Goal: Information Seeking & Learning: Learn about a topic

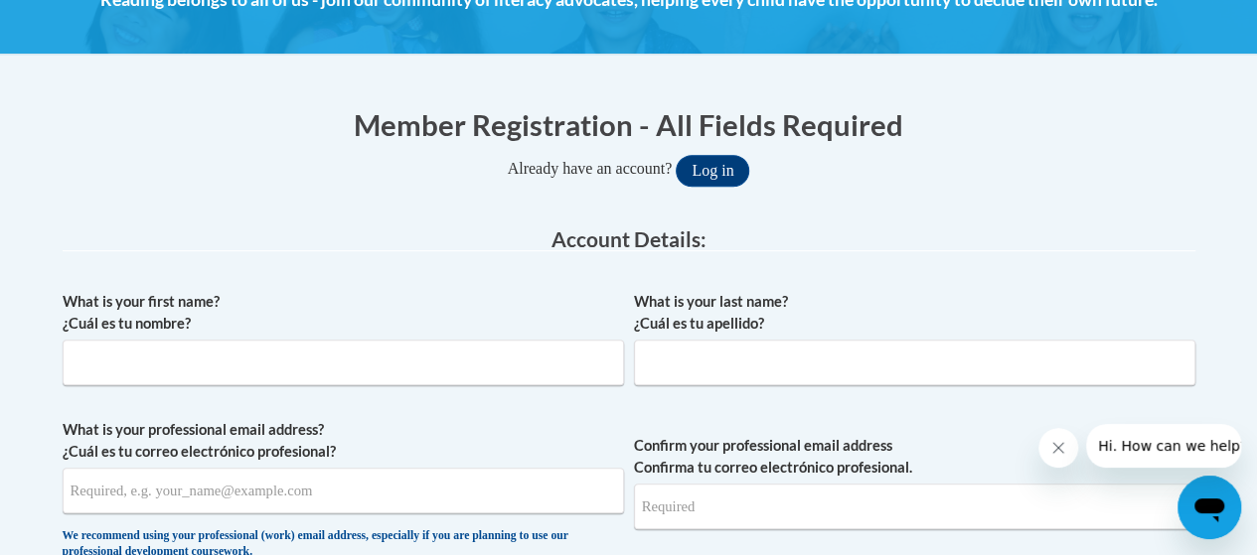
scroll to position [328, 0]
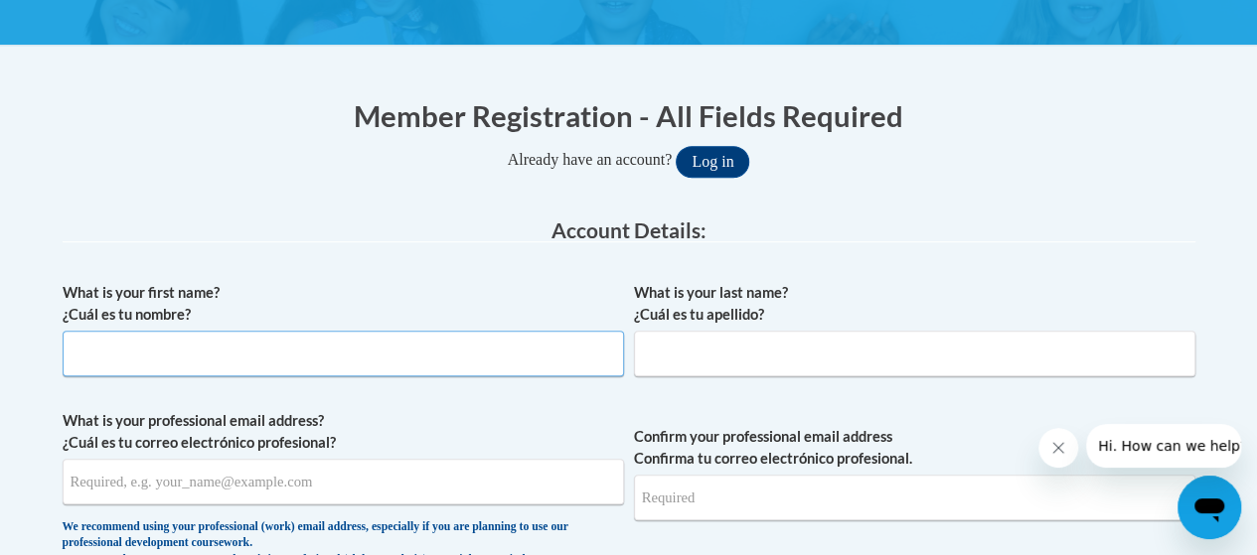
click at [423, 348] on input "What is your first name? ¿Cuál es tu nombre?" at bounding box center [343, 354] width 561 height 46
type input "[PERSON_NAME]"
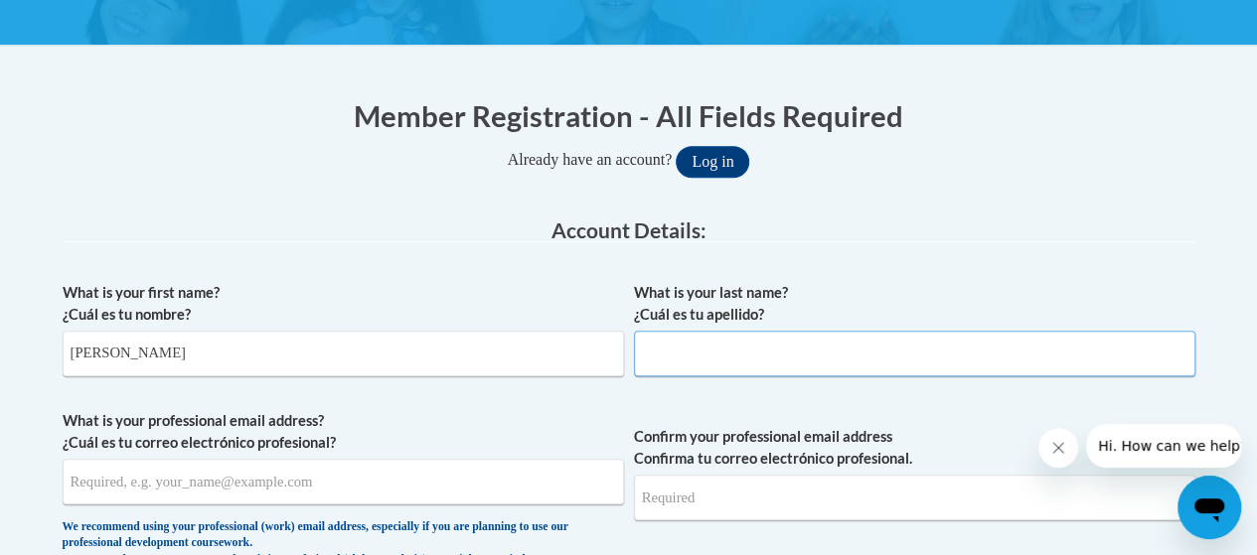
type input "[PERSON_NAME]"
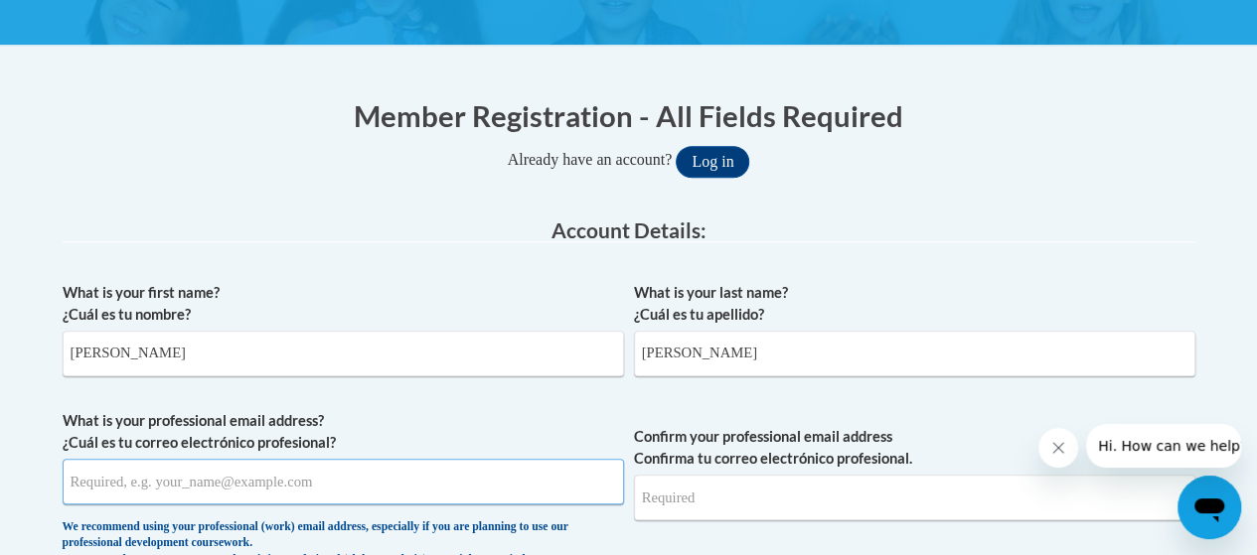
type input "[PERSON_NAME][EMAIL_ADDRESS][PERSON_NAME][DOMAIN_NAME]"
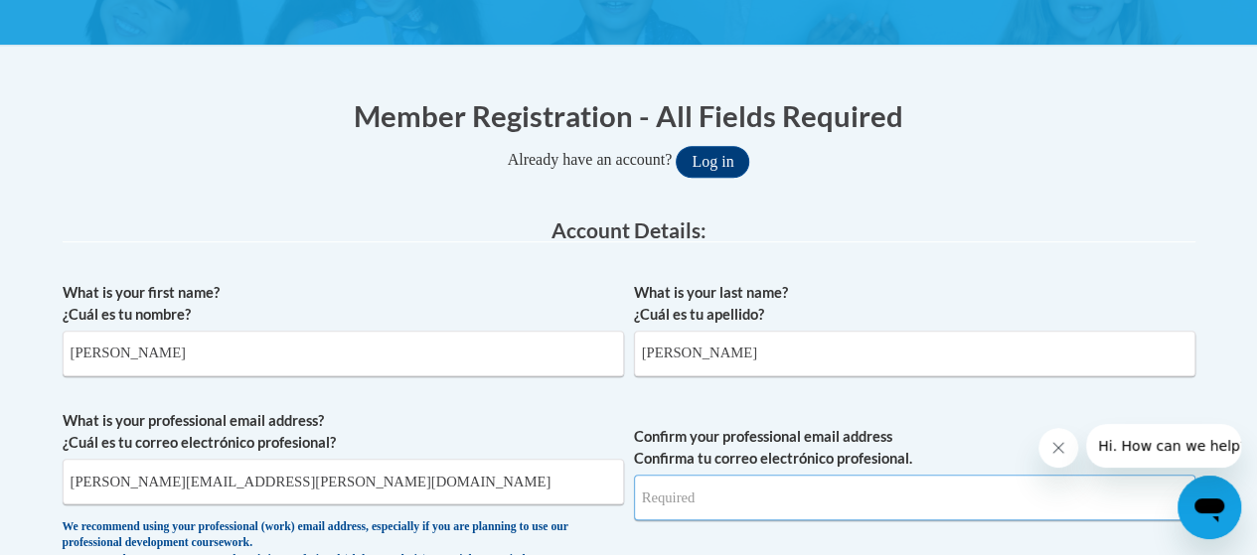
type input "[PERSON_NAME][EMAIL_ADDRESS][PERSON_NAME][DOMAIN_NAME]"
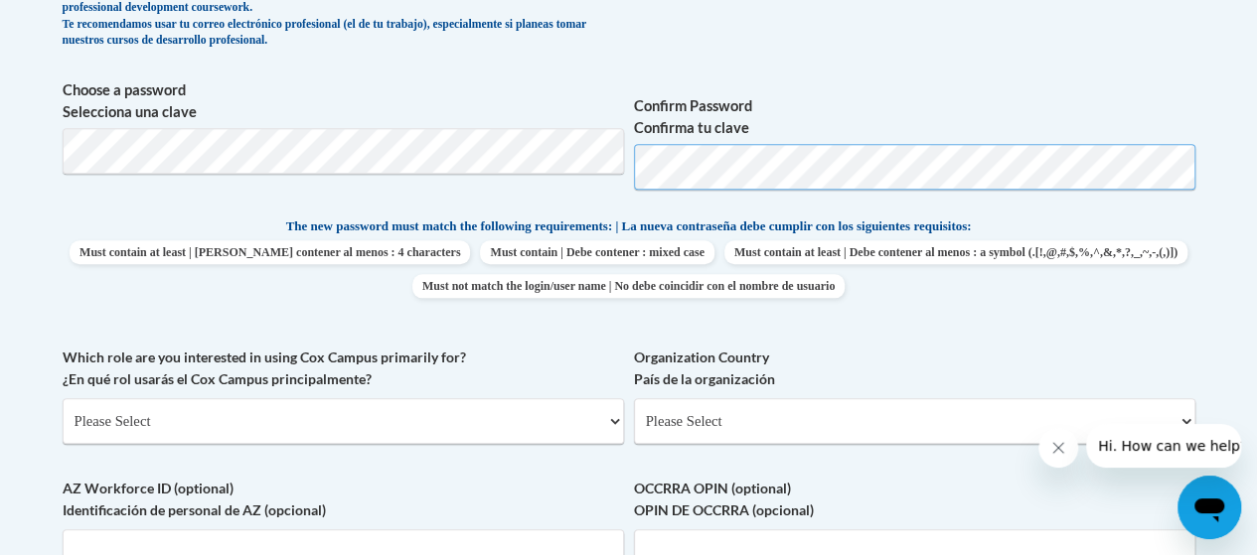
scroll to position [870, 0]
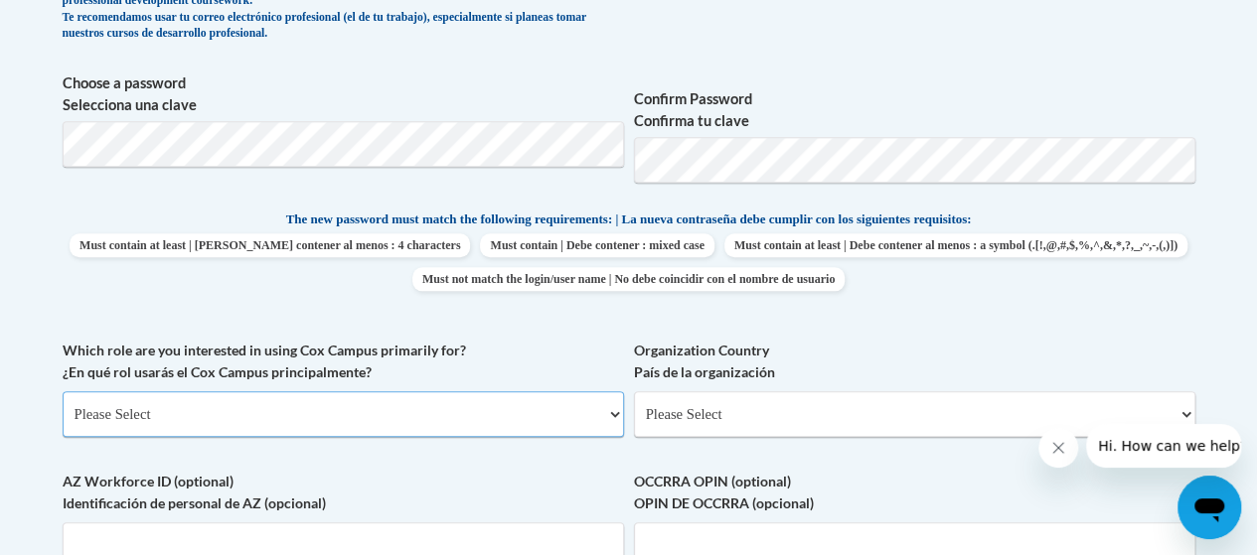
click at [556, 391] on select "Please Select College/University | Colegio/Universidad Community/Nonprofit Part…" at bounding box center [343, 414] width 561 height 46
select select "fbf2d438-af2f-41f8-98f1-81c410e29de3"
click at [63, 391] on select "Please Select College/University | Colegio/Universidad Community/Nonprofit Part…" at bounding box center [343, 414] width 561 height 46
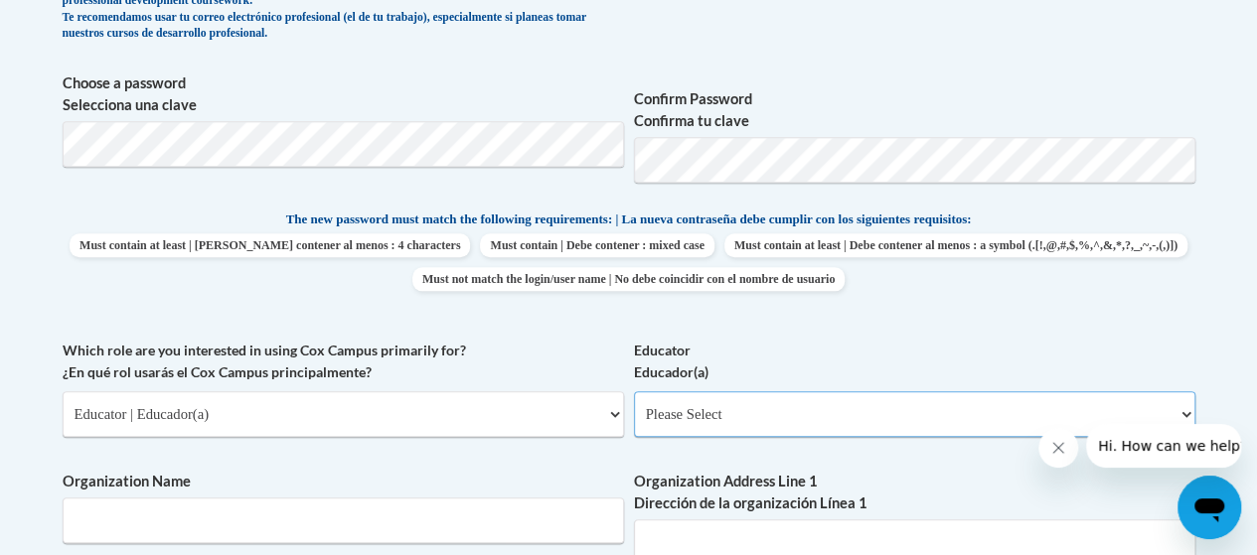
click at [765, 417] on select "Please Select Early Learning/Daycare Teacher/Family Home Care Provider | Maestr…" at bounding box center [914, 414] width 561 height 46
select select "5455f13f-8aeb-4200-a53b-f3dbe28286cf"
click at [634, 391] on select "Please Select Early Learning/Daycare Teacher/Family Home Care Provider | Maestr…" at bounding box center [914, 414] width 561 height 46
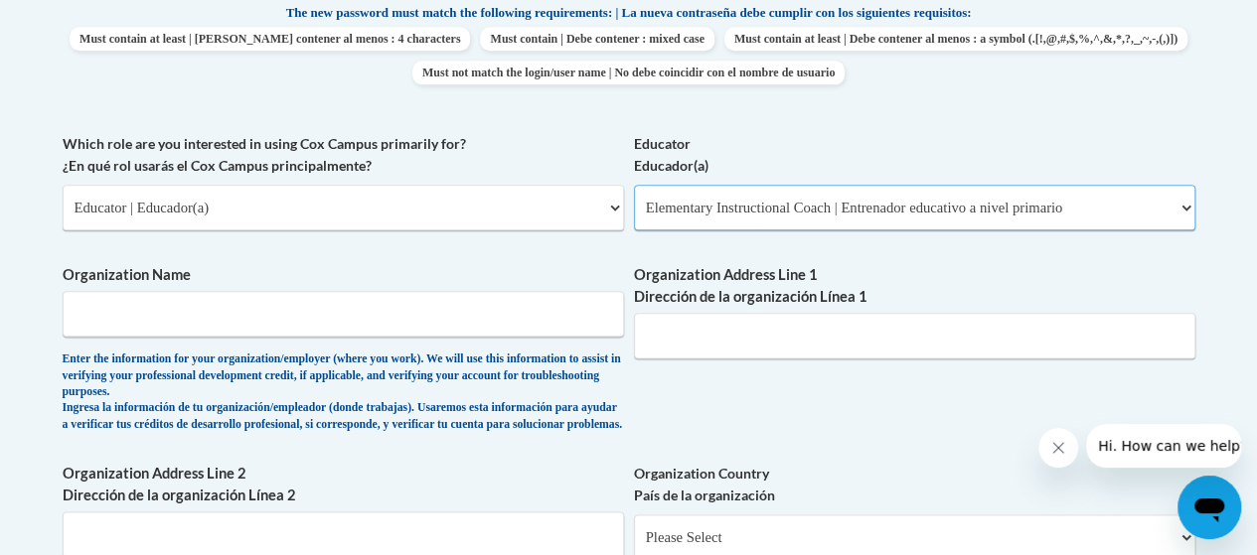
scroll to position [1079, 0]
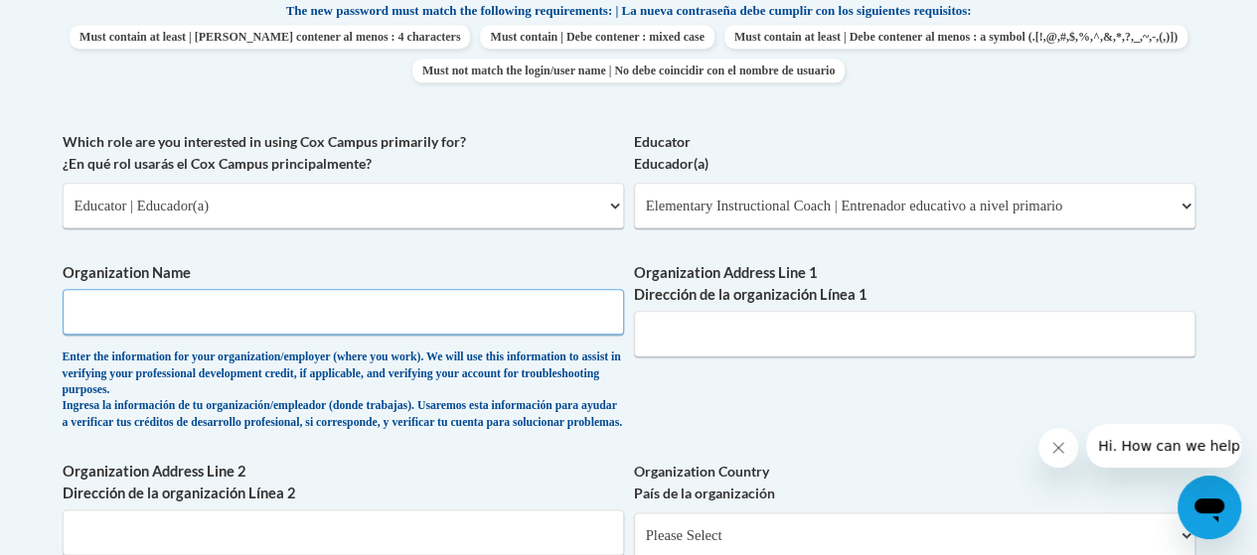
click at [527, 321] on input "Organization Name" at bounding box center [343, 312] width 561 height 46
click at [72, 309] on input "uscogee County School" at bounding box center [343, 312] width 561 height 46
type input "Muscogee County School"
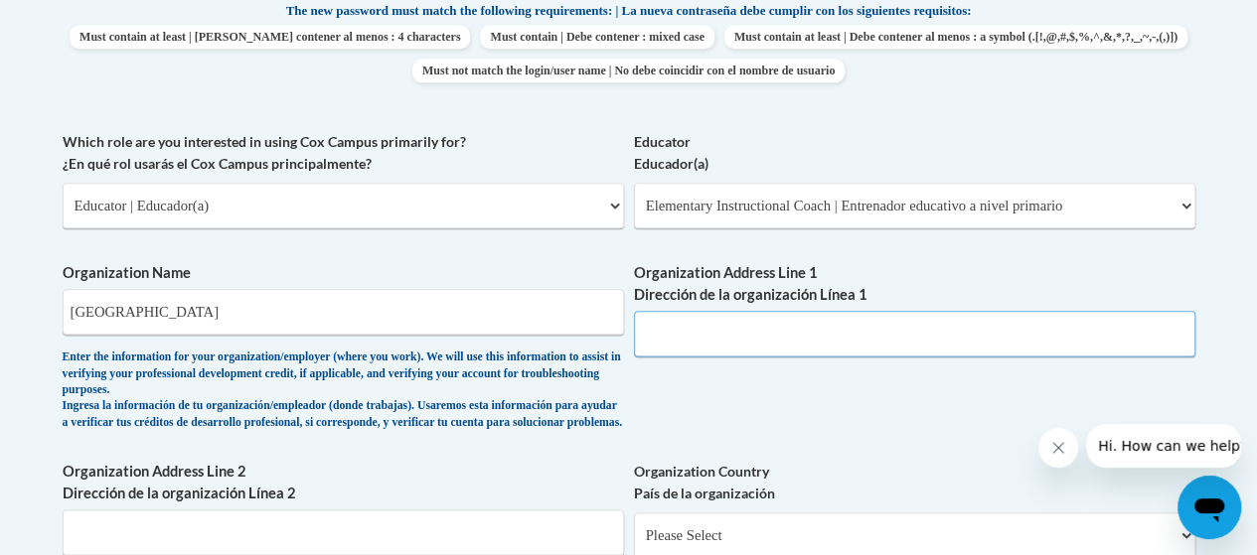
drag, startPoint x: 717, startPoint y: 341, endPoint x: 686, endPoint y: 341, distance: 31.8
click at [686, 341] on input "Organization Address Line 1 Dirección de la organización Línea 1" at bounding box center [914, 334] width 561 height 46
type input "[GEOGRAPHIC_DATA]"
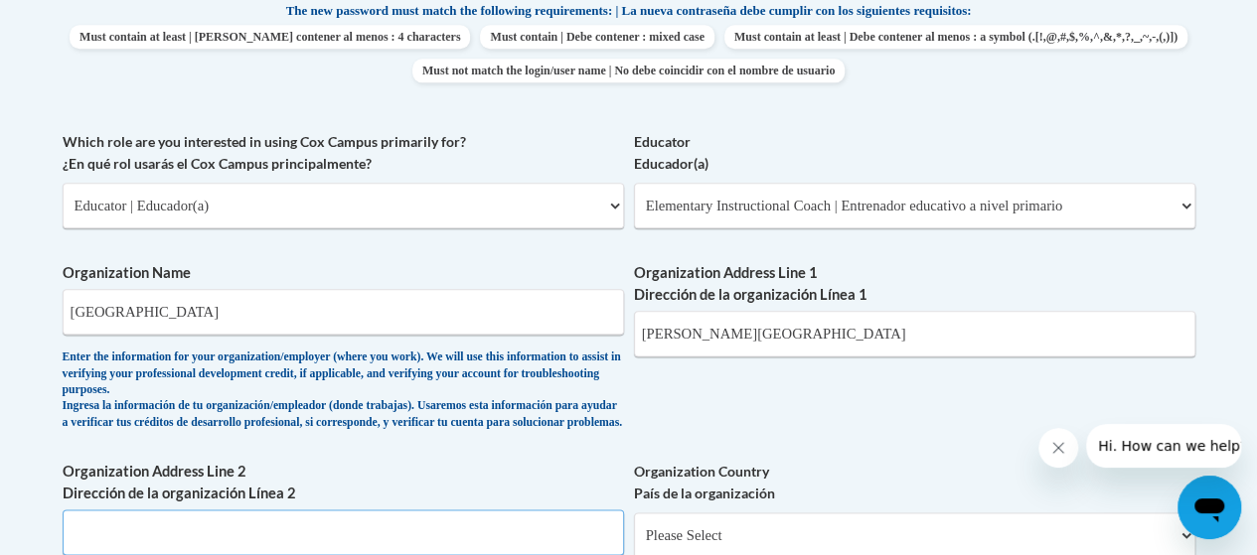
type input "Raider Way"
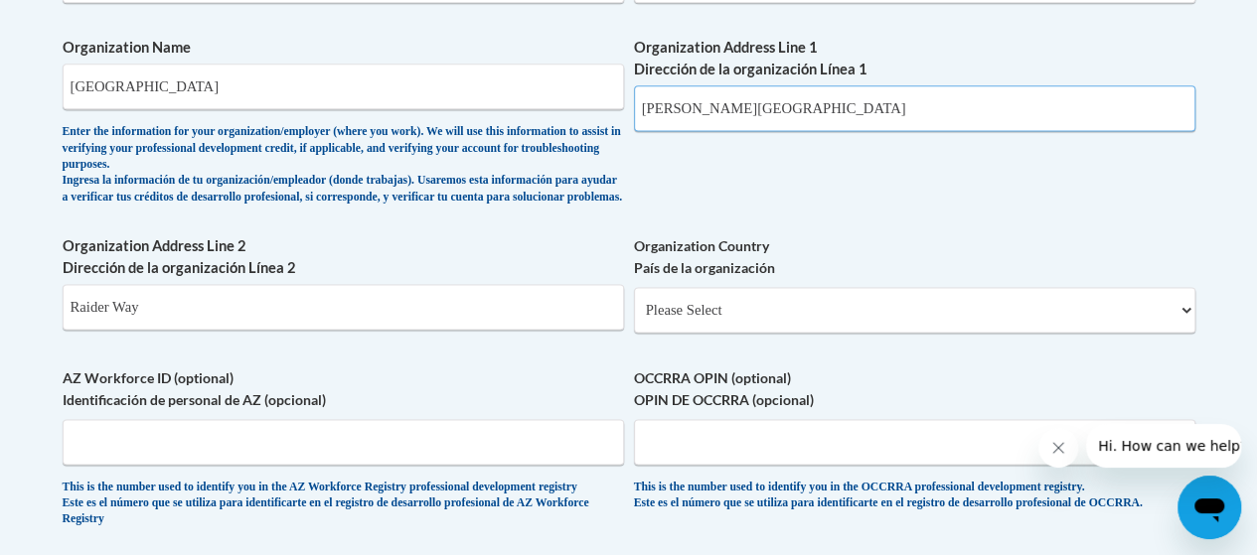
scroll to position [1306, 0]
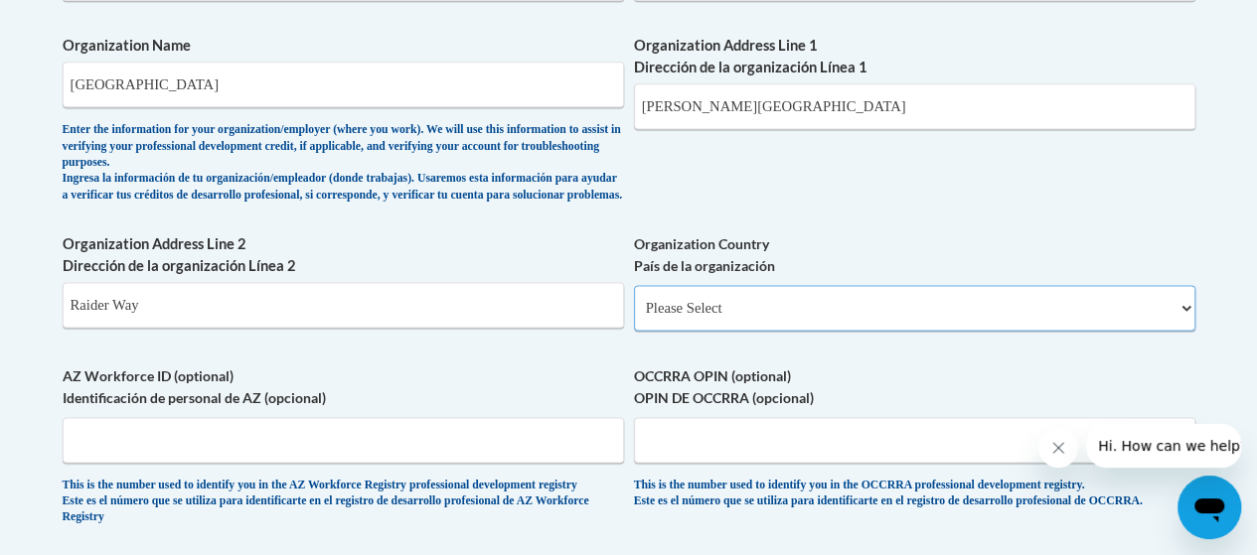
click at [920, 316] on select "Please Select United States | Estados Unidos Outside of the United States | Fue…" at bounding box center [914, 308] width 561 height 46
select select "ad49bcad-a171-4b2e-b99c-48b446064914"
click at [634, 300] on select "Please Select United States | Estados Unidos Outside of the United States | Fue…" at bounding box center [914, 308] width 561 height 46
select select
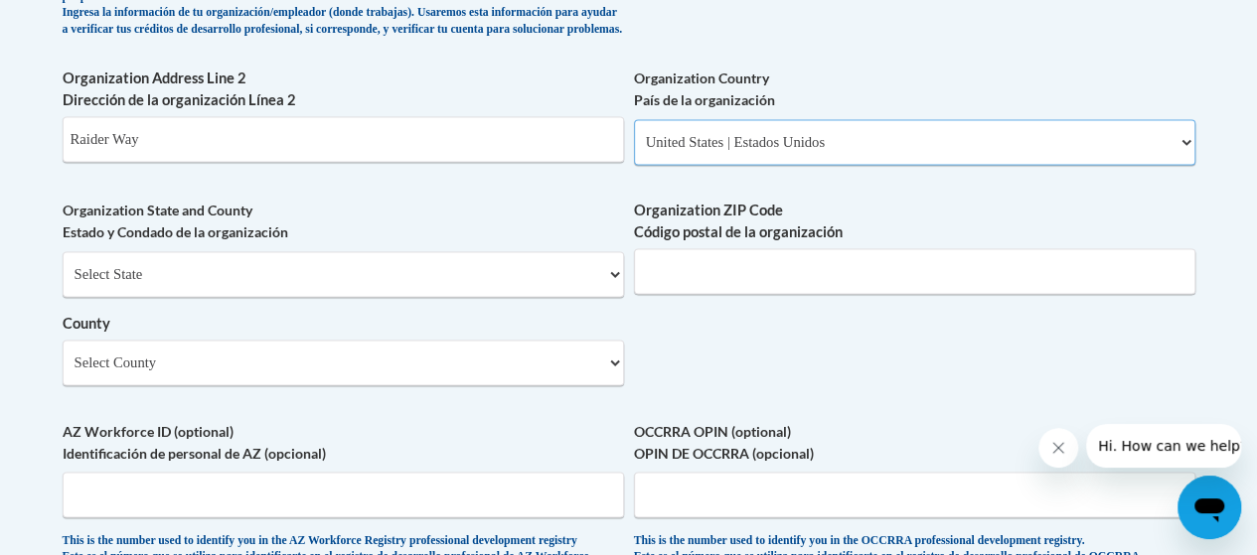
scroll to position [1473, 0]
click at [719, 284] on input "Organization ZIP Code Código postal de la organización" at bounding box center [914, 270] width 561 height 46
type input "31909"
click at [504, 371] on select "Select County Appling Atkinson Bacon Baker Baldwin Banks Barrow Bartow Ben Hill…" at bounding box center [343, 362] width 561 height 46
select select "Muscogee"
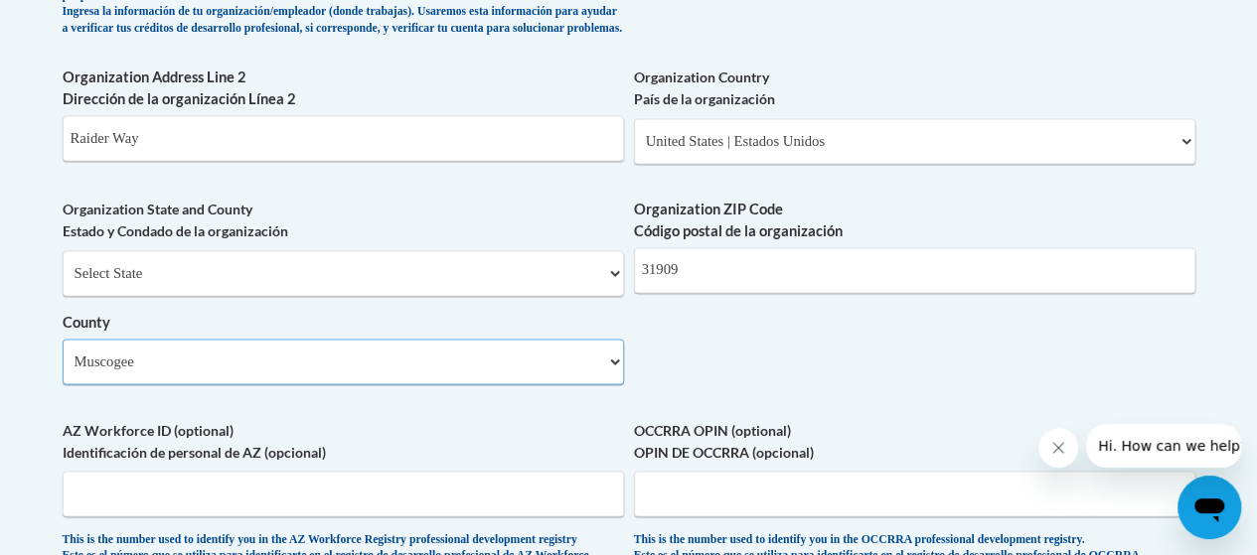
click at [63, 354] on select "Select County Appling Atkinson Bacon Baker Baldwin Banks Barrow Bartow Ben Hill…" at bounding box center [343, 362] width 561 height 46
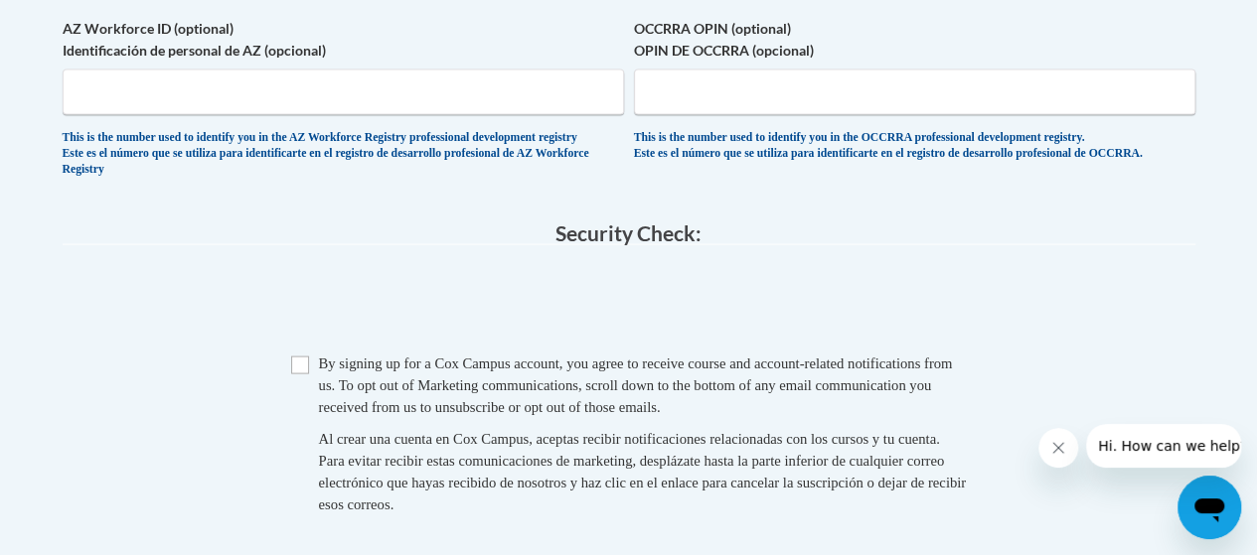
scroll to position [1877, 0]
click at [302, 373] on input "Checkbox" at bounding box center [300, 364] width 18 height 18
checkbox input "true"
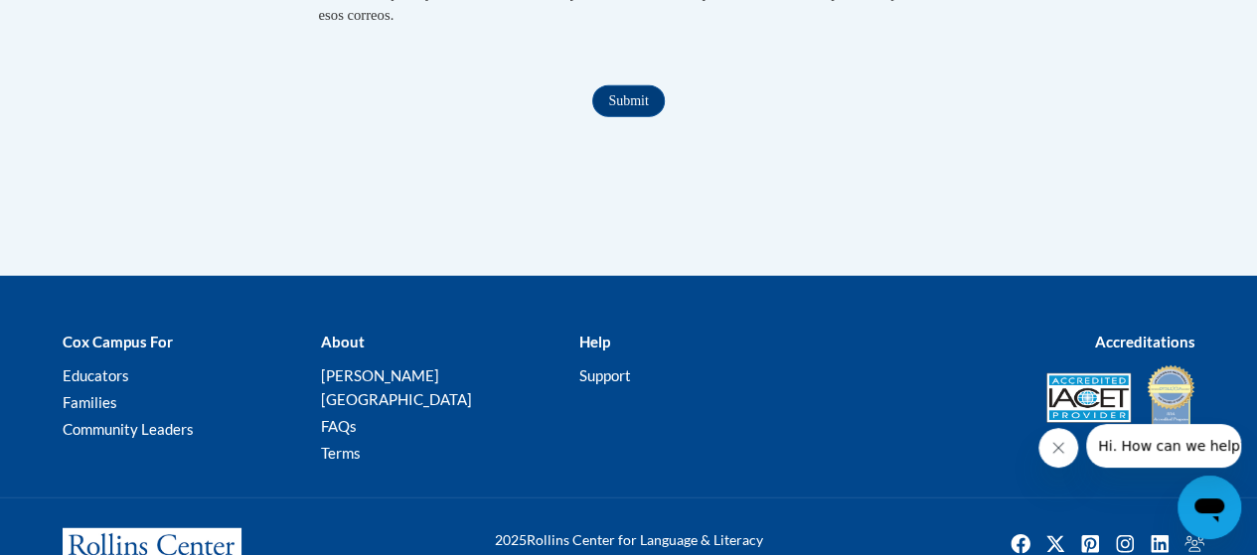
scroll to position [2373, 0]
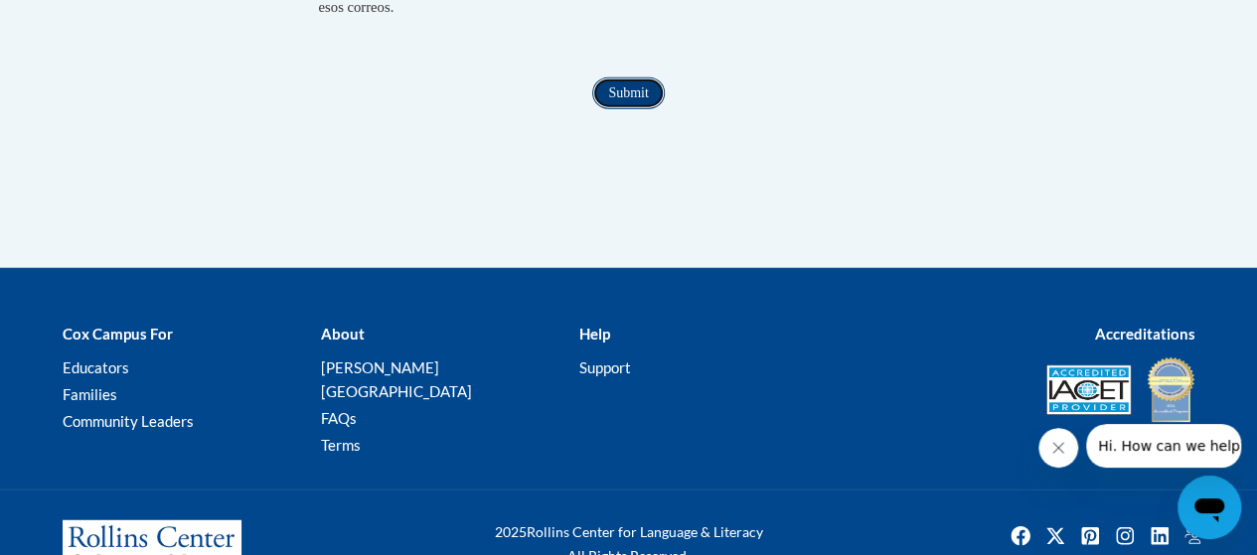
click at [647, 109] on input "Submit" at bounding box center [628, 93] width 72 height 32
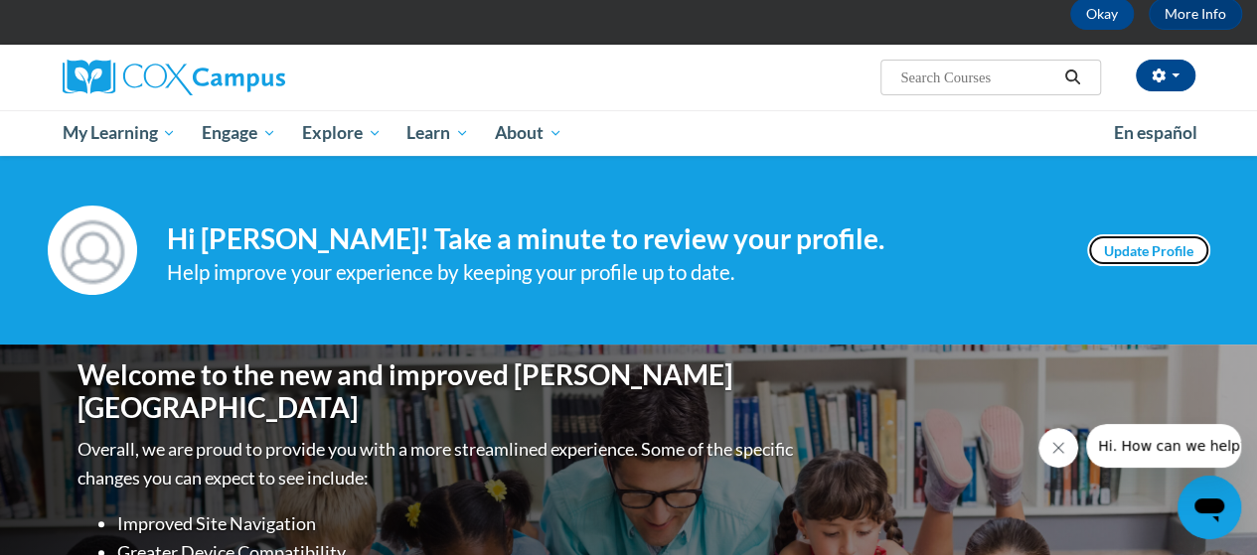
click at [1172, 235] on link "Update Profile" at bounding box center [1148, 250] width 123 height 32
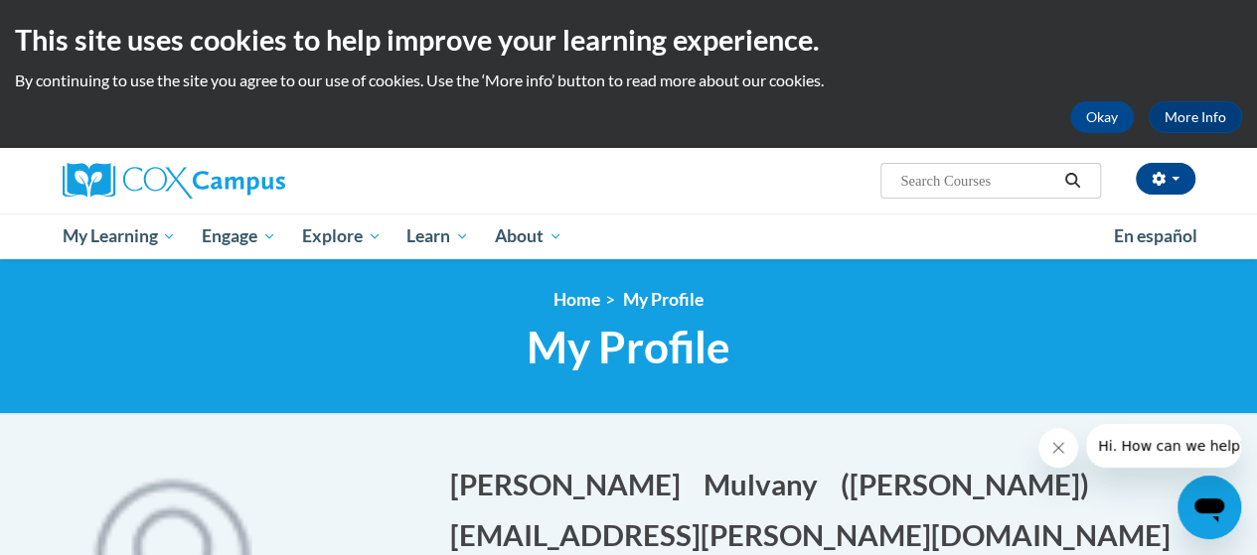
click at [1002, 187] on input "Search..." at bounding box center [977, 181] width 159 height 24
type input "Science of read"
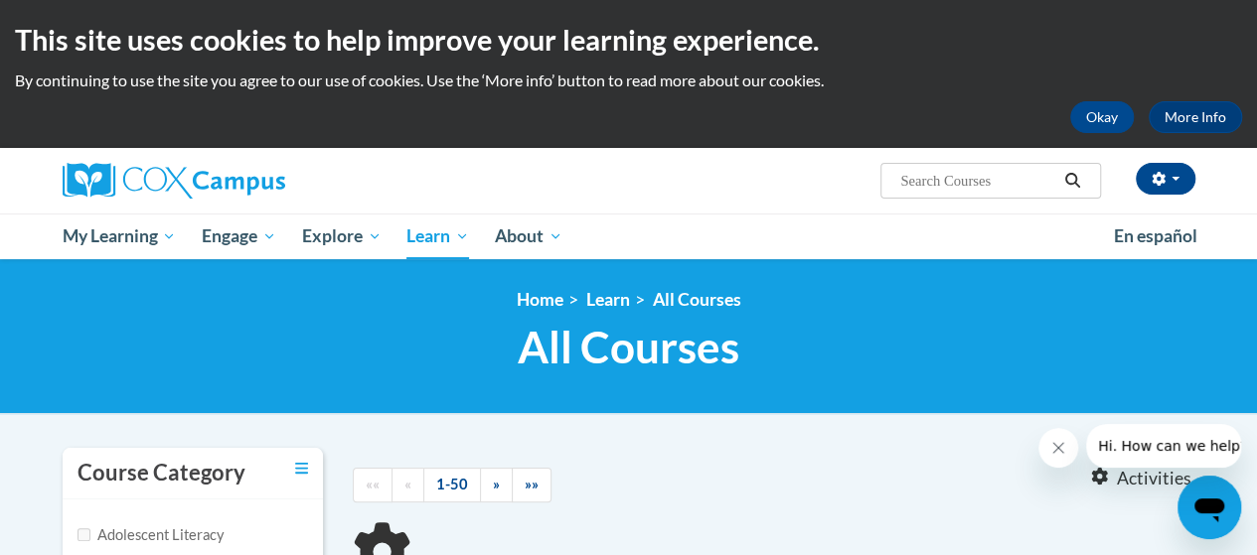
scroll to position [282, 0]
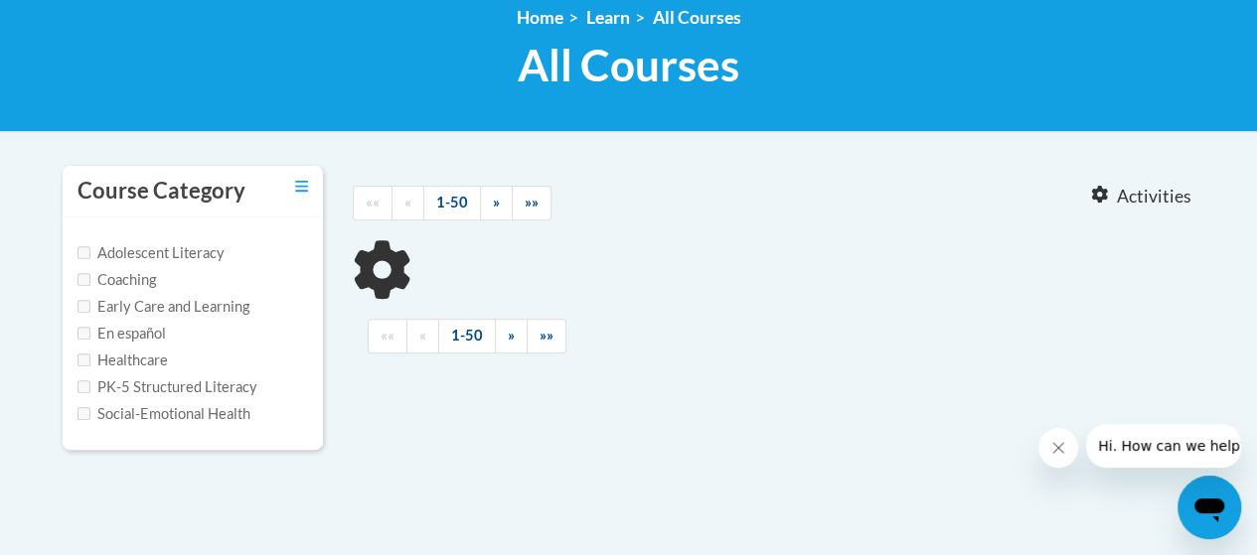
type input "Science of read"
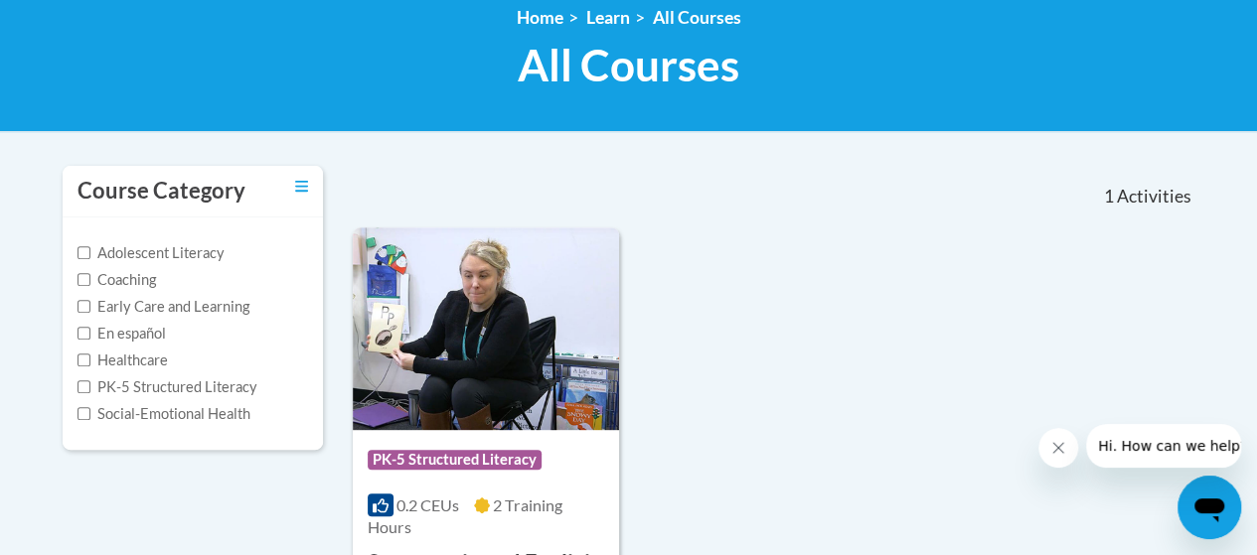
click at [90, 382] on label "PK-5 Structured Literacy" at bounding box center [167, 388] width 180 height 22
click at [90, 382] on input "PK-5 Structured Literacy" at bounding box center [83, 387] width 13 height 13
checkbox input "true"
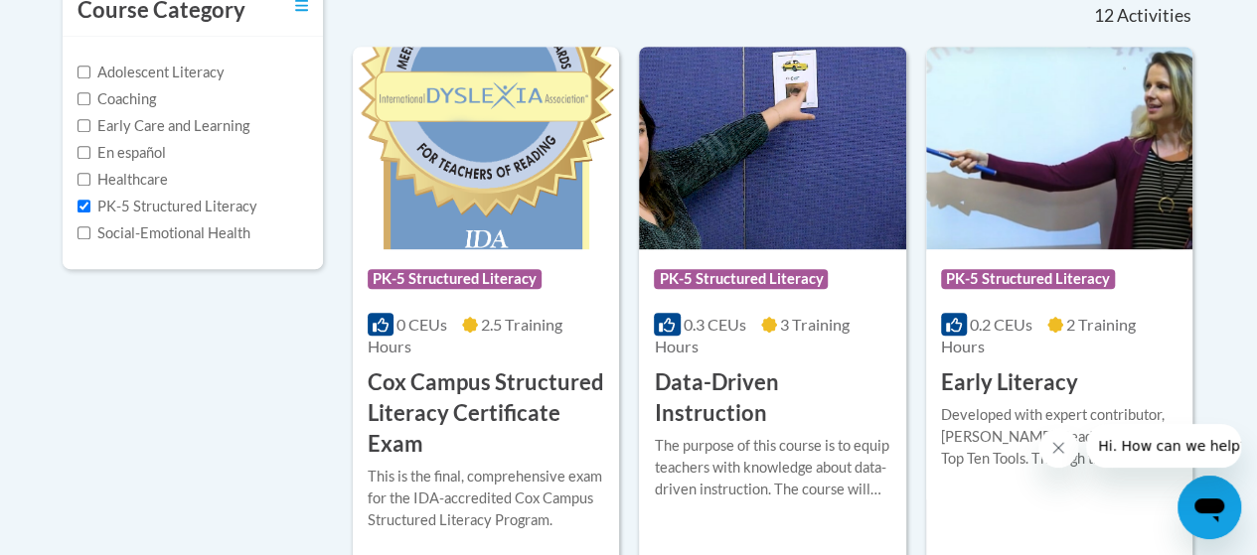
scroll to position [627, 0]
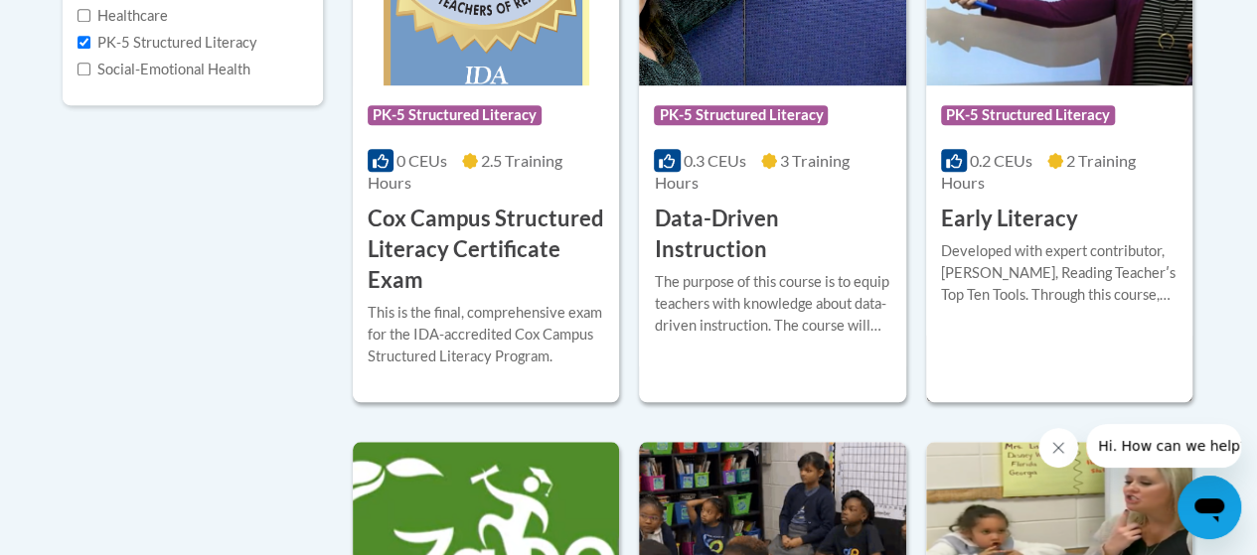
click at [1017, 291] on div "Developed with expert contributor, Dr. Deborah Glaser, Reading Teacherʹs Top Te…" at bounding box center [1059, 273] width 236 height 66
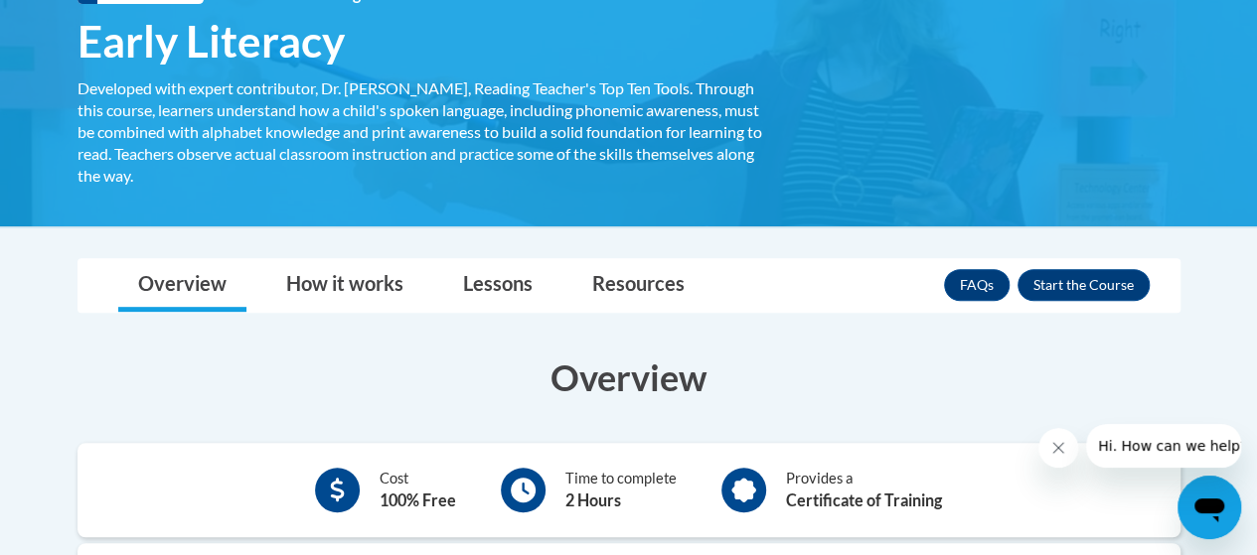
scroll to position [339, 0]
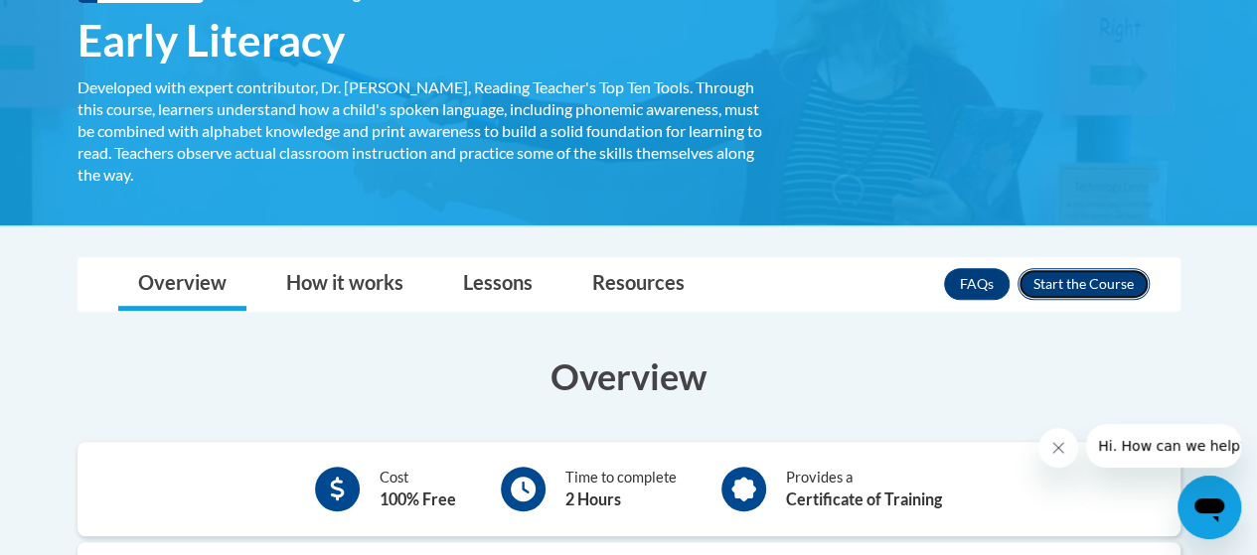
click at [1091, 269] on button "Enroll" at bounding box center [1083, 284] width 132 height 32
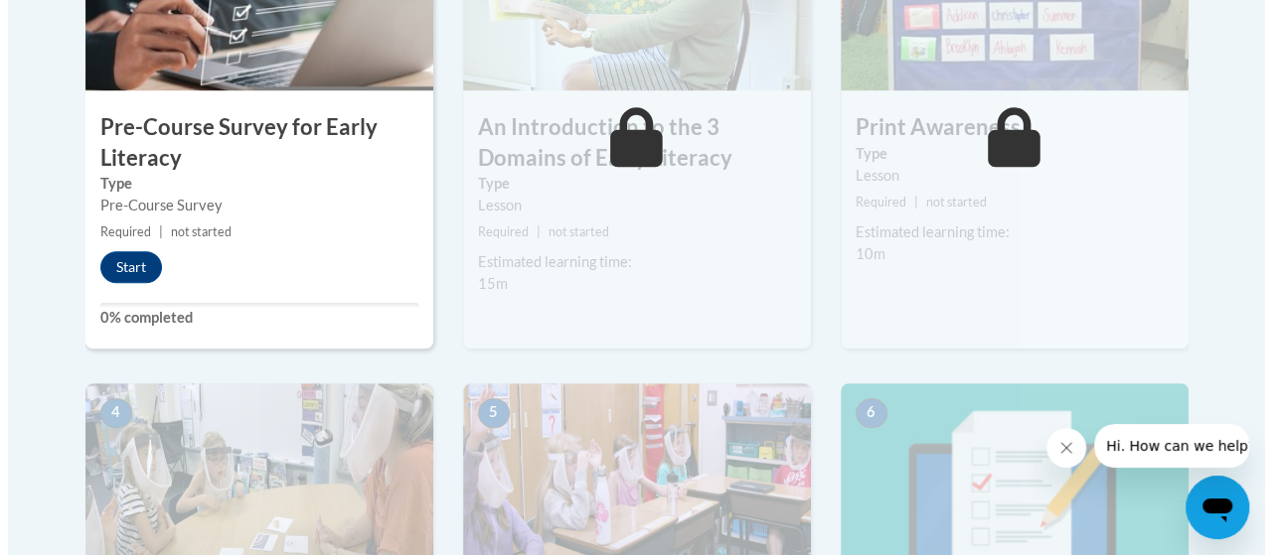
scroll to position [778, 0]
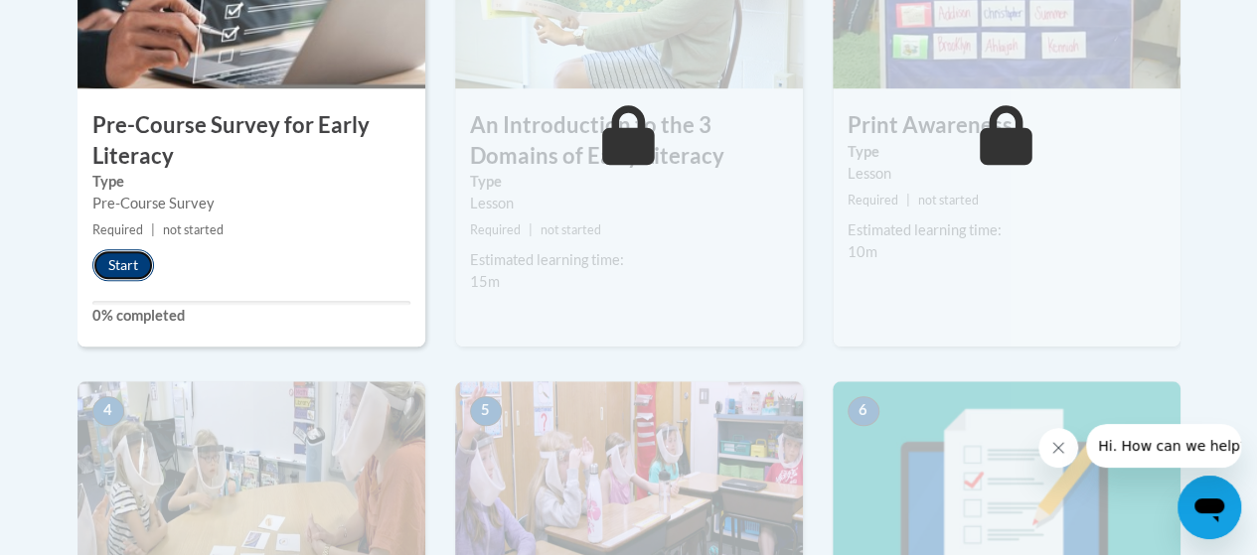
click at [123, 260] on button "Start" at bounding box center [123, 265] width 62 height 32
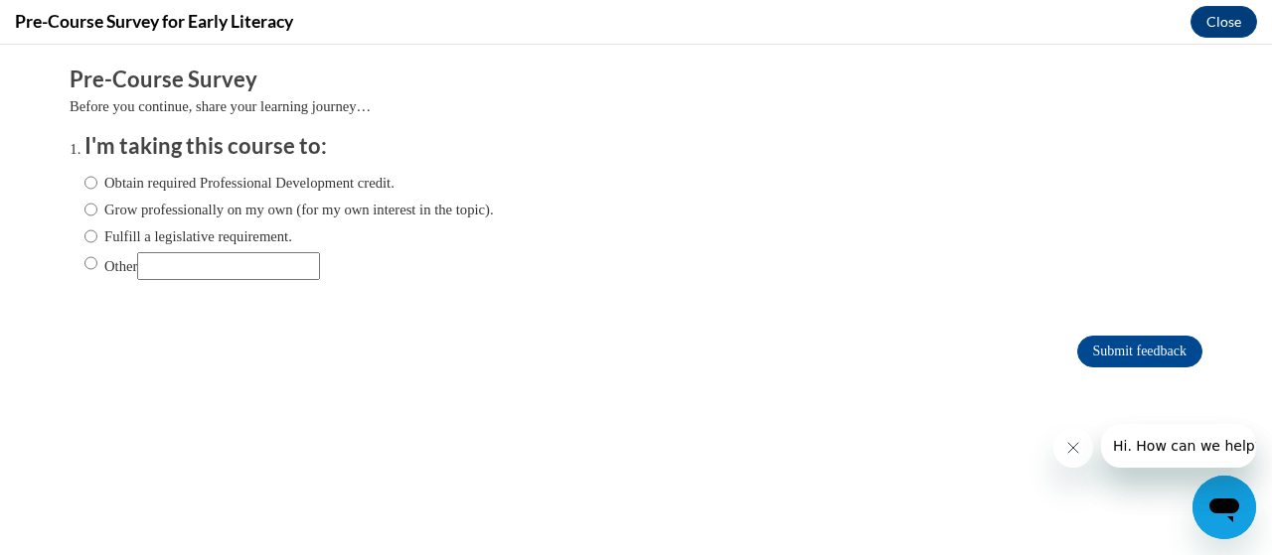
scroll to position [0, 0]
click at [84, 208] on input "Grow professionally on my own (for my own interest in the topic)." at bounding box center [90, 210] width 13 height 22
radio input "true"
click at [84, 243] on input "Fulfill a legislative requirement." at bounding box center [90, 237] width 13 height 22
radio input "true"
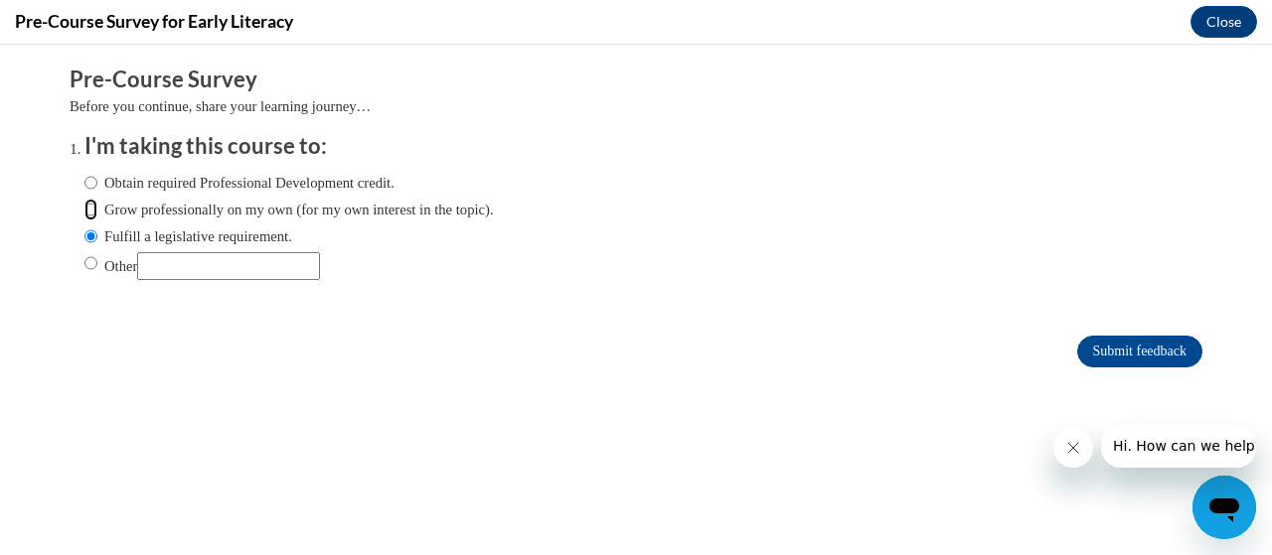
click at [84, 214] on input "Grow professionally on my own (for my own interest in the topic)." at bounding box center [90, 210] width 13 height 22
radio input "true"
click at [1115, 342] on input "Submit feedback" at bounding box center [1139, 352] width 125 height 32
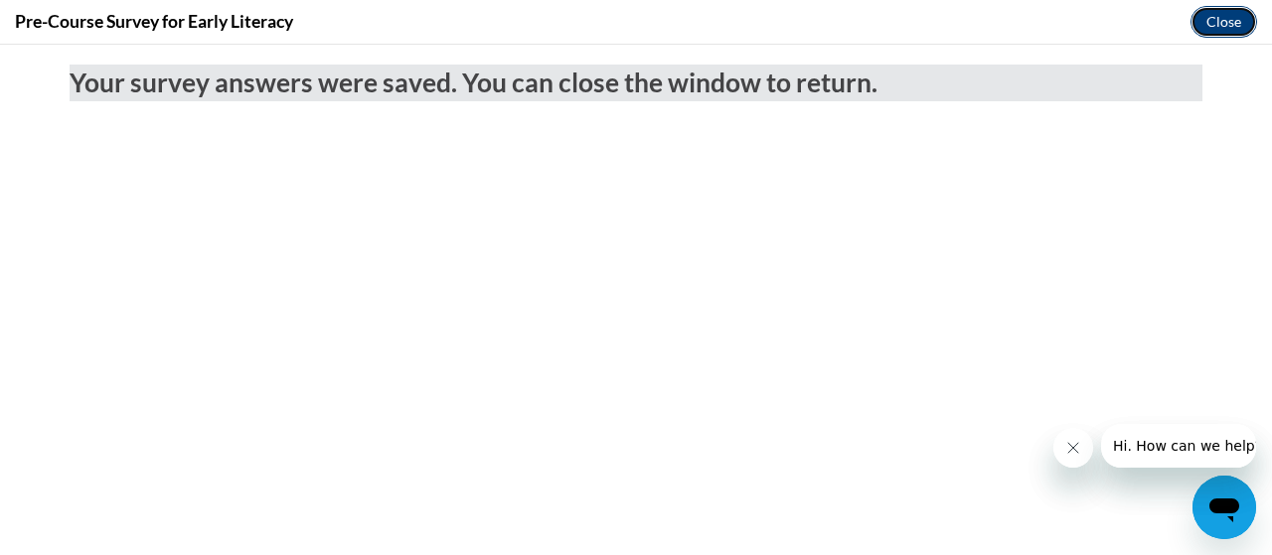
click at [1226, 11] on button "Close" at bounding box center [1223, 22] width 67 height 32
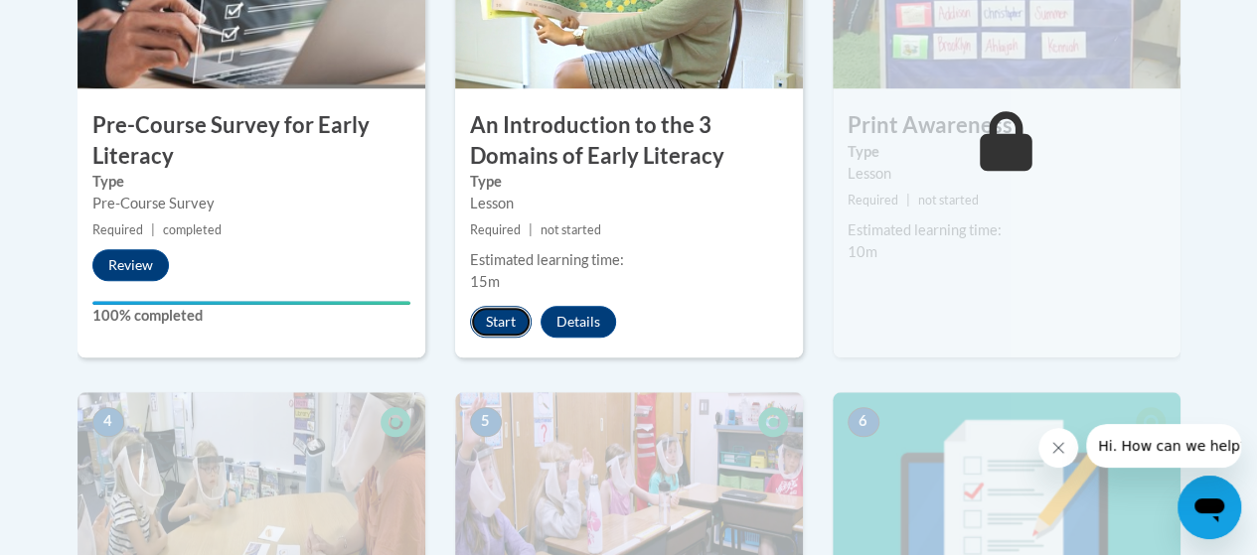
click at [507, 317] on button "Start" at bounding box center [501, 322] width 62 height 32
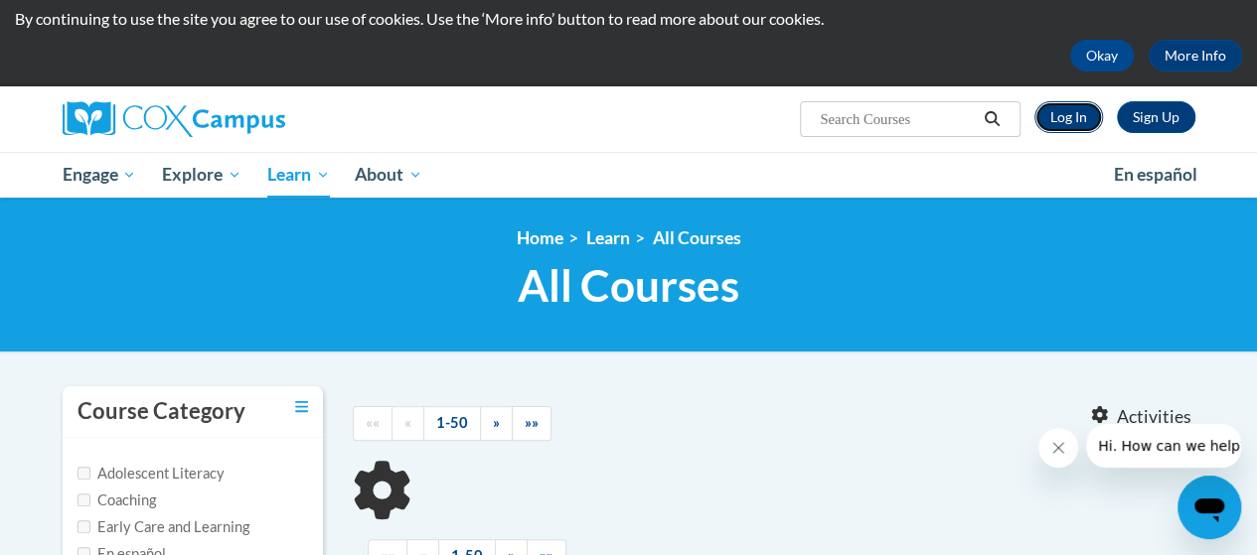
click at [1072, 105] on link "Log In" at bounding box center [1068, 117] width 69 height 32
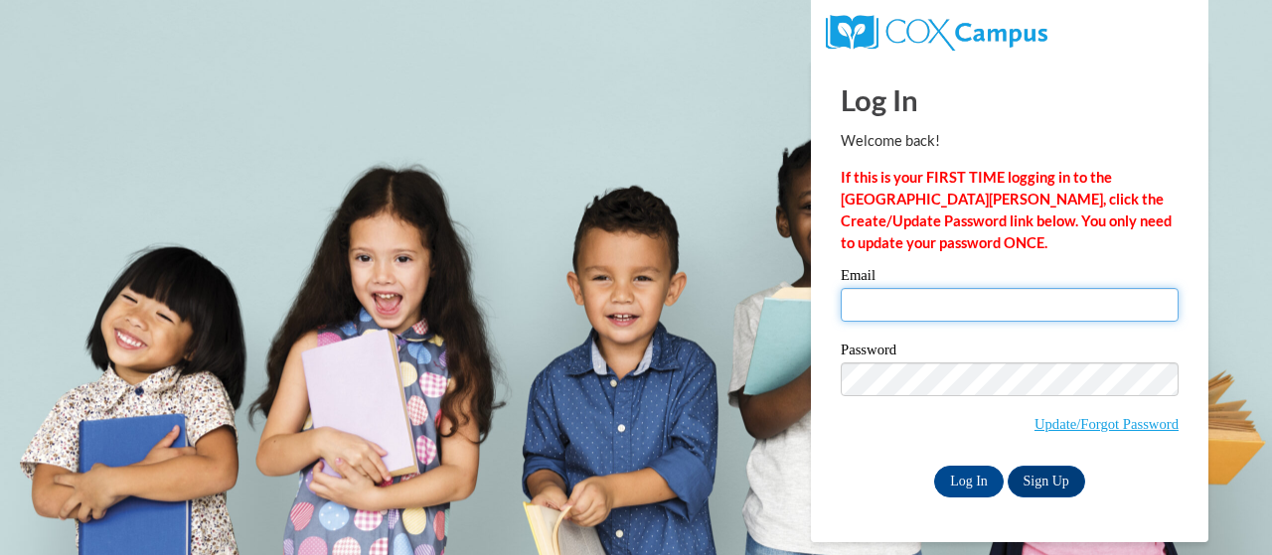
click at [884, 303] on input "Email" at bounding box center [1010, 305] width 338 height 34
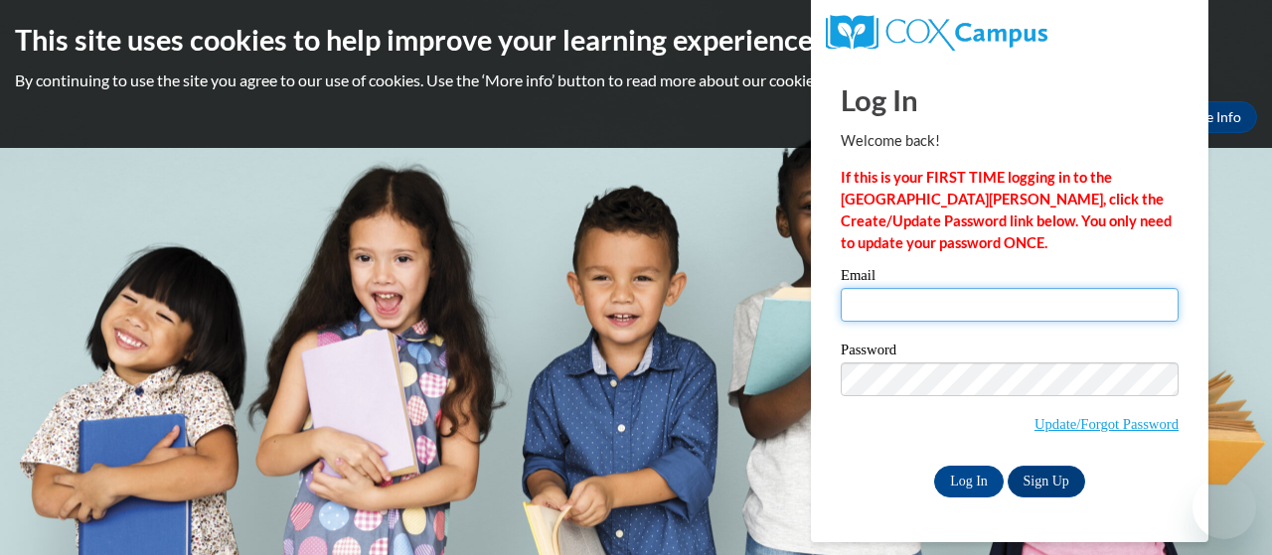
type input "[PERSON_NAME][EMAIL_ADDRESS][PERSON_NAME][DOMAIN_NAME]"
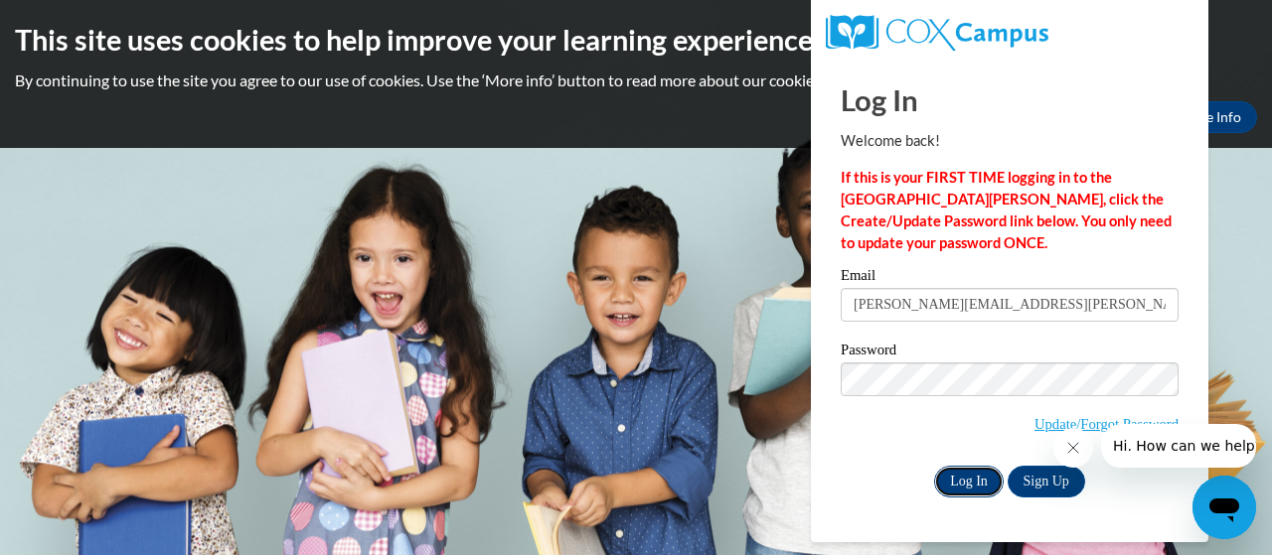
click at [948, 473] on input "Log In" at bounding box center [969, 482] width 70 height 32
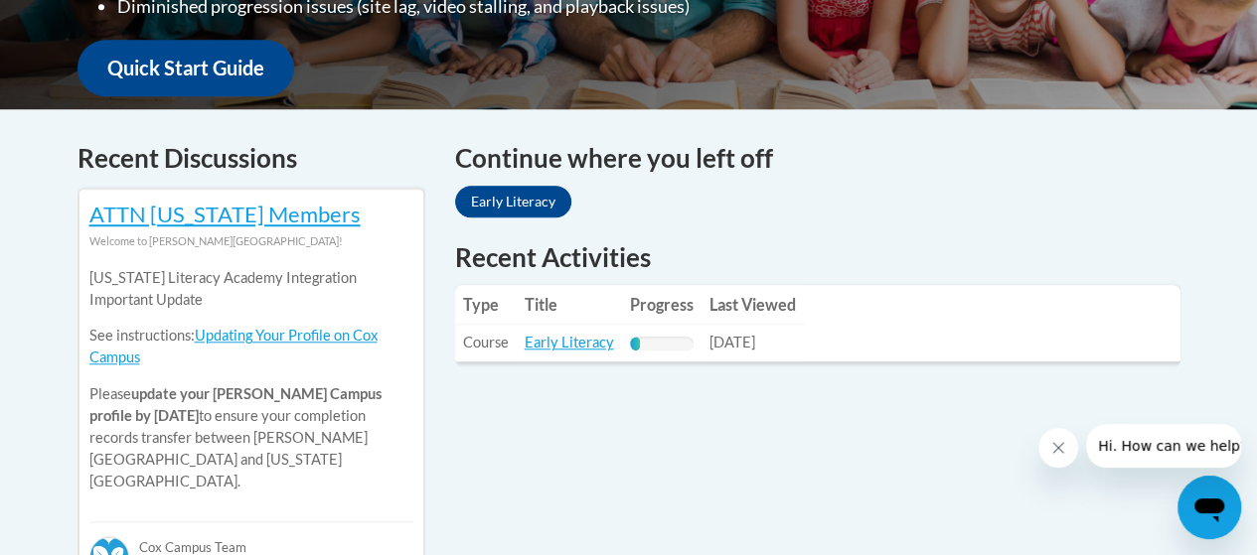
scroll to position [743, 0]
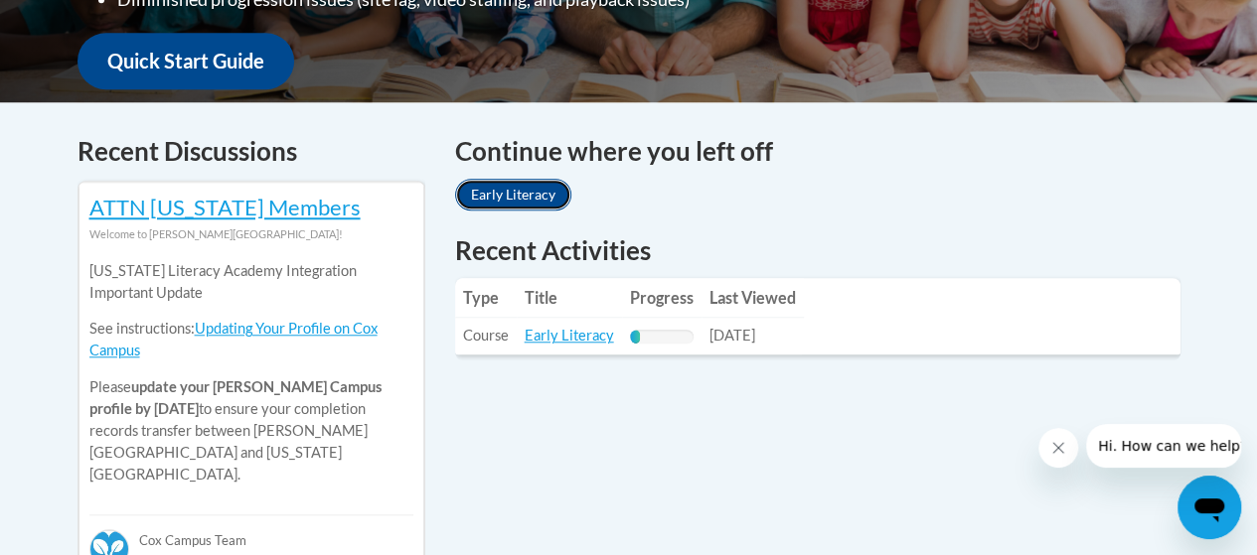
click at [521, 193] on link "Early Literacy" at bounding box center [513, 195] width 116 height 32
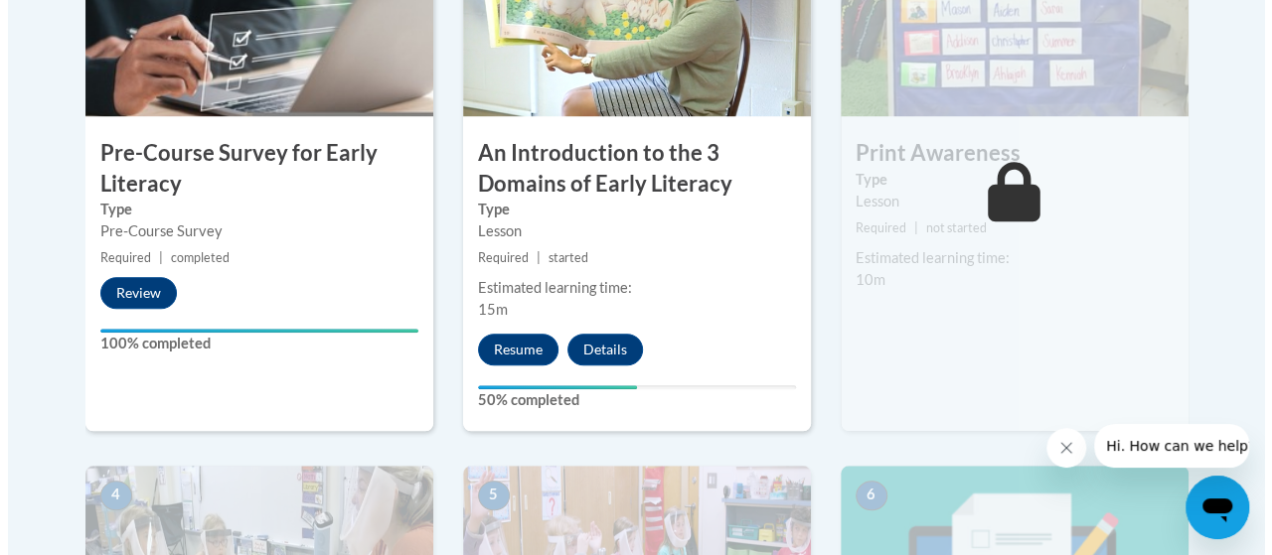
scroll to position [754, 0]
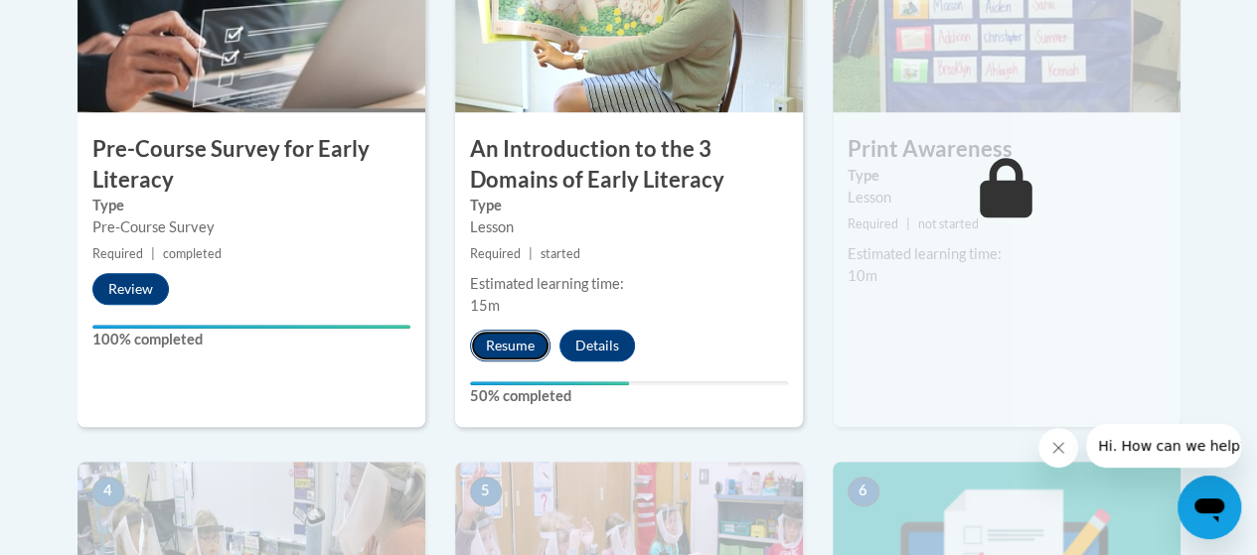
click at [506, 345] on button "Resume" at bounding box center [510, 346] width 80 height 32
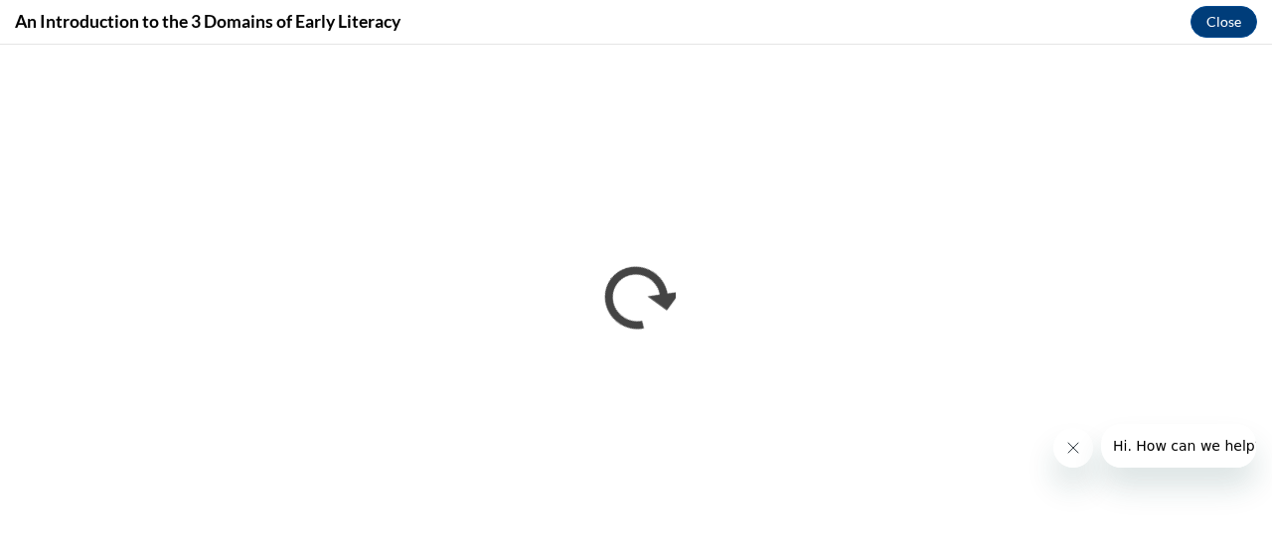
scroll to position [0, 0]
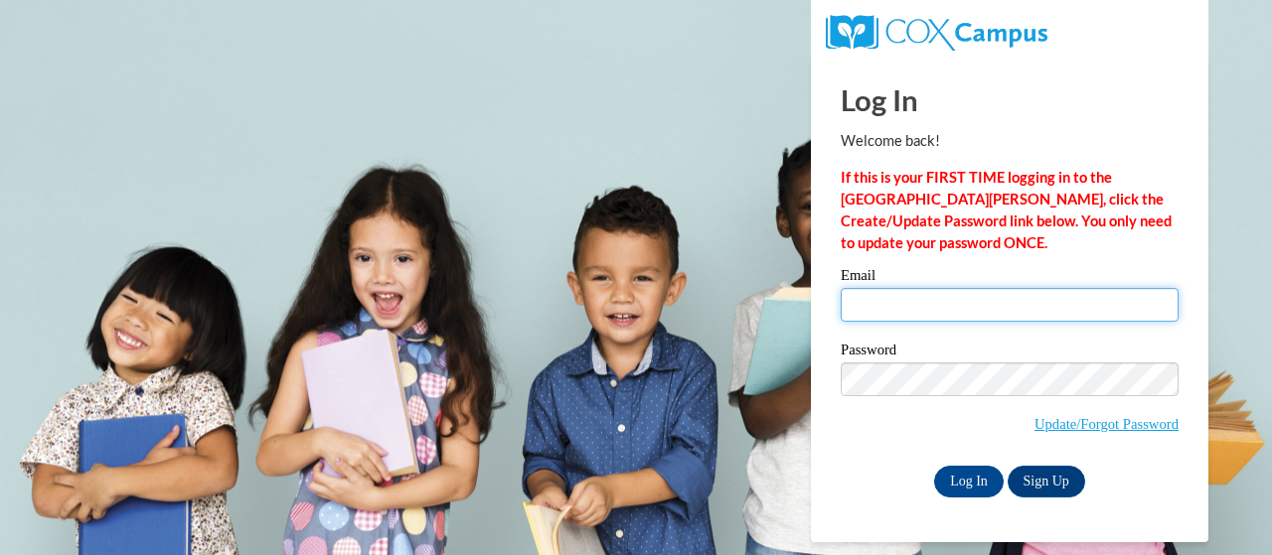
drag, startPoint x: 0, startPoint y: 0, endPoint x: 921, endPoint y: 296, distance: 967.4
click at [921, 296] on input "Email" at bounding box center [1010, 305] width 338 height 34
type input "[PERSON_NAME][EMAIL_ADDRESS][PERSON_NAME][DOMAIN_NAME]"
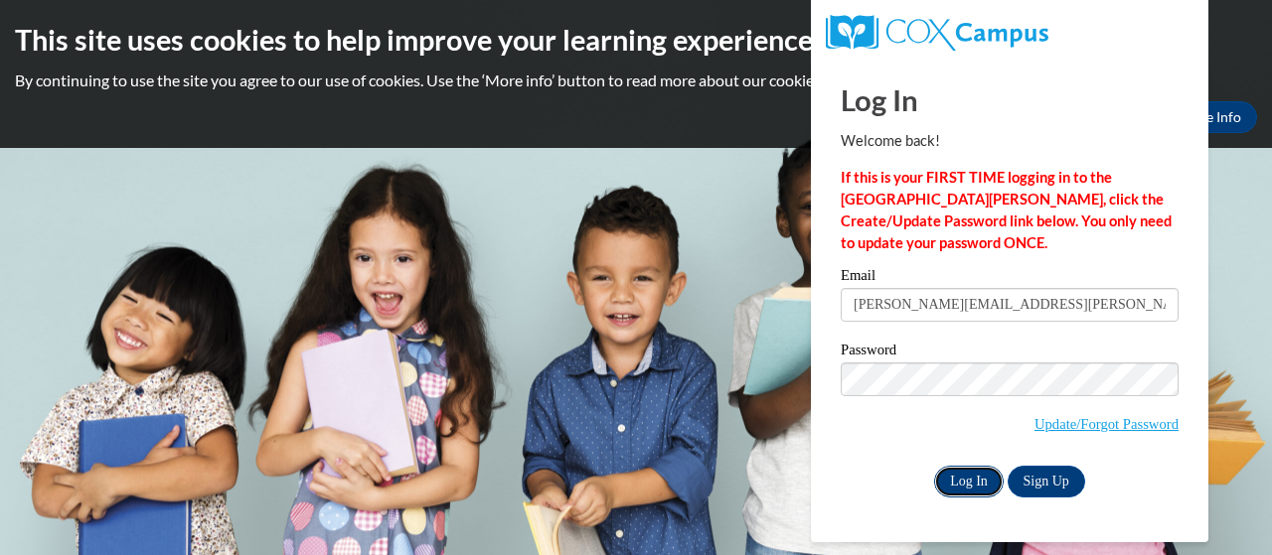
click at [957, 479] on input "Log In" at bounding box center [969, 482] width 70 height 32
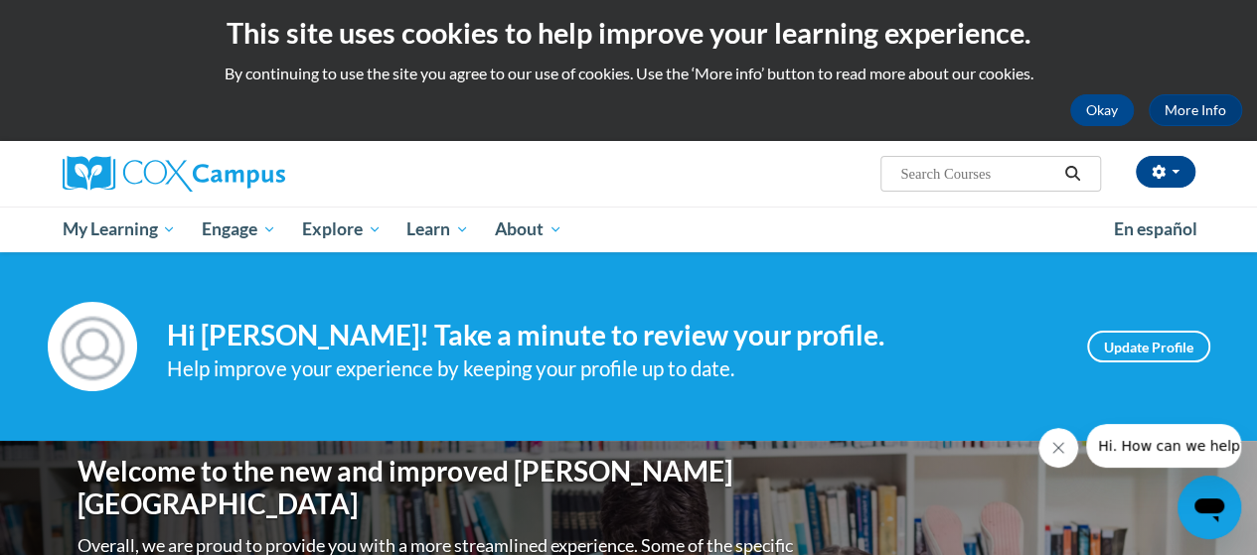
scroll to position [4, 0]
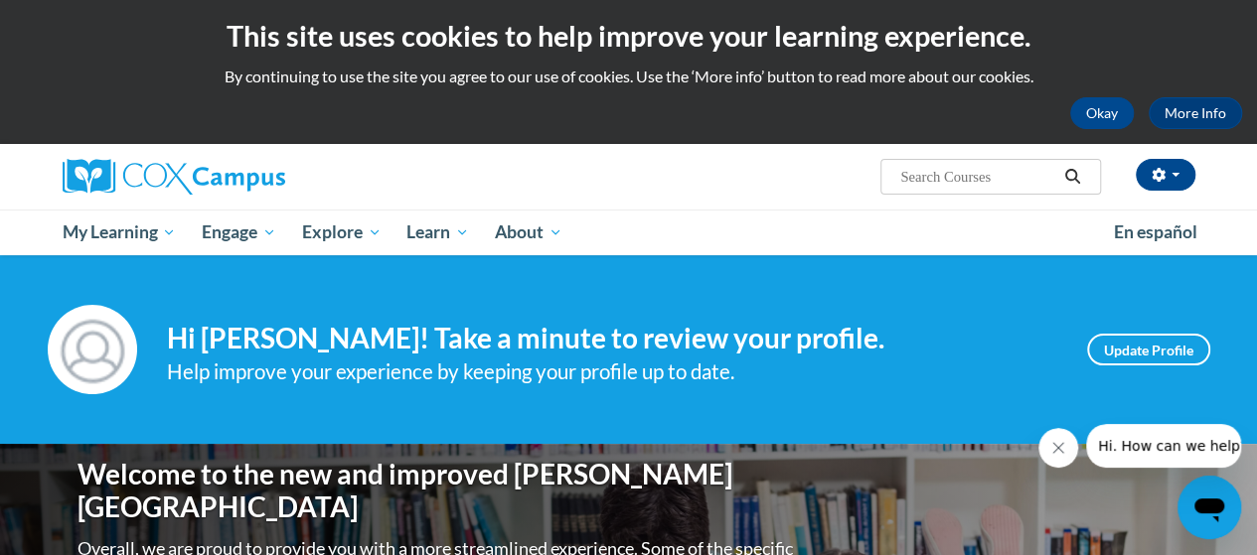
click at [955, 179] on input "Search..." at bounding box center [977, 177] width 159 height 24
type input "science ot read"
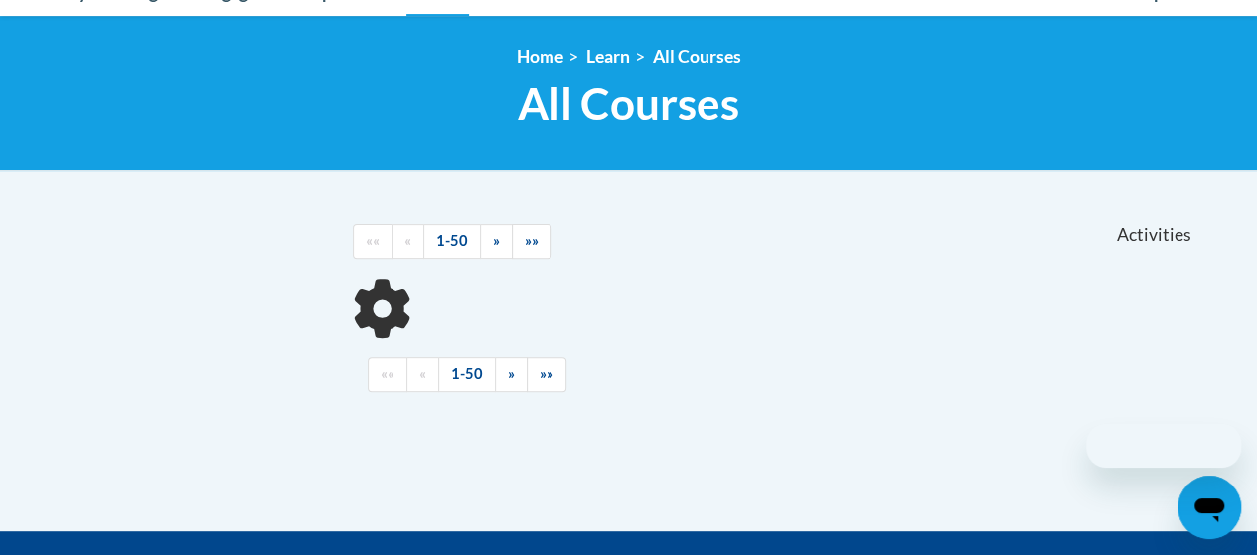
scroll to position [244, 0]
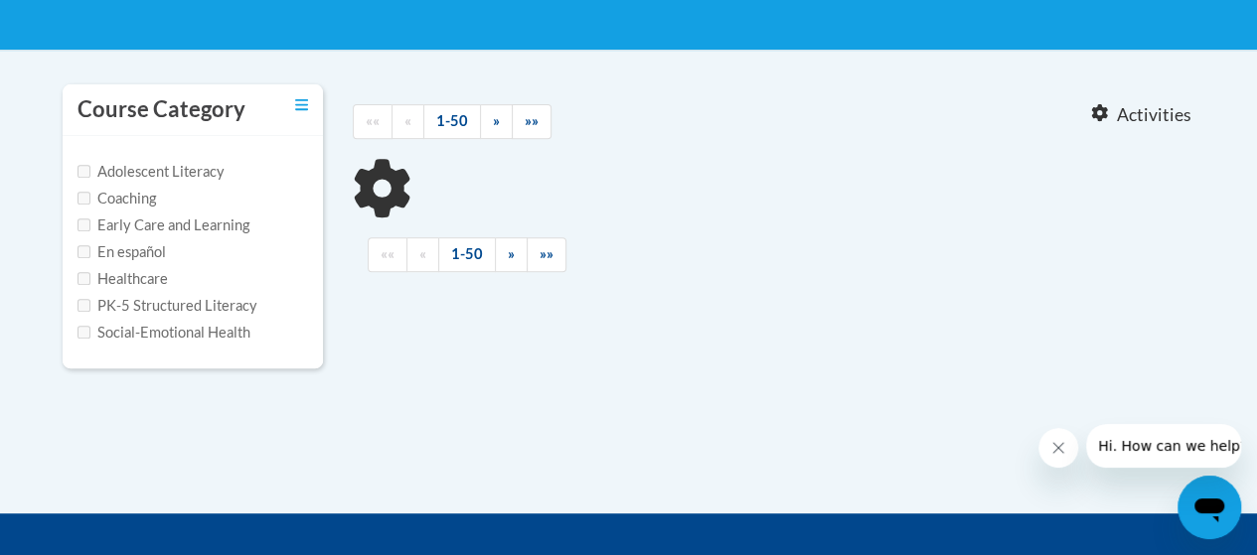
type input "science ot read"
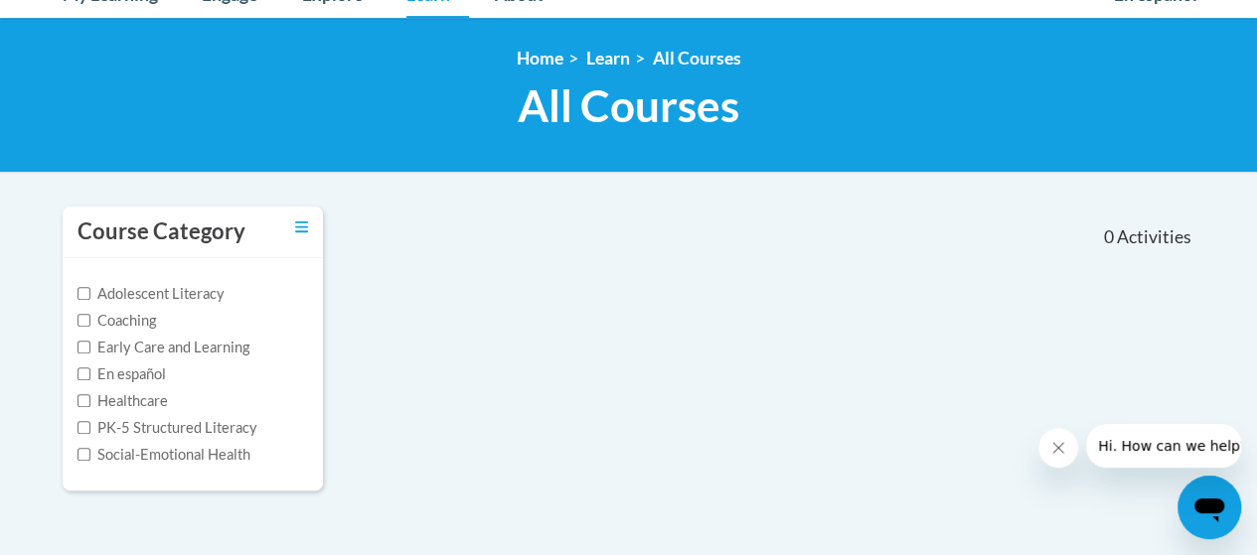
scroll to position [0, 0]
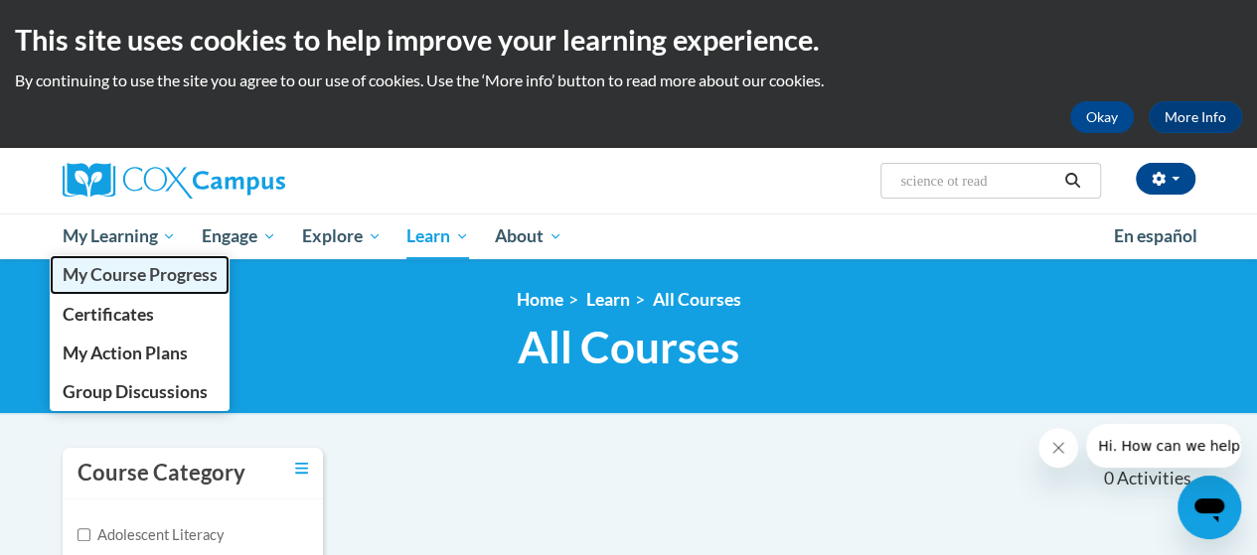
click at [114, 283] on span "My Course Progress" at bounding box center [139, 274] width 155 height 21
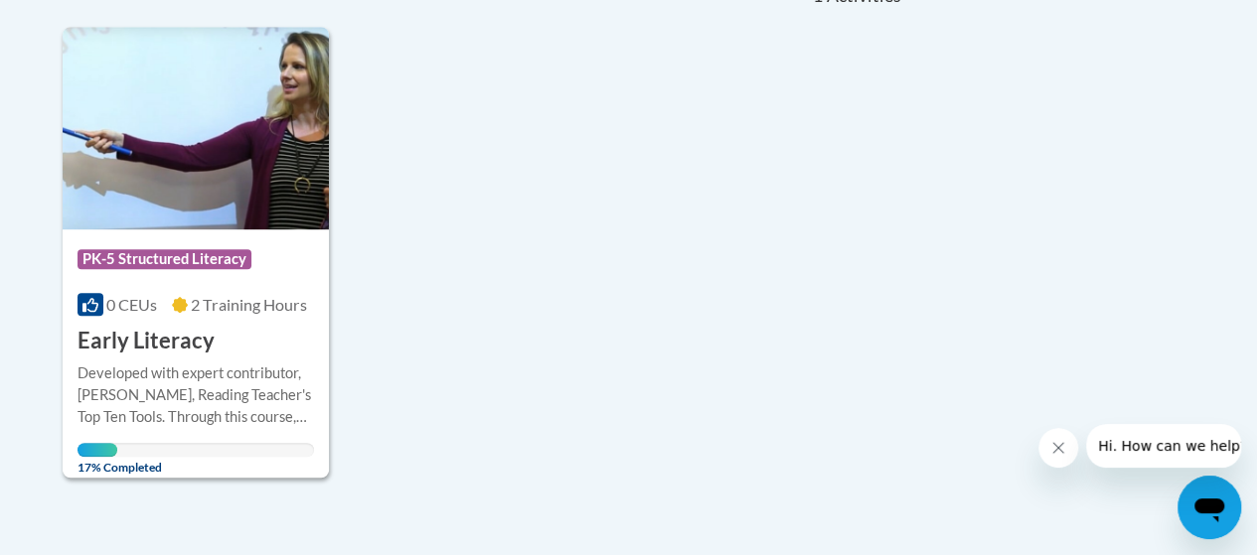
scroll to position [530, 0]
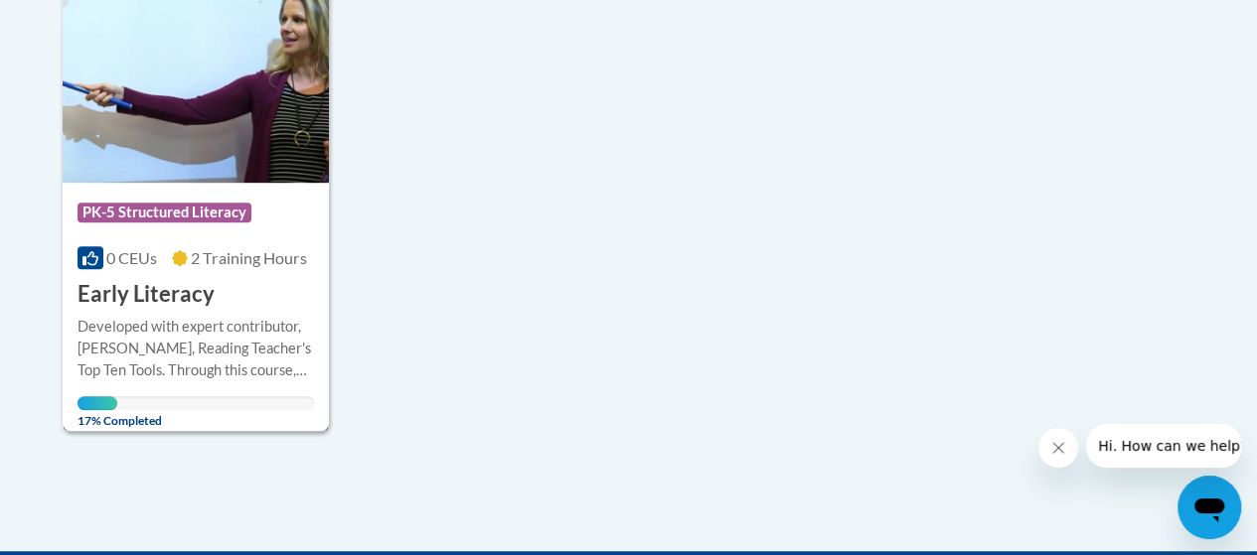
click at [179, 209] on span "PK-5 Structured Literacy" at bounding box center [164, 213] width 174 height 20
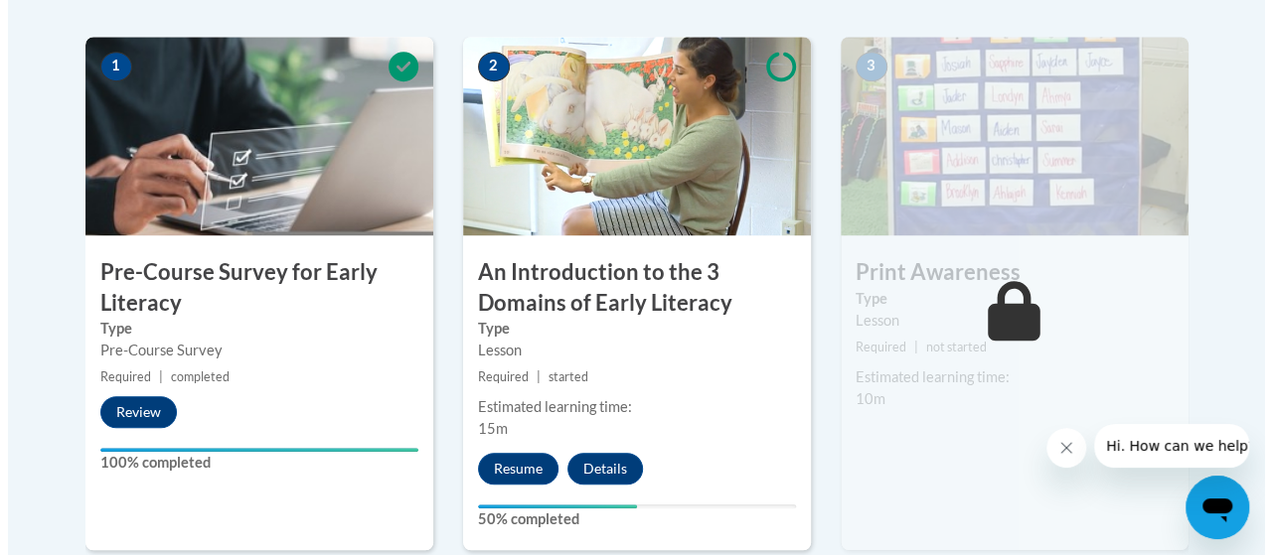
scroll to position [634, 0]
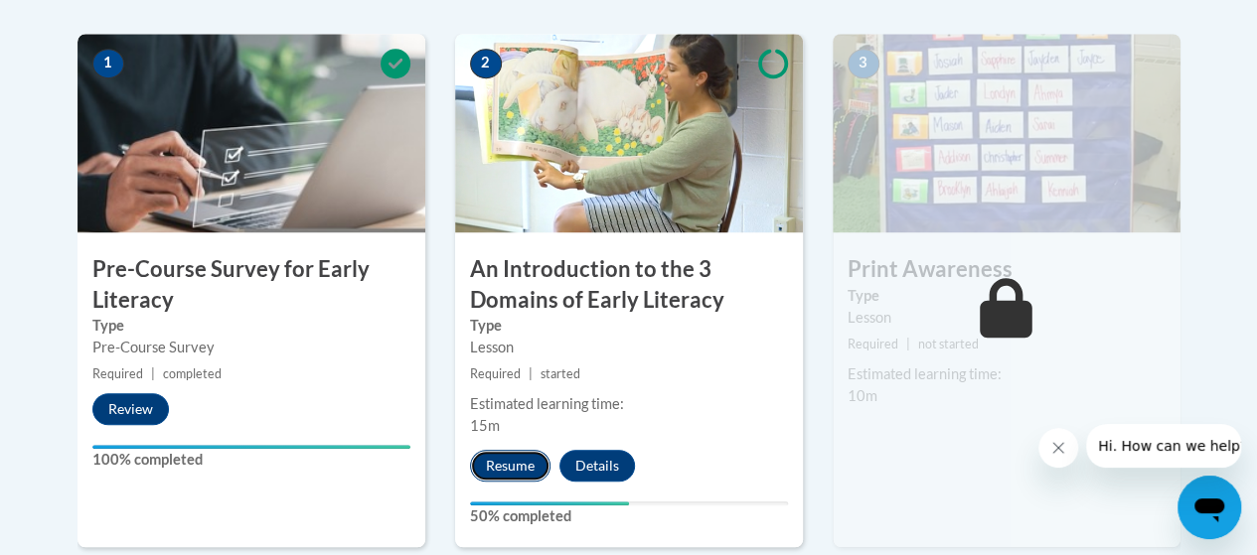
click at [517, 458] on button "Resume" at bounding box center [510, 466] width 80 height 32
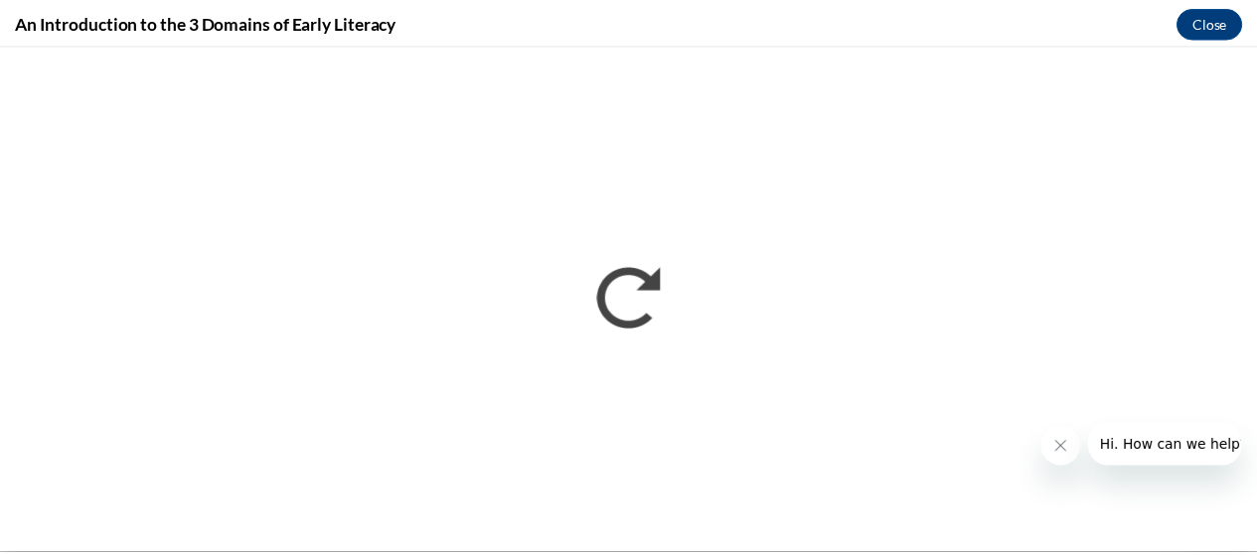
scroll to position [0, 0]
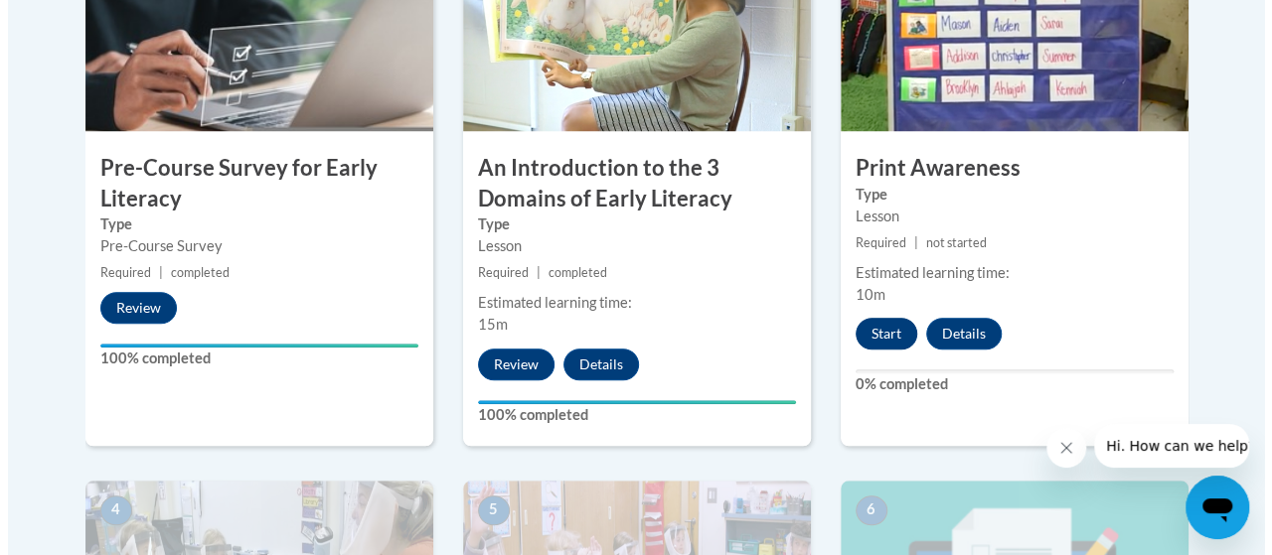
scroll to position [735, 0]
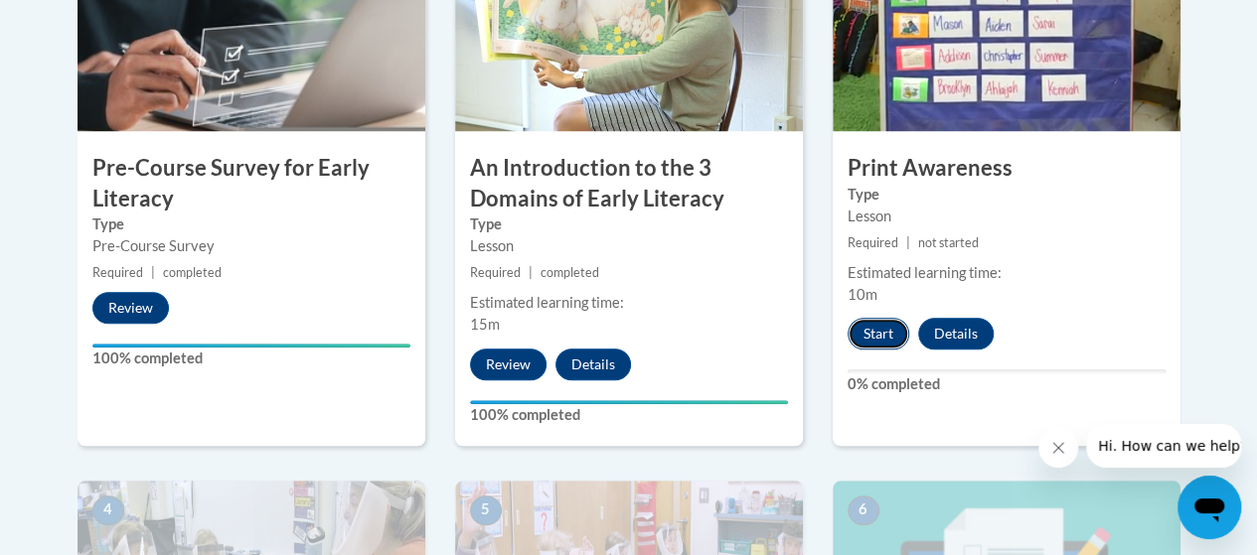
click at [869, 339] on button "Start" at bounding box center [878, 334] width 62 height 32
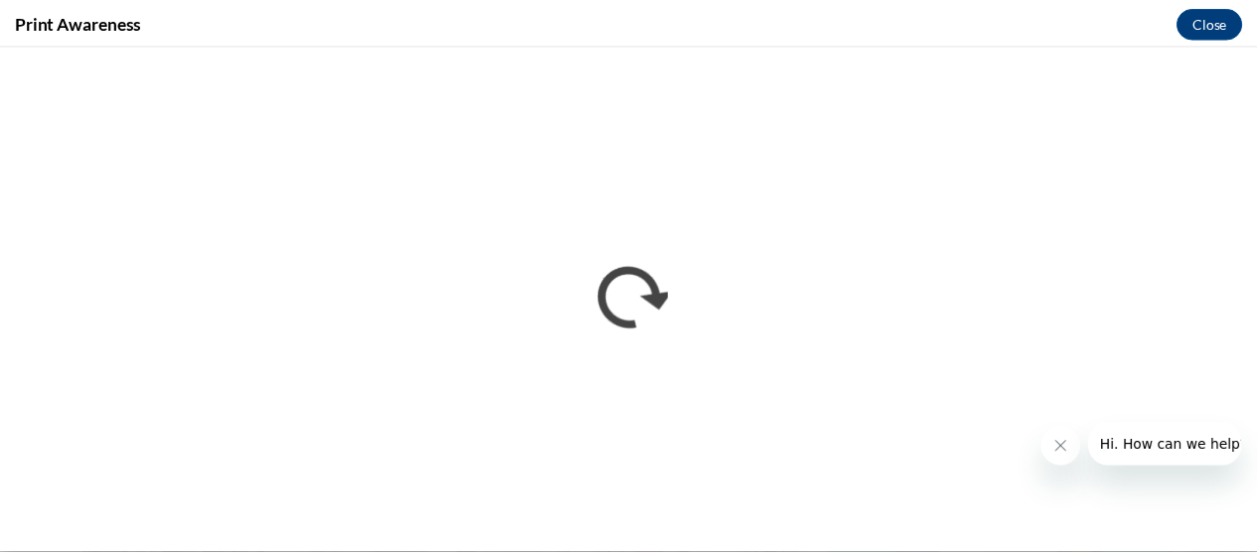
scroll to position [0, 0]
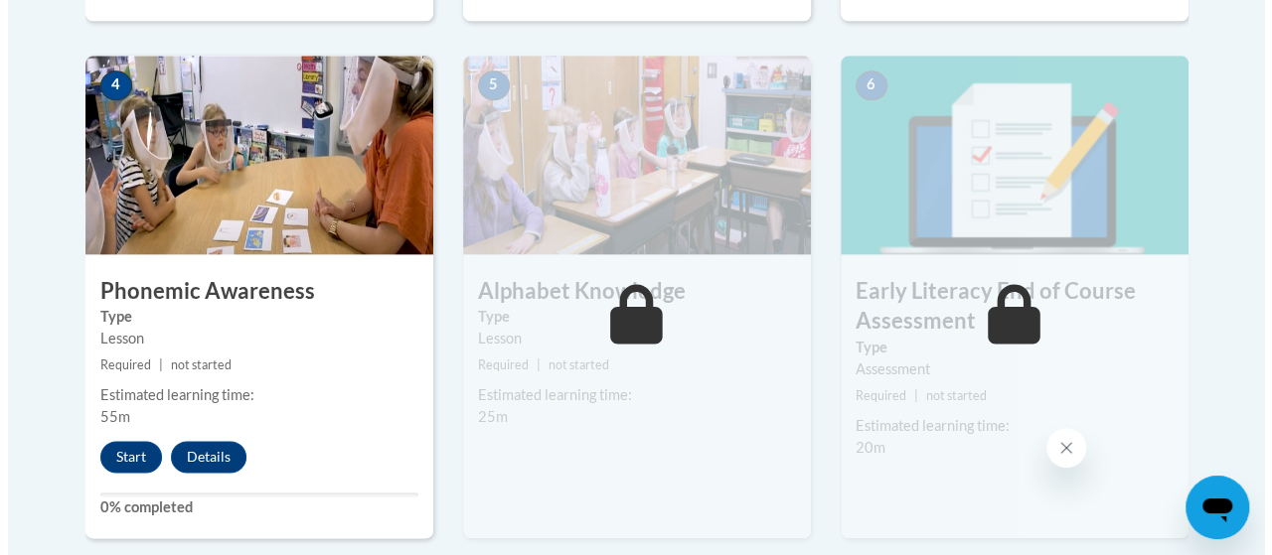
scroll to position [1178, 0]
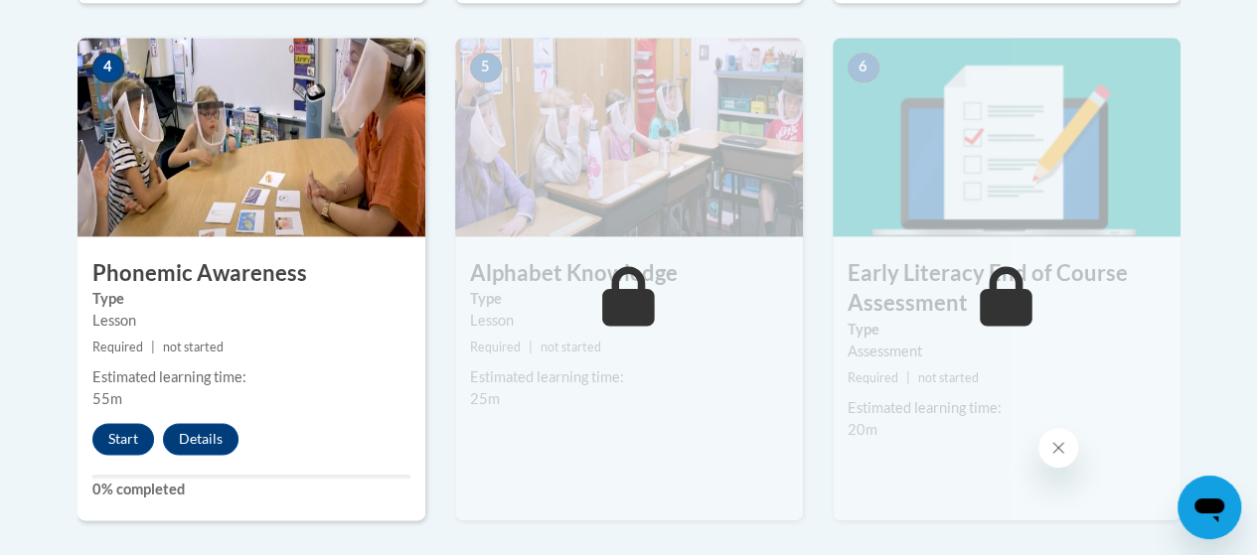
click at [121, 466] on div "4 Phonemic Awareness Type Lesson Required | not started Estimated learning time…" at bounding box center [251, 279] width 348 height 483
click at [118, 439] on button "Start" at bounding box center [123, 439] width 62 height 32
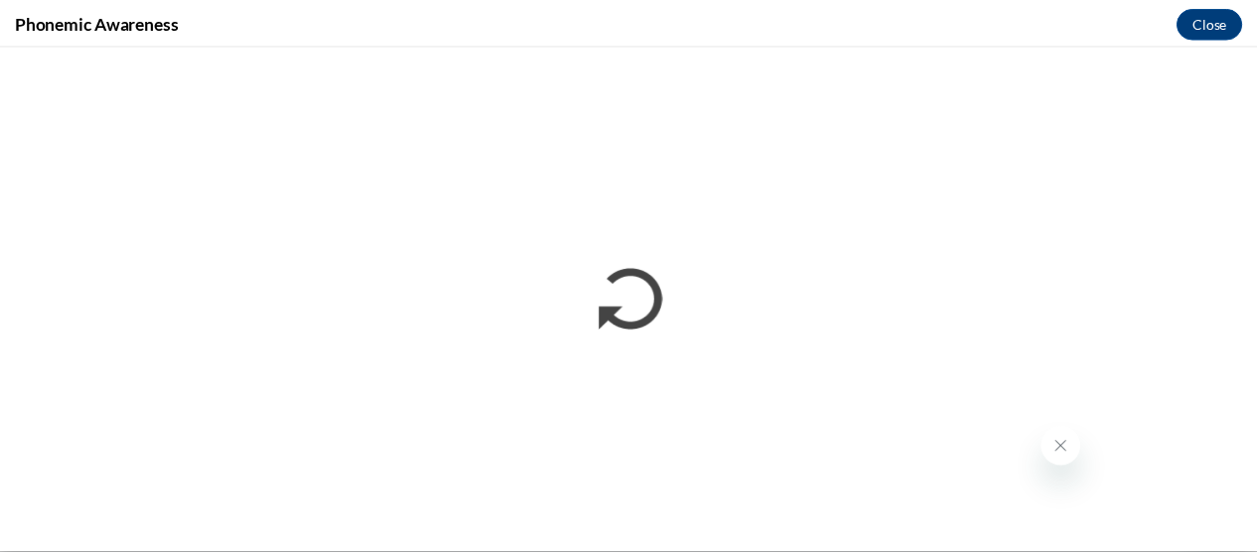
scroll to position [0, 0]
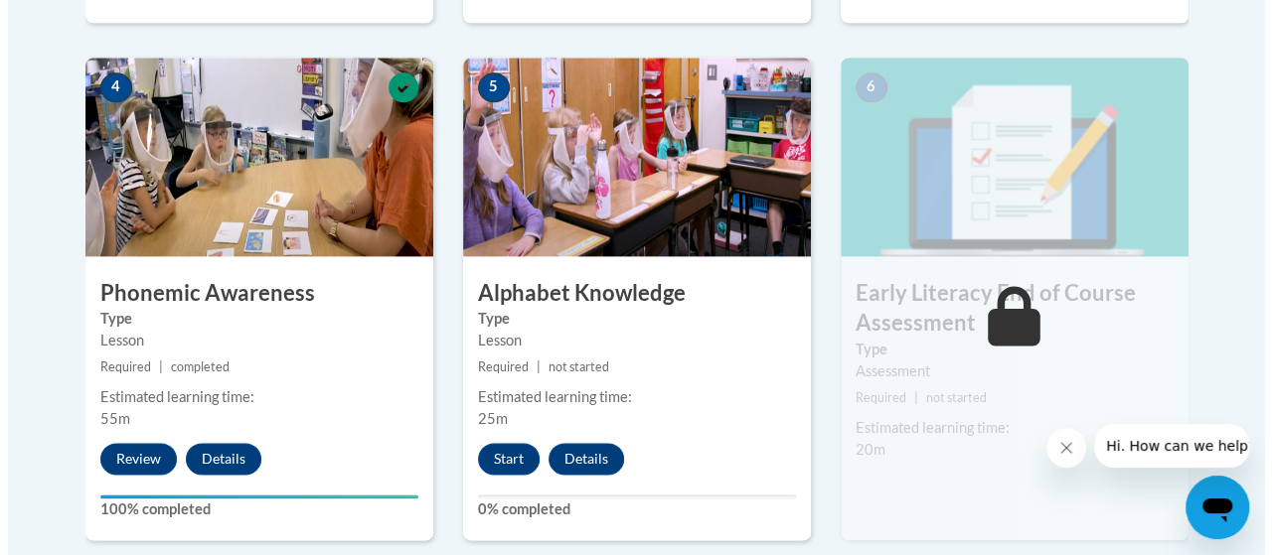
scroll to position [1159, 0]
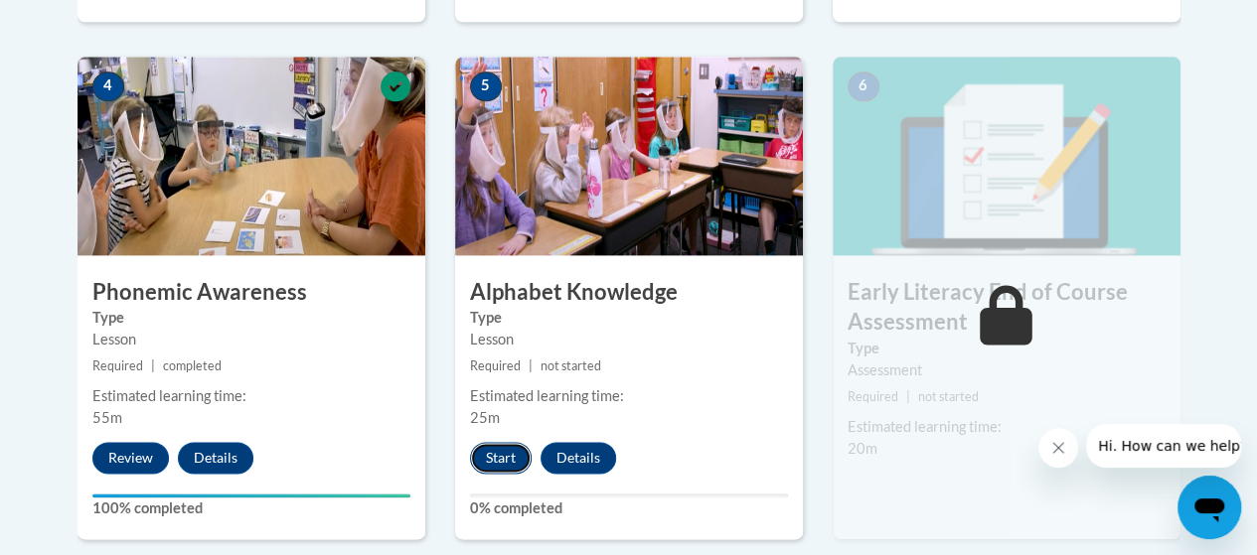
click at [501, 454] on button "Start" at bounding box center [501, 458] width 62 height 32
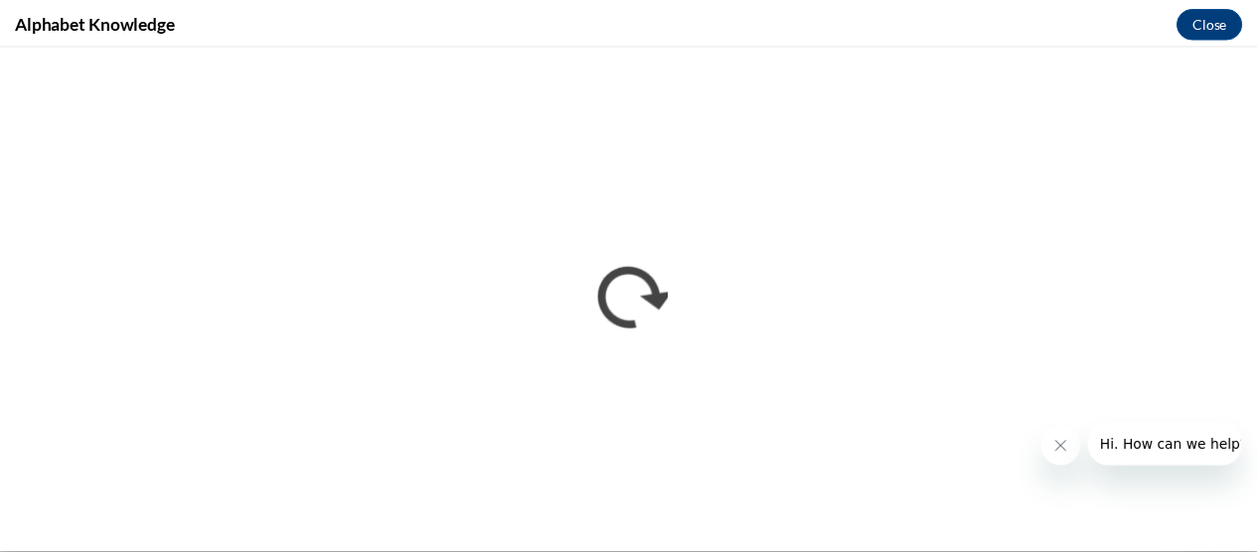
scroll to position [0, 0]
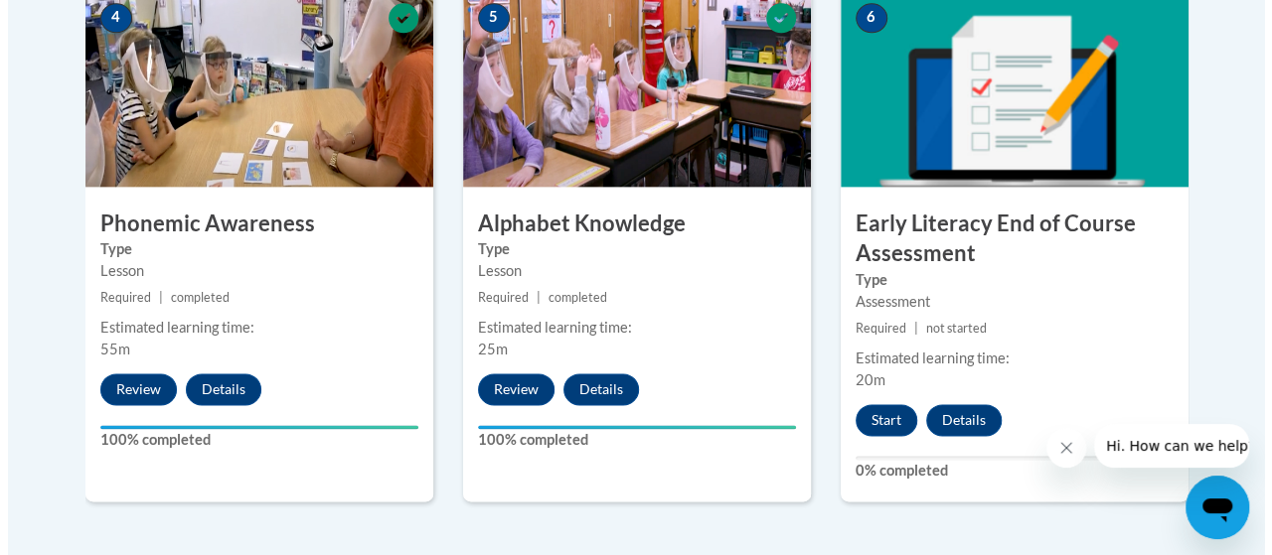
scroll to position [1252, 0]
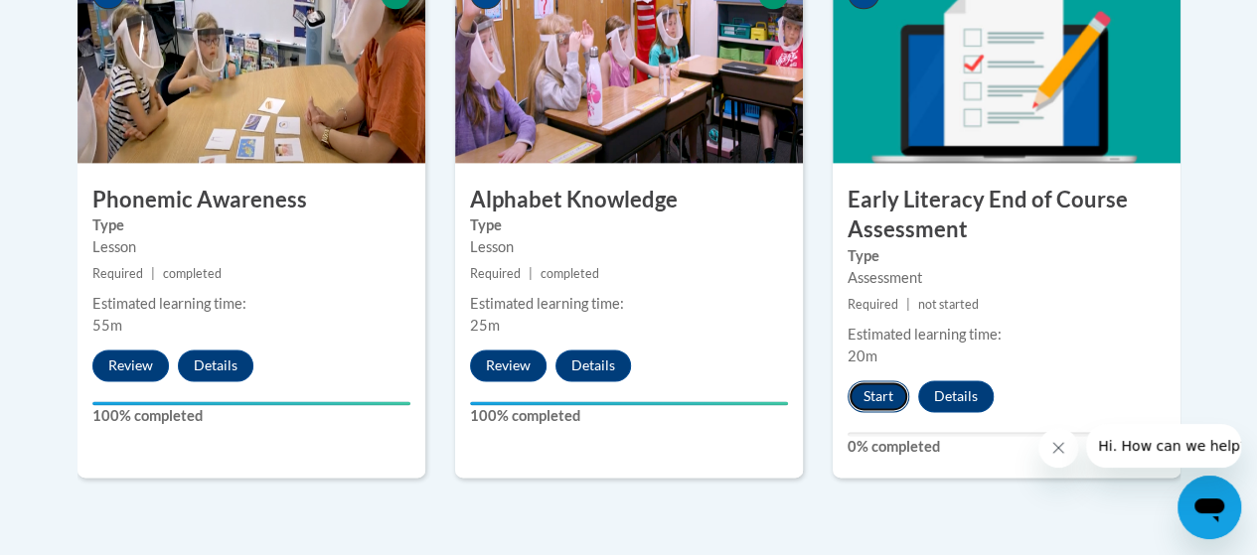
click at [874, 391] on button "Start" at bounding box center [878, 397] width 62 height 32
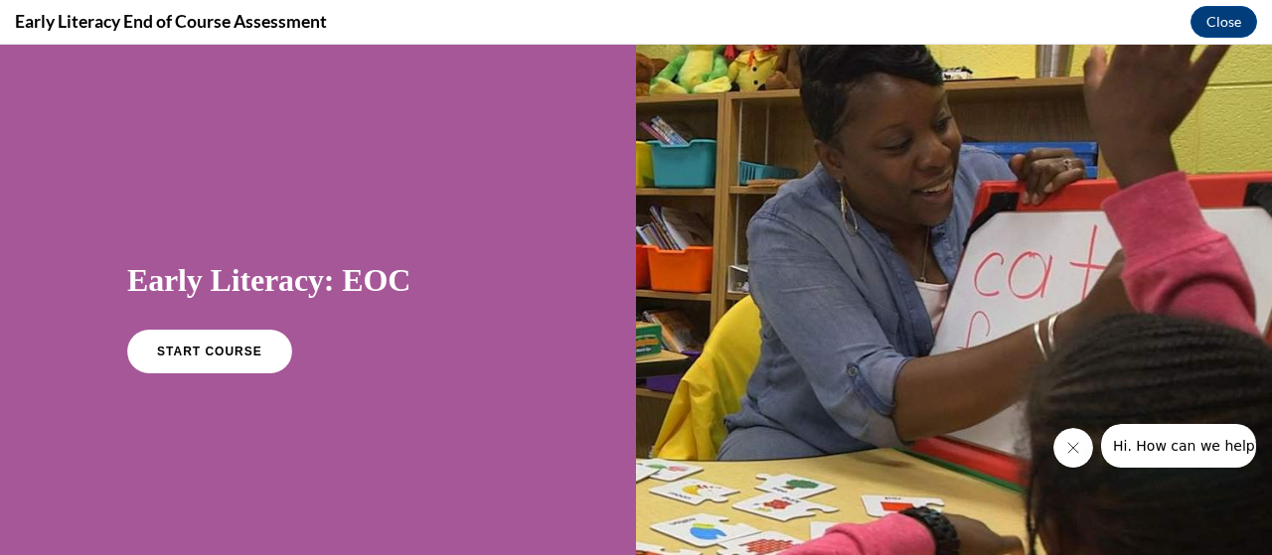
scroll to position [0, 0]
click at [233, 356] on span "START COURSE" at bounding box center [209, 352] width 110 height 15
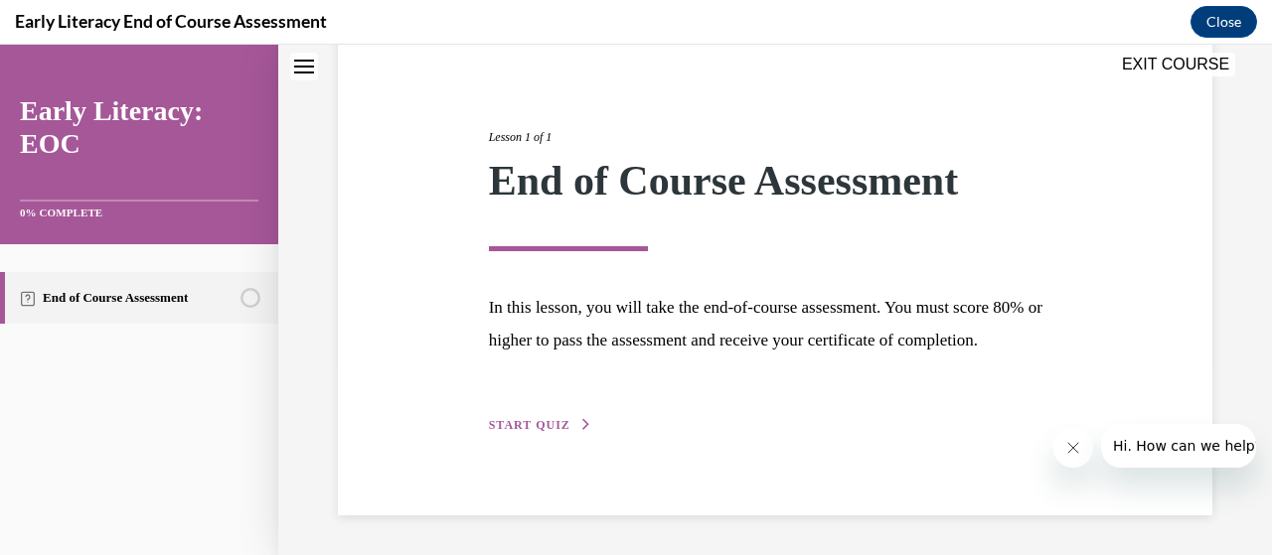
scroll to position [215, 0]
click at [531, 432] on span "START QUIZ" at bounding box center [529, 425] width 81 height 14
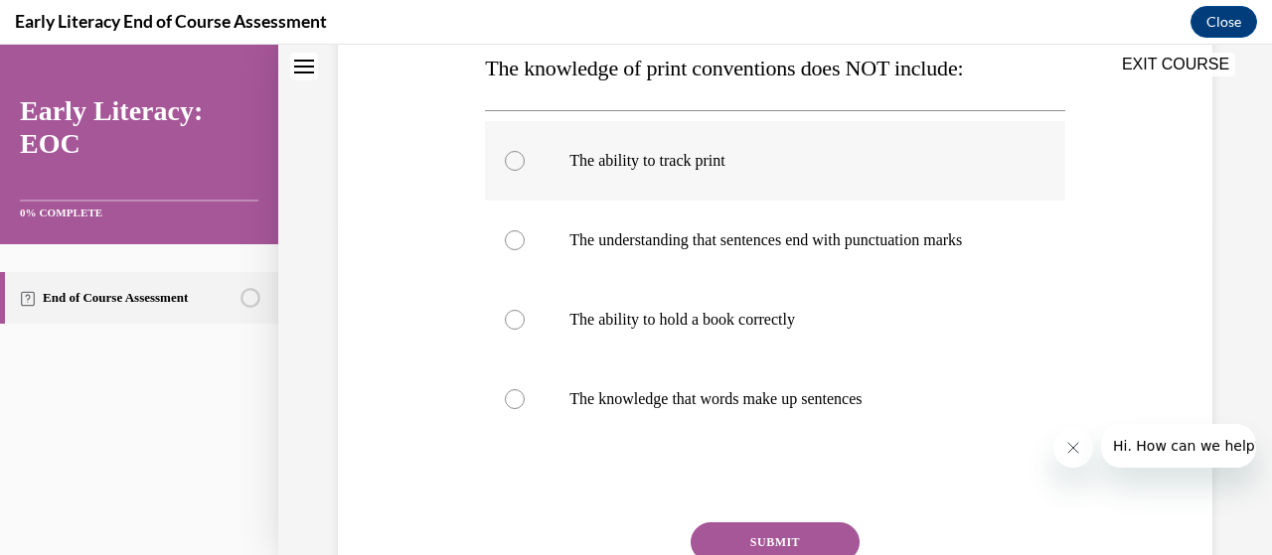
scroll to position [333, 0]
click at [518, 313] on div at bounding box center [515, 319] width 20 height 20
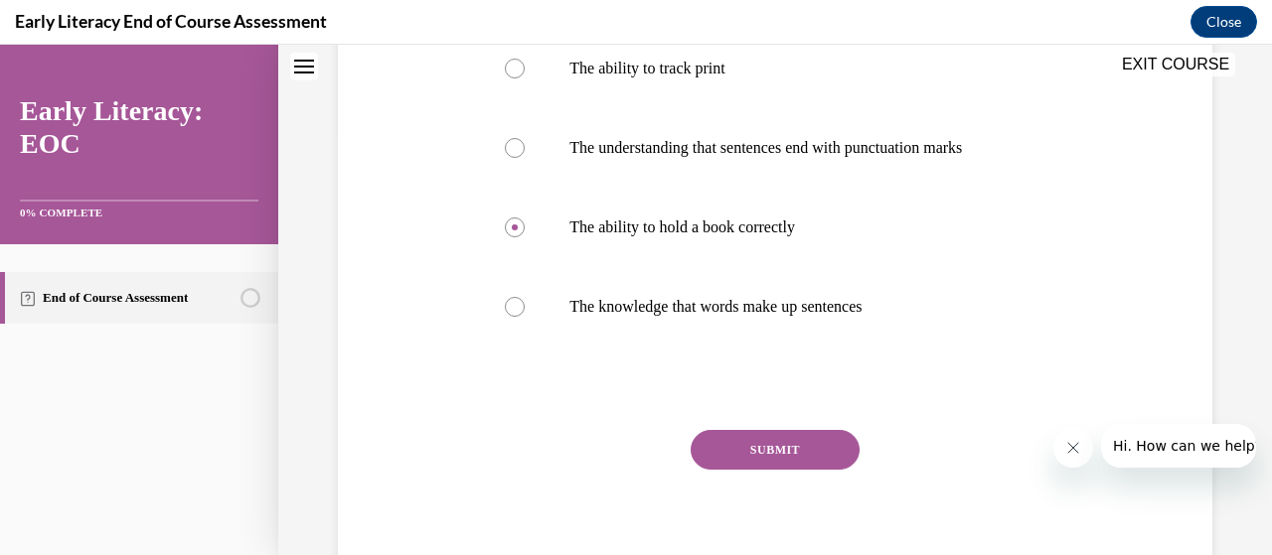
click at [755, 440] on button "SUBMIT" at bounding box center [775, 450] width 169 height 40
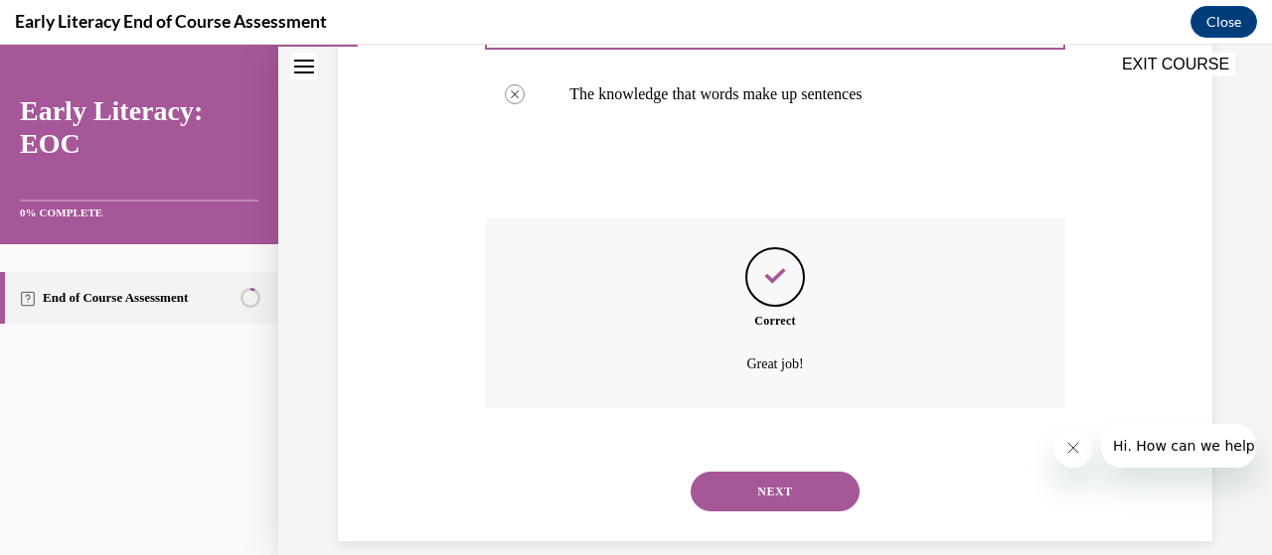
scroll to position [662, 0]
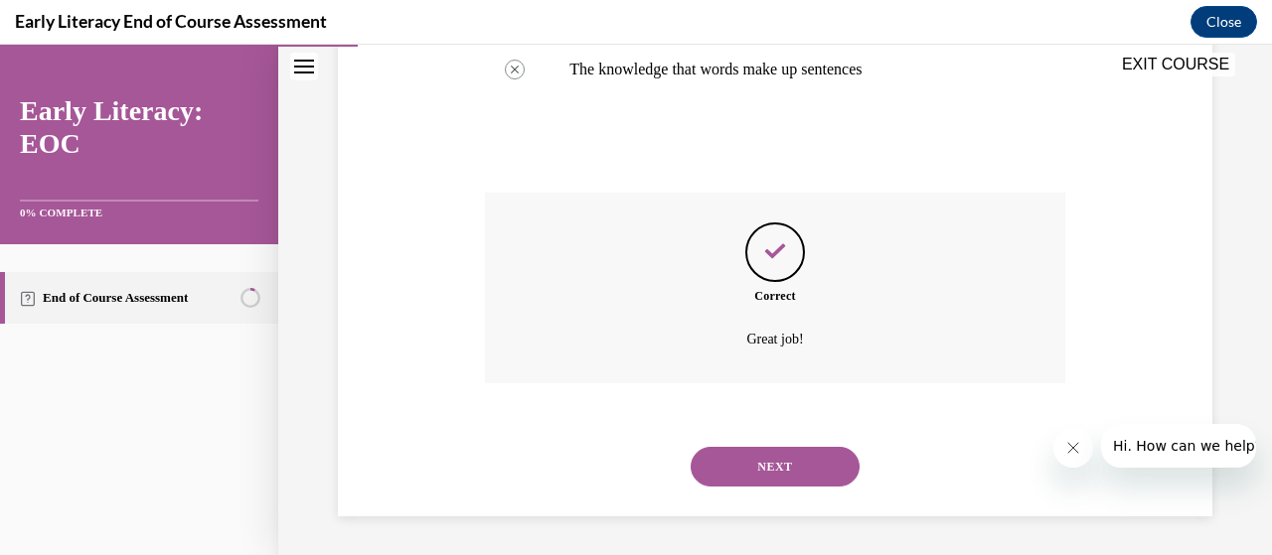
click at [754, 457] on button "NEXT" at bounding box center [775, 467] width 169 height 40
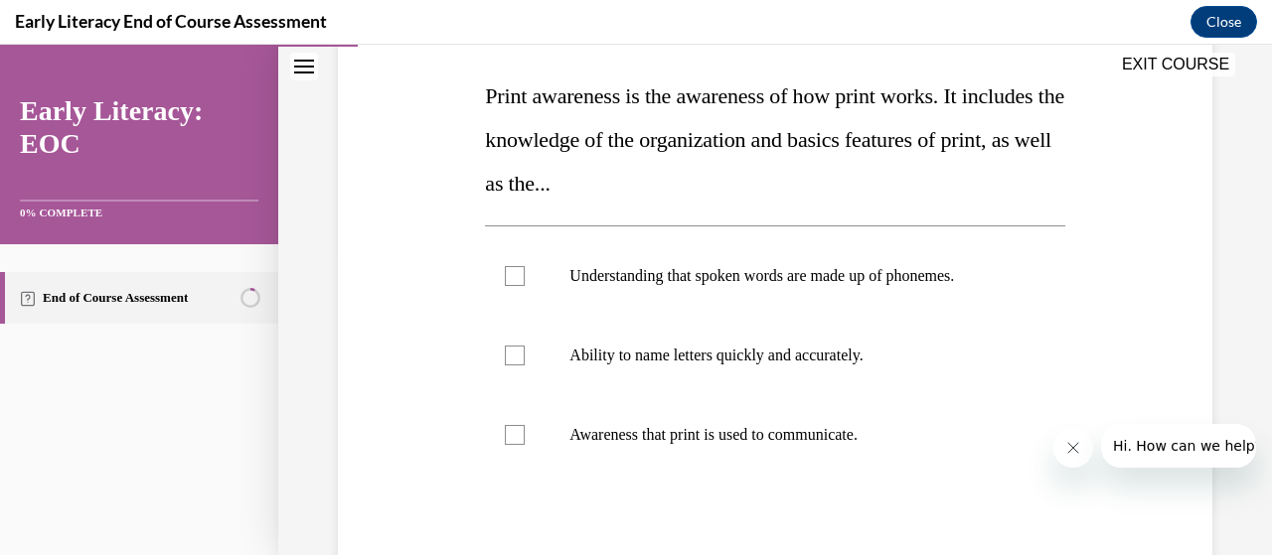
scroll to position [305, 0]
click at [508, 357] on div at bounding box center [515, 355] width 20 height 20
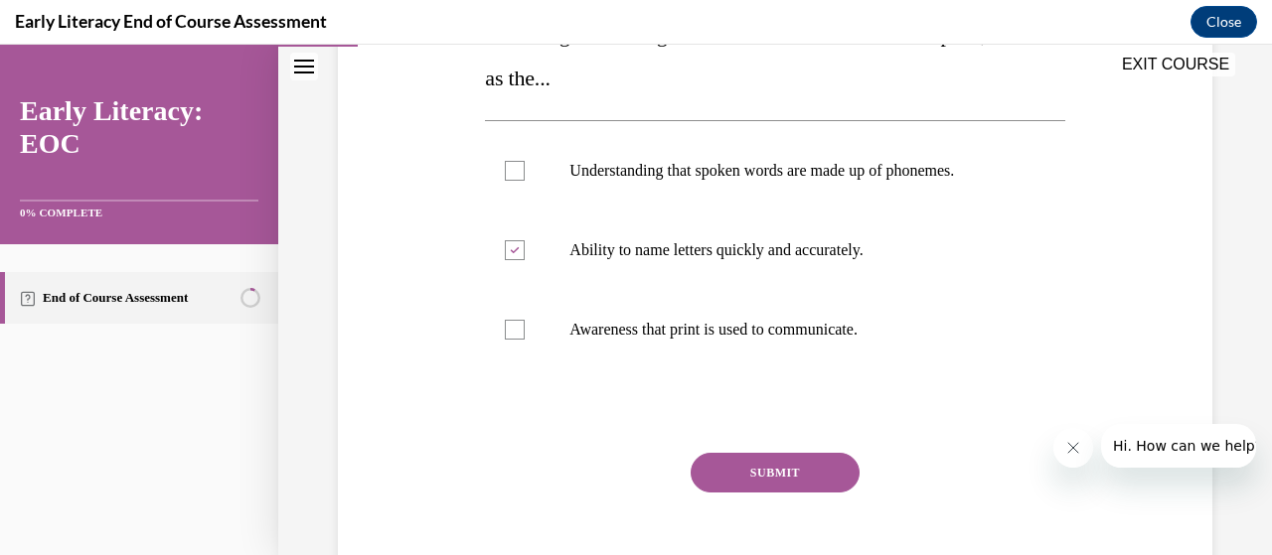
click at [813, 465] on button "SUBMIT" at bounding box center [775, 473] width 169 height 40
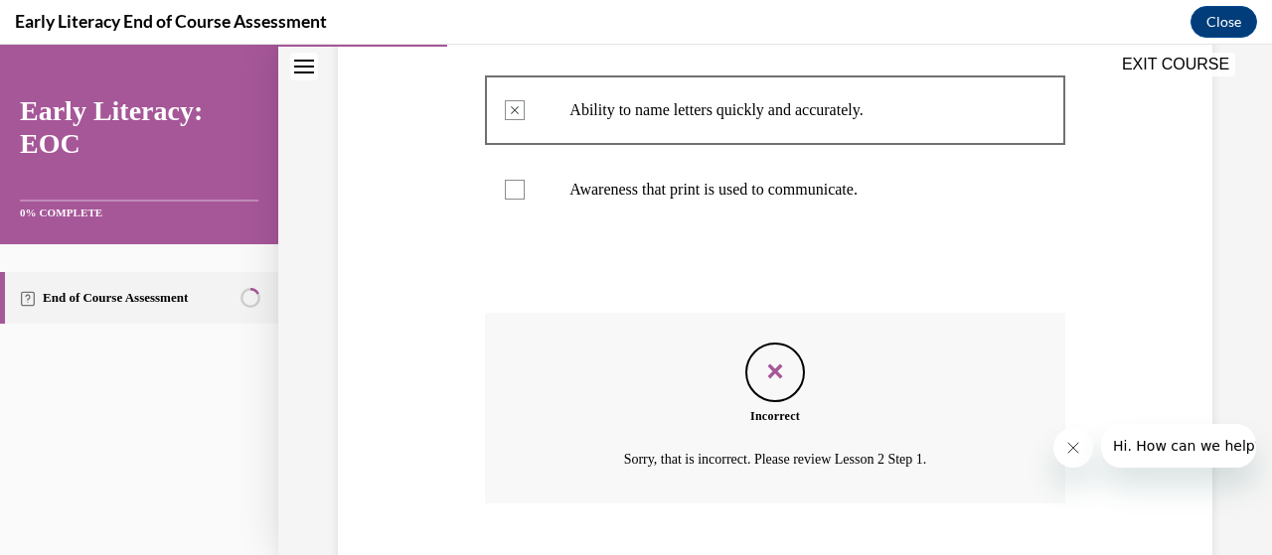
scroll to position [644, 0]
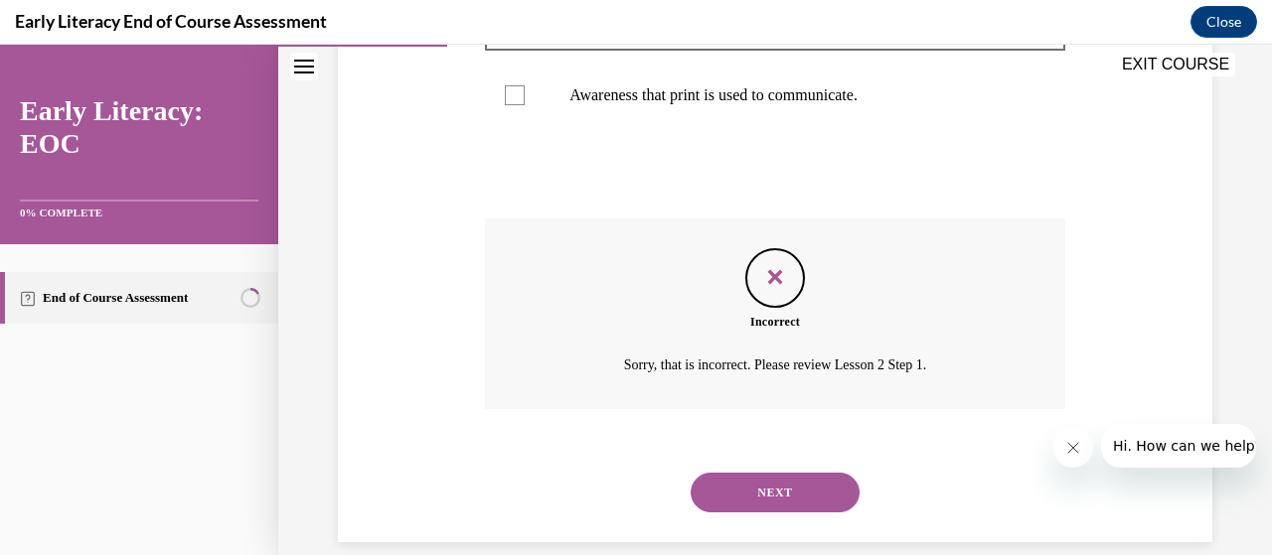
click at [772, 500] on button "NEXT" at bounding box center [775, 493] width 169 height 40
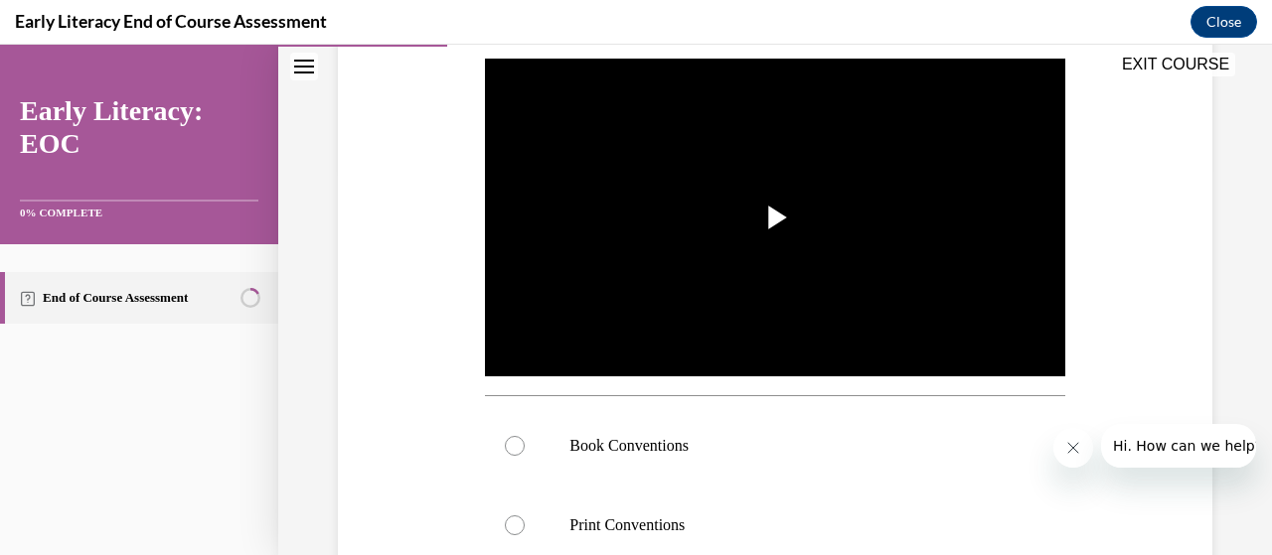
scroll to position [385, 0]
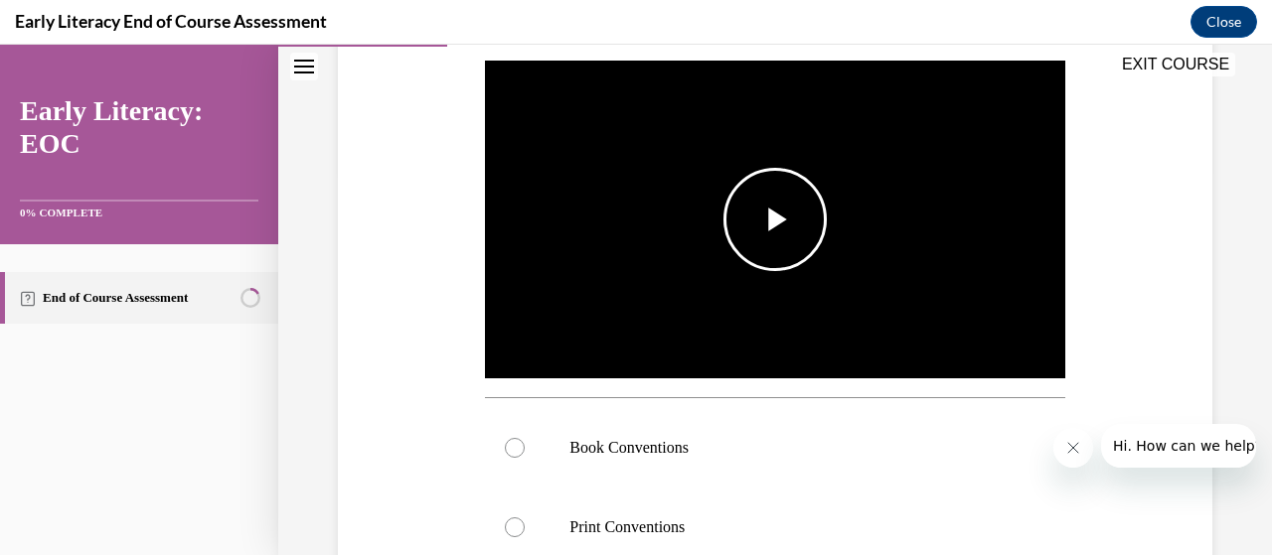
click at [775, 220] on span "Video player" at bounding box center [775, 220] width 0 height 0
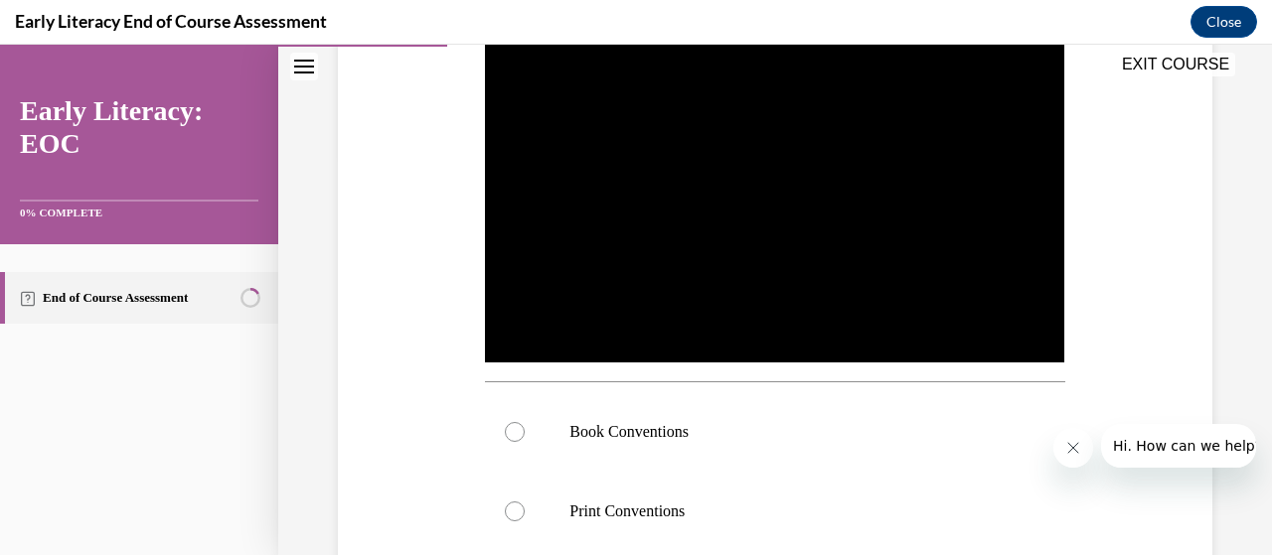
scroll to position [396, 0]
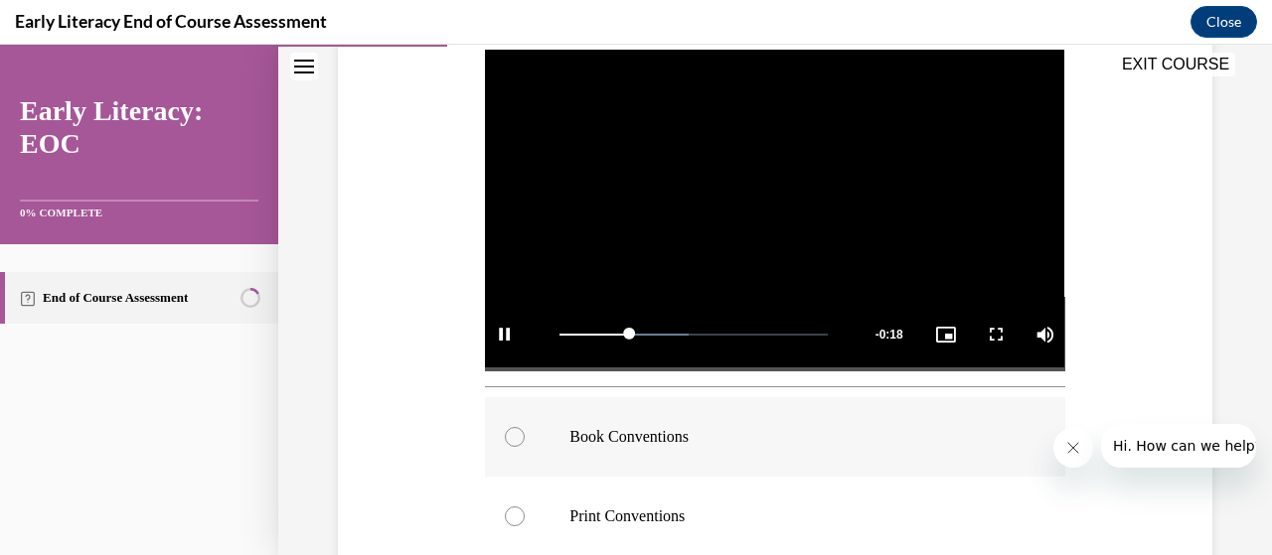
click at [512, 429] on div at bounding box center [515, 437] width 20 height 20
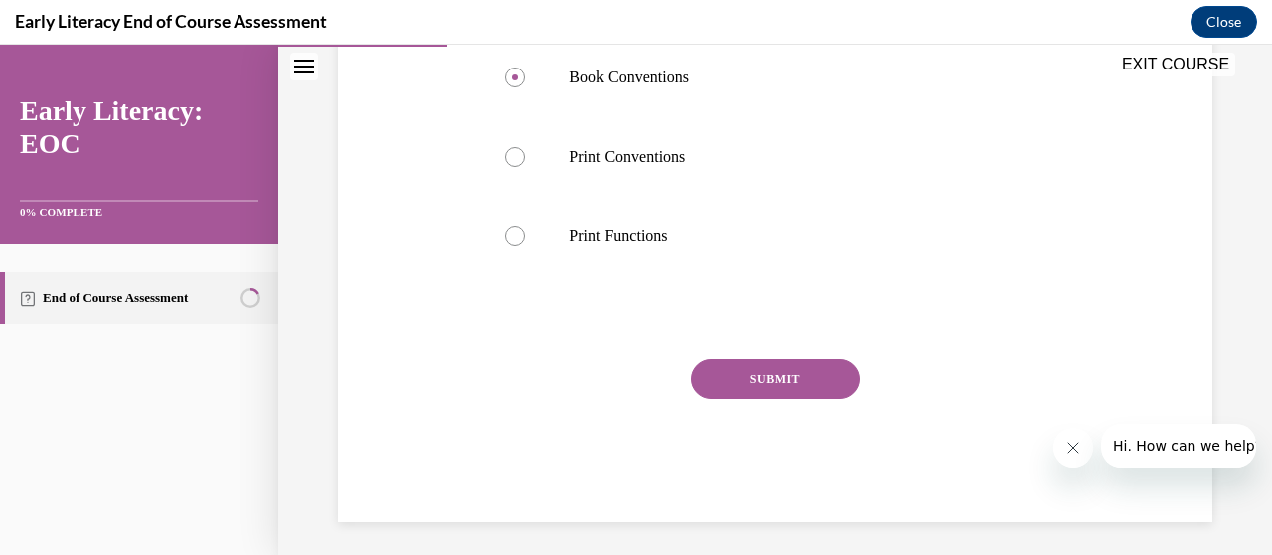
click at [792, 378] on button "SUBMIT" at bounding box center [775, 380] width 169 height 40
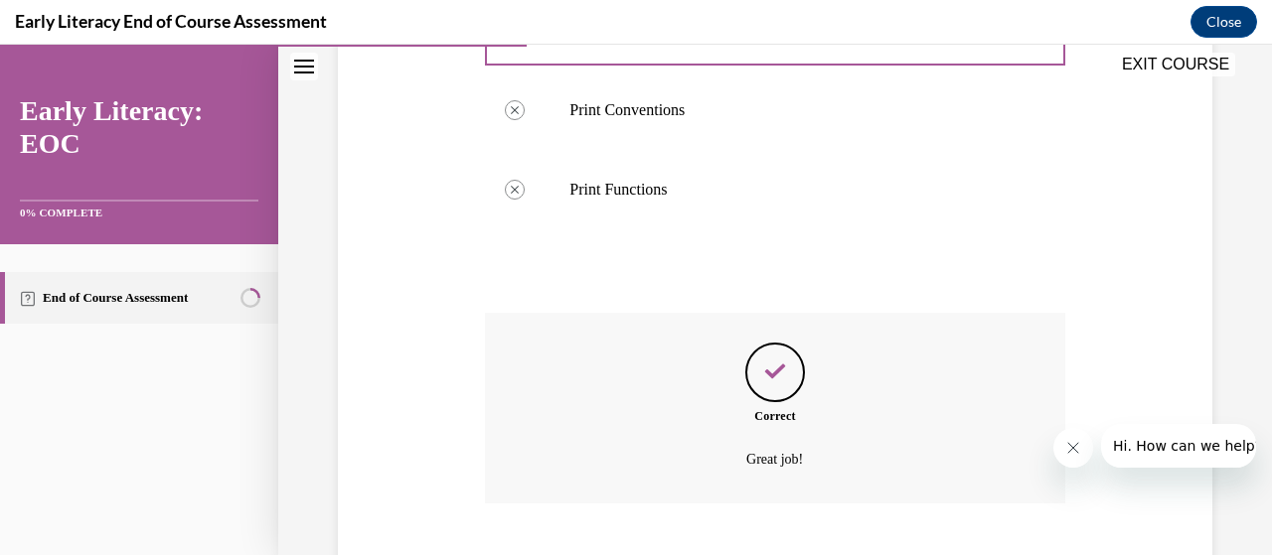
scroll to position [917, 0]
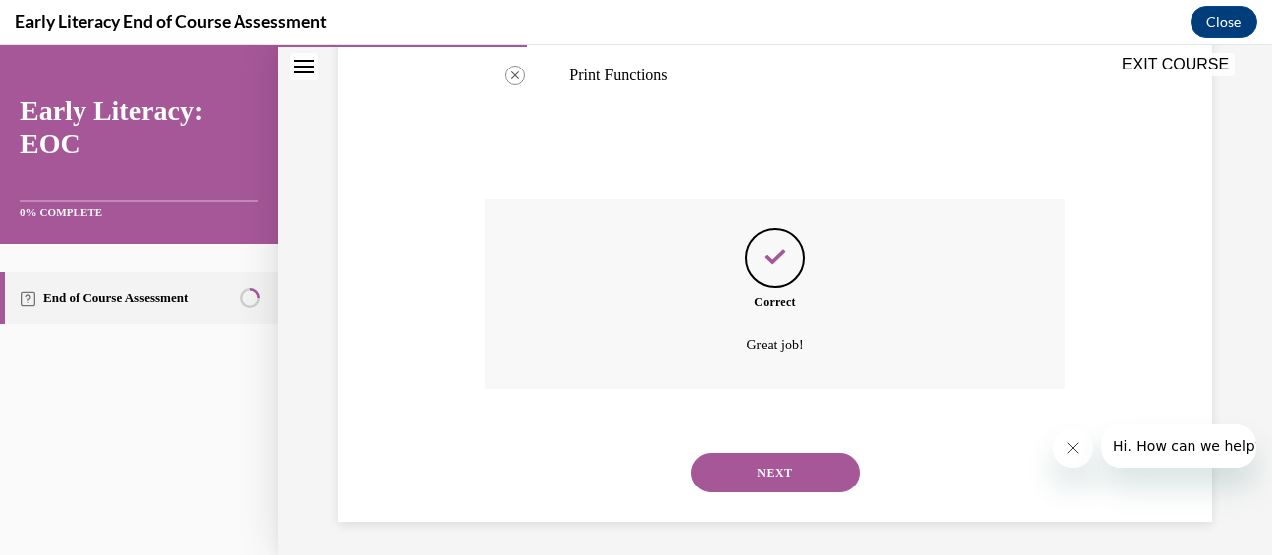
click at [771, 458] on button "NEXT" at bounding box center [775, 473] width 169 height 40
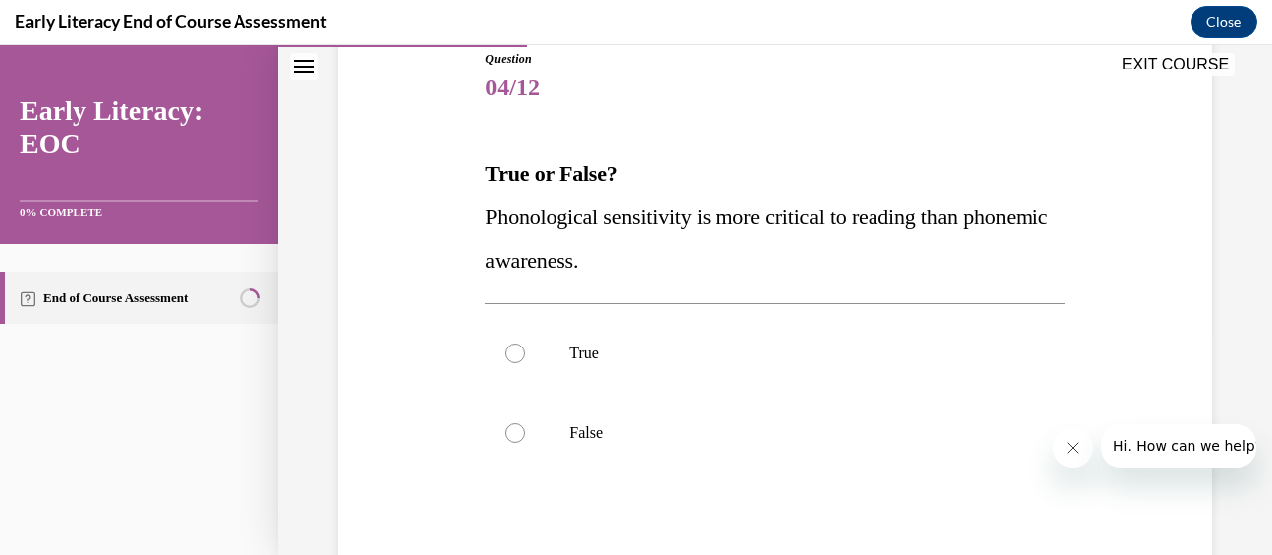
scroll to position [229, 0]
click at [525, 436] on div at bounding box center [774, 430] width 579 height 79
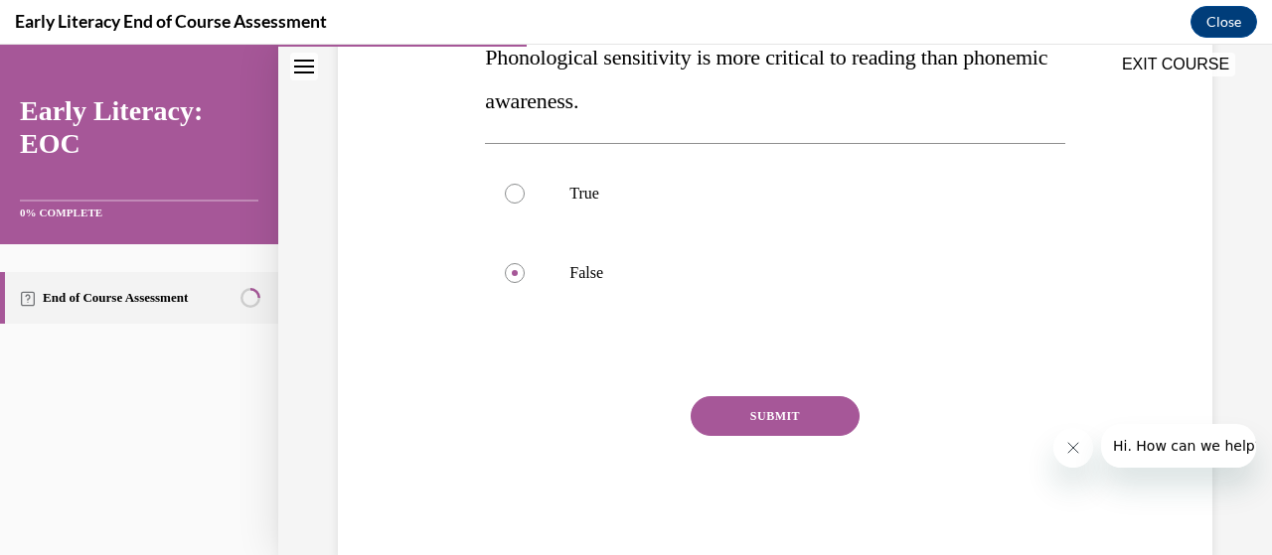
click at [737, 412] on button "SUBMIT" at bounding box center [775, 416] width 169 height 40
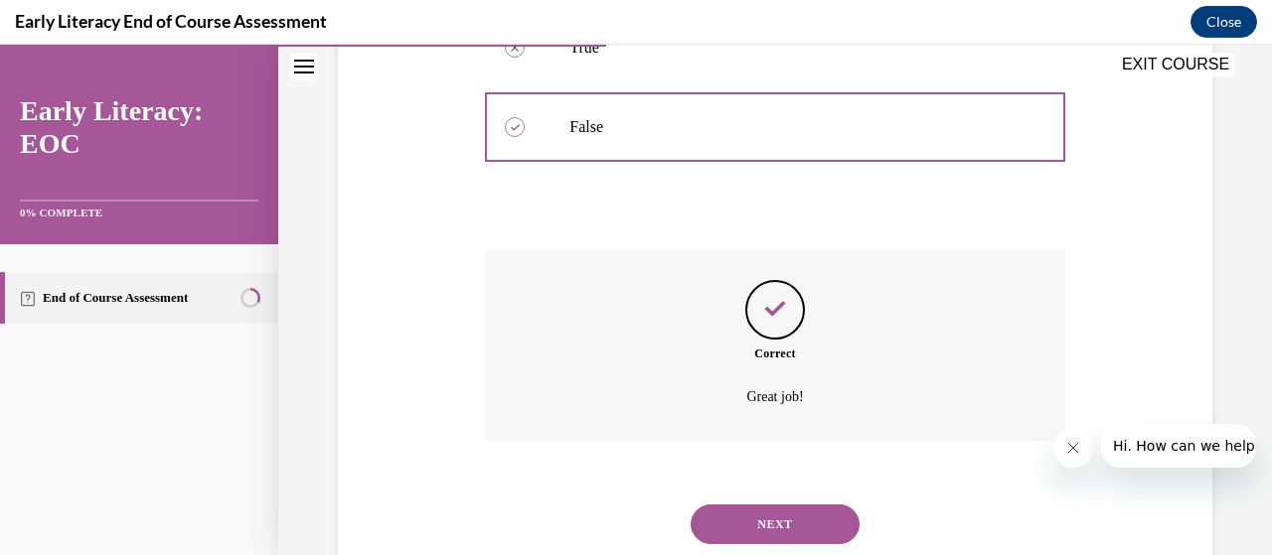
scroll to position [590, 0]
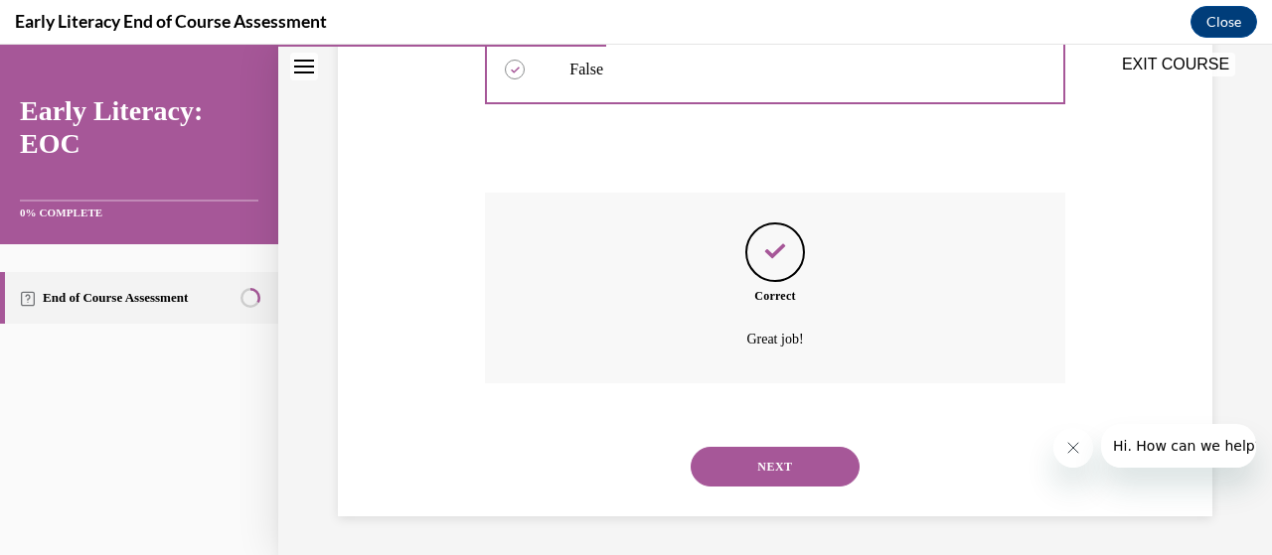
click at [753, 458] on button "NEXT" at bounding box center [775, 467] width 169 height 40
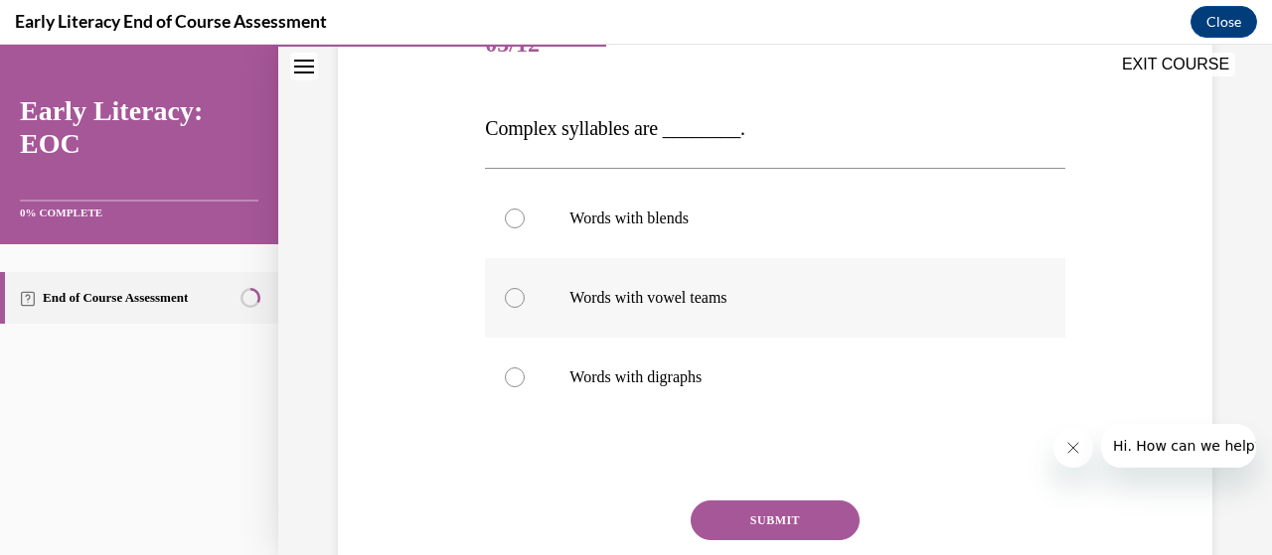
scroll to position [268, 0]
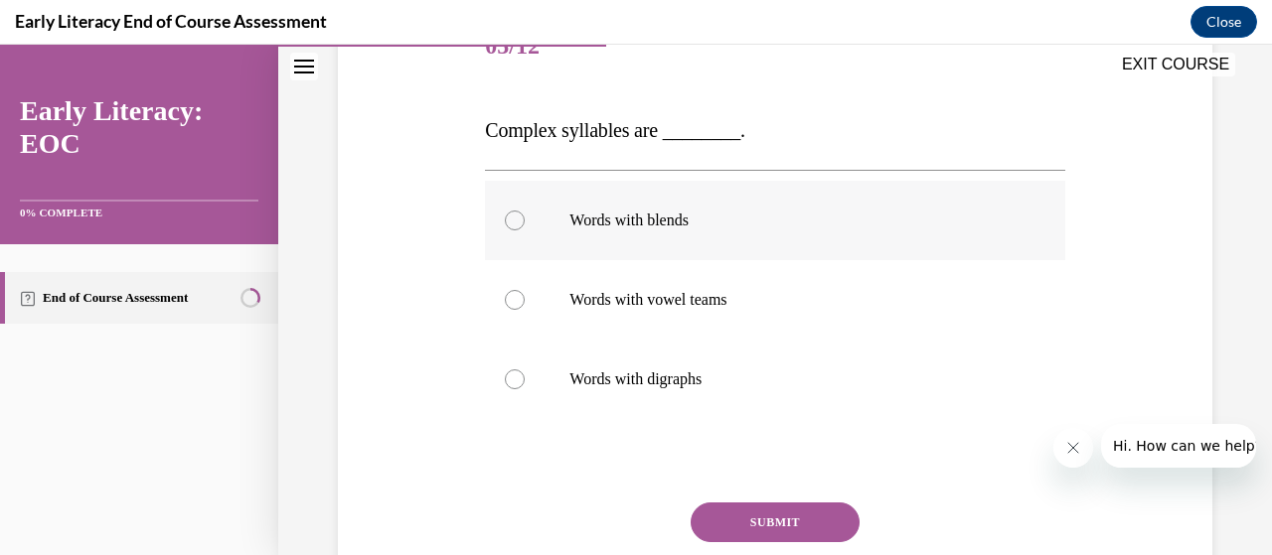
click at [530, 212] on div at bounding box center [774, 220] width 579 height 79
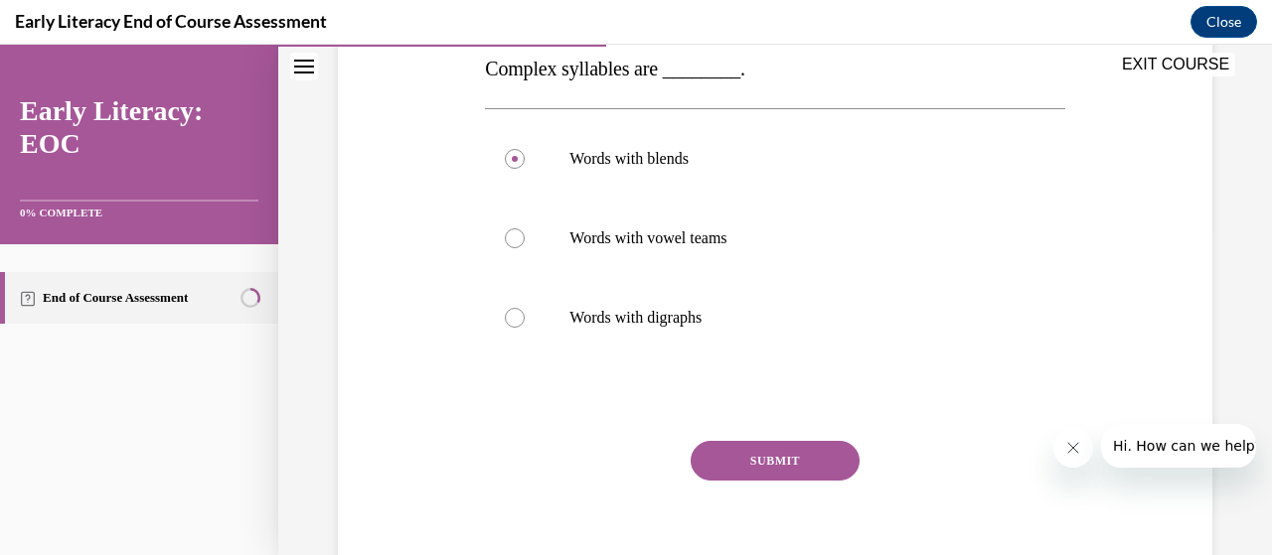
click at [775, 466] on button "SUBMIT" at bounding box center [775, 461] width 169 height 40
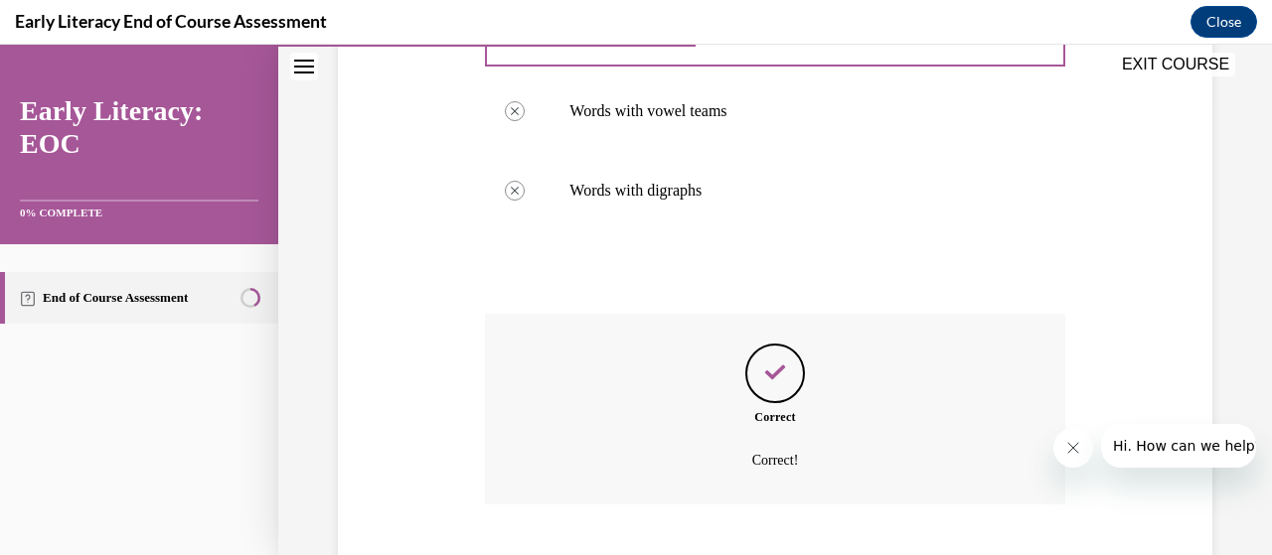
scroll to position [578, 0]
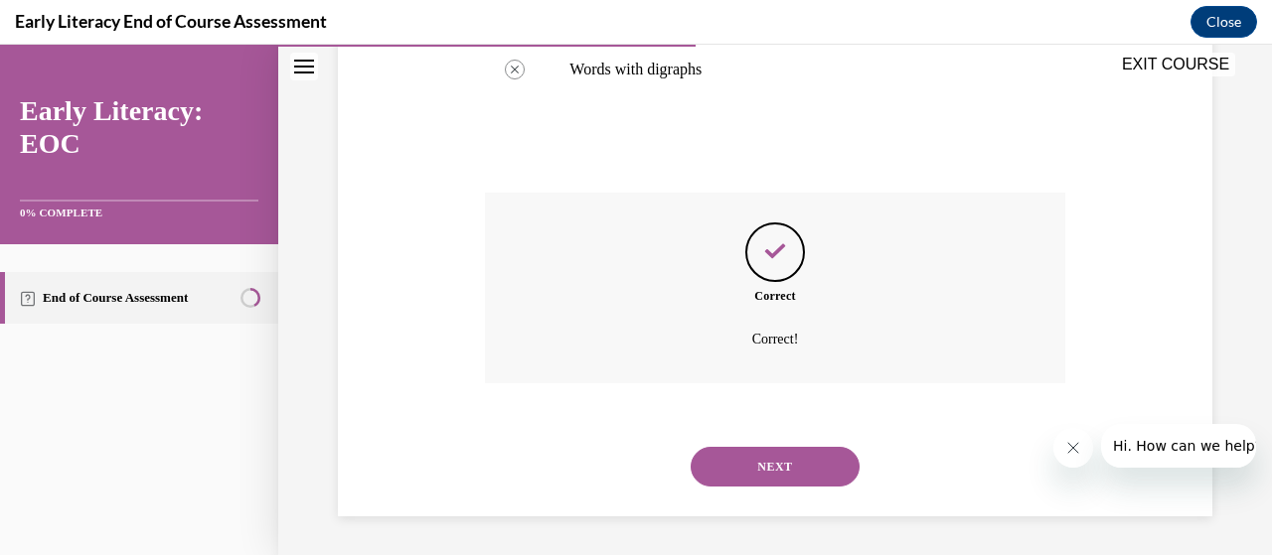
click at [768, 463] on button "NEXT" at bounding box center [775, 467] width 169 height 40
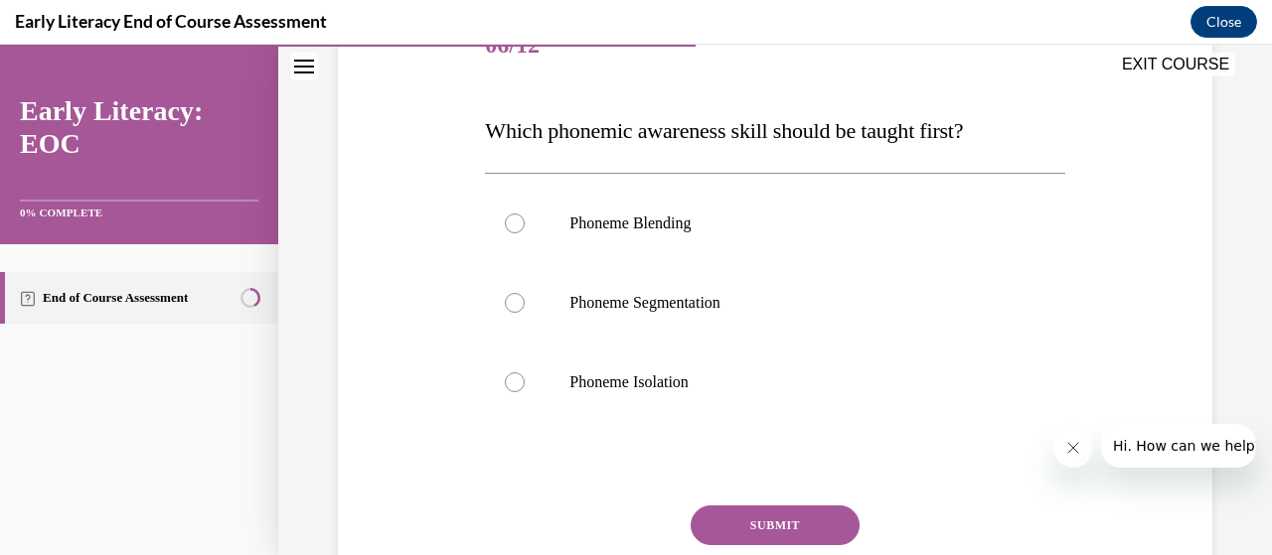
scroll to position [276, 0]
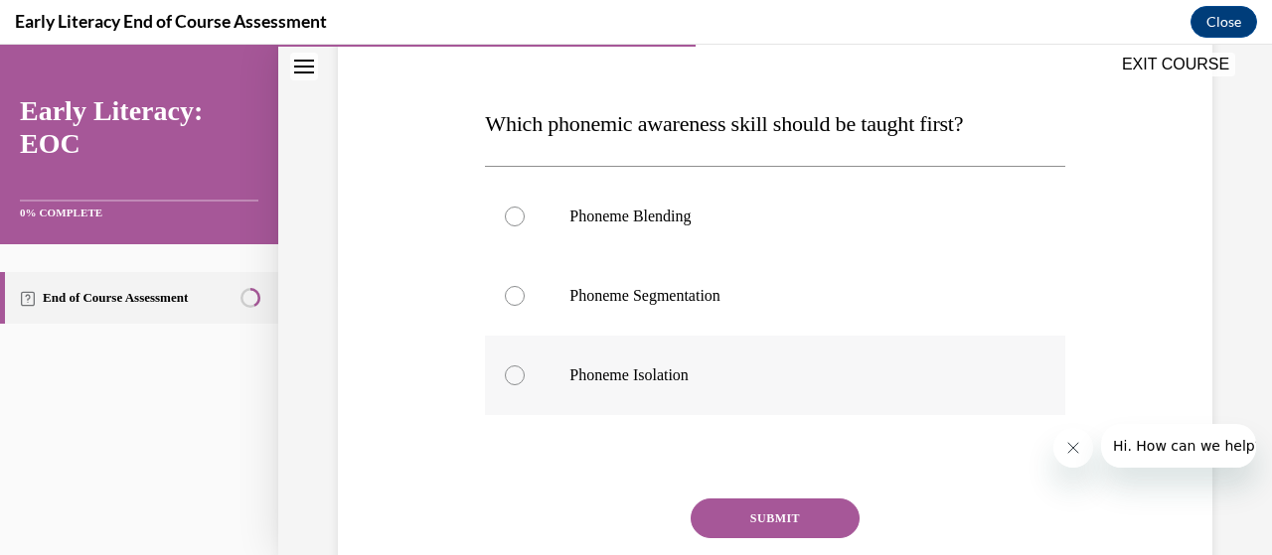
click at [527, 372] on div at bounding box center [774, 375] width 579 height 79
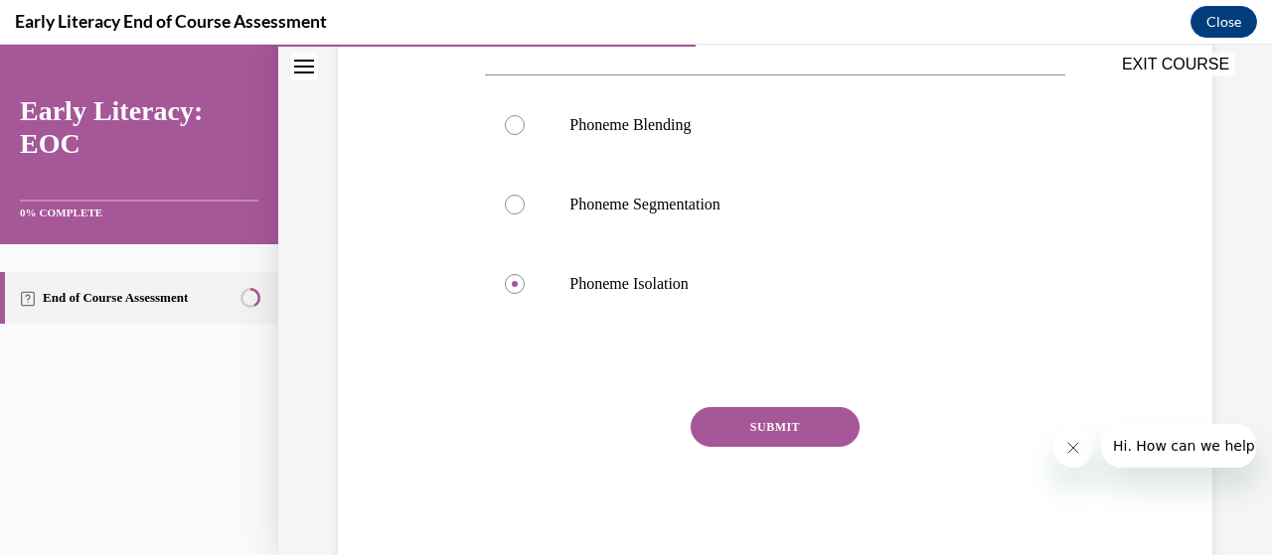
click at [809, 420] on button "SUBMIT" at bounding box center [775, 427] width 169 height 40
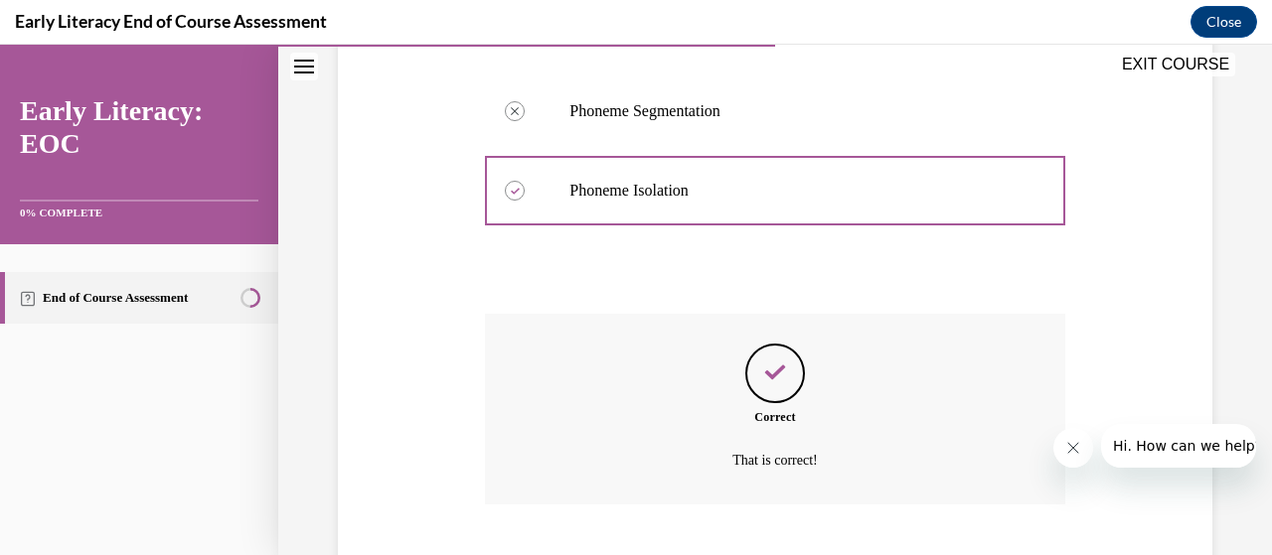
scroll to position [582, 0]
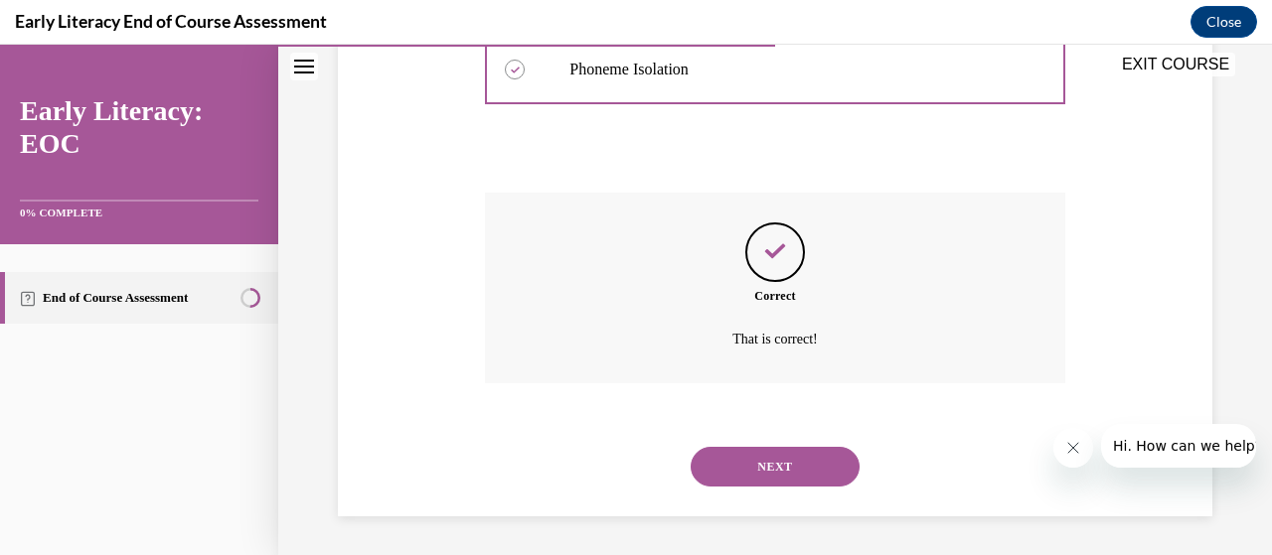
click at [795, 462] on button "NEXT" at bounding box center [775, 467] width 169 height 40
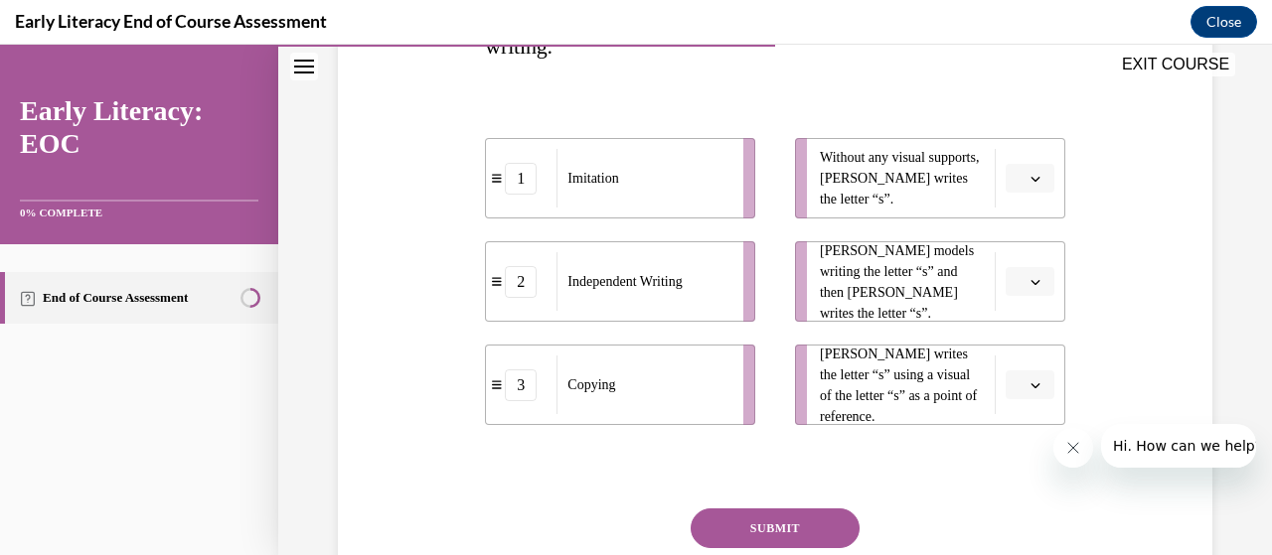
scroll to position [398, 0]
click at [1029, 182] on button "button" at bounding box center [1029, 178] width 49 height 30
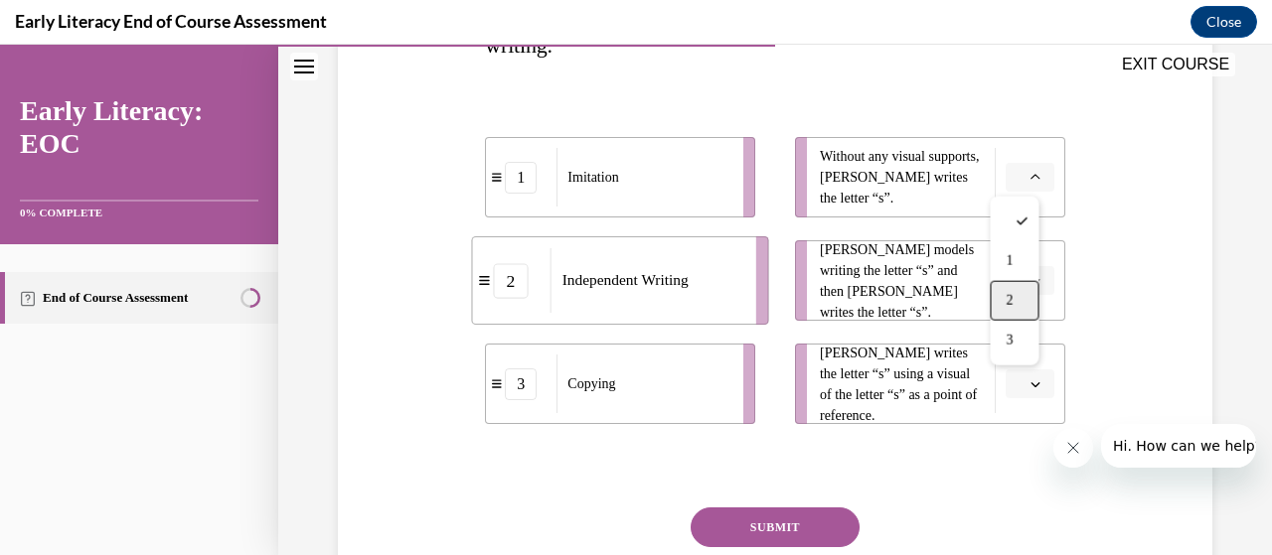
click at [1027, 291] on div "2" at bounding box center [1014, 301] width 49 height 40
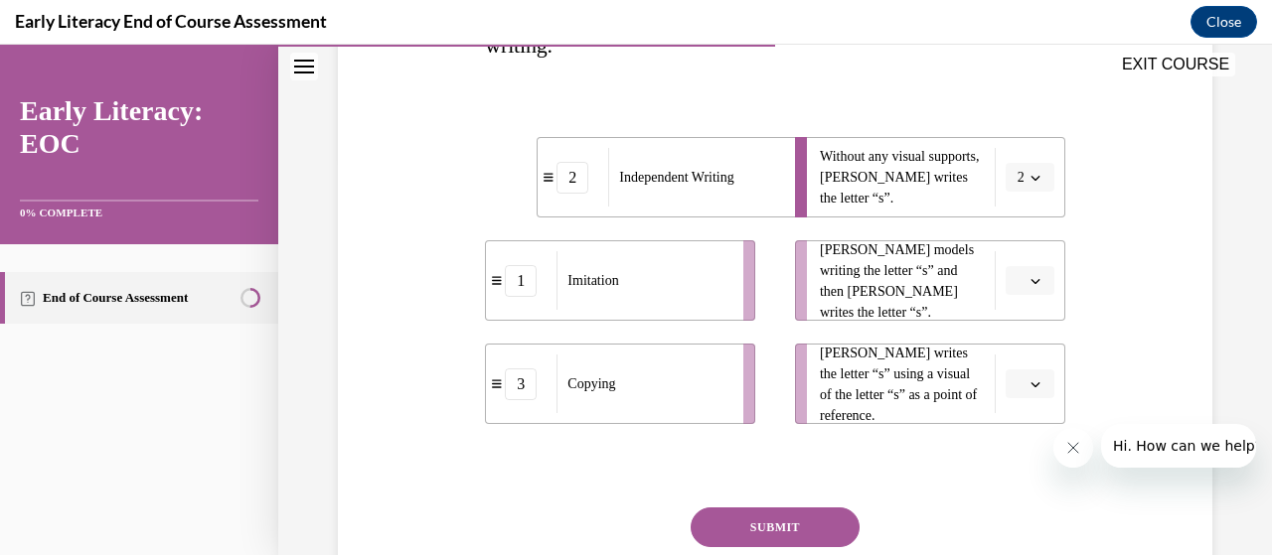
click at [1028, 274] on span "button" at bounding box center [1035, 281] width 14 height 14
click at [1019, 353] on div "1" at bounding box center [1014, 365] width 49 height 40
click at [1030, 380] on icon "button" at bounding box center [1035, 385] width 10 height 10
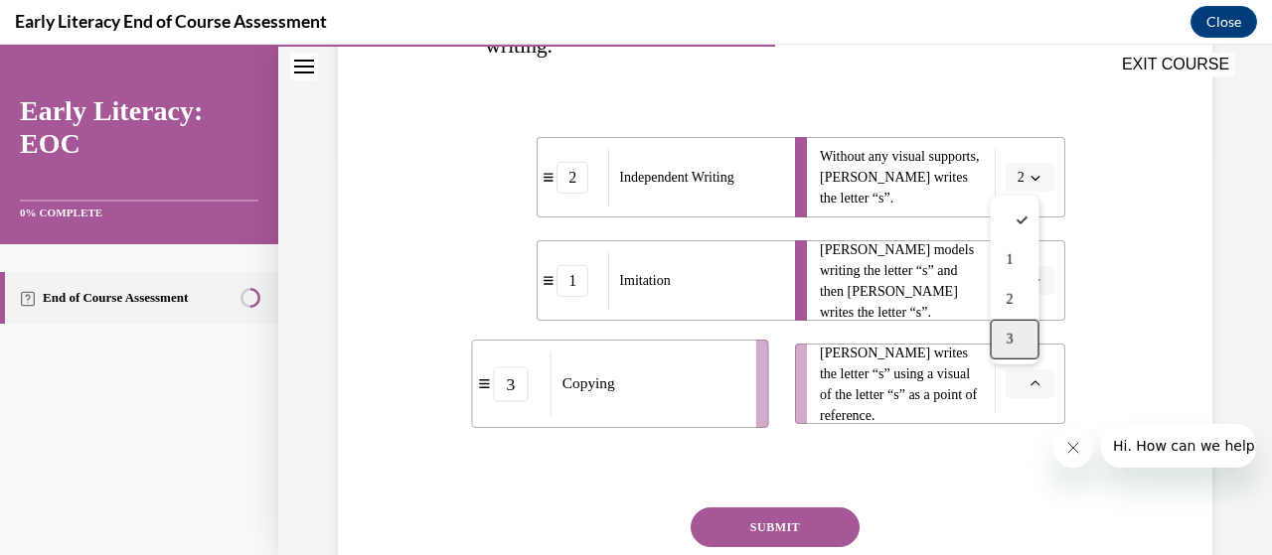
click at [1018, 352] on div "3" at bounding box center [1014, 340] width 49 height 40
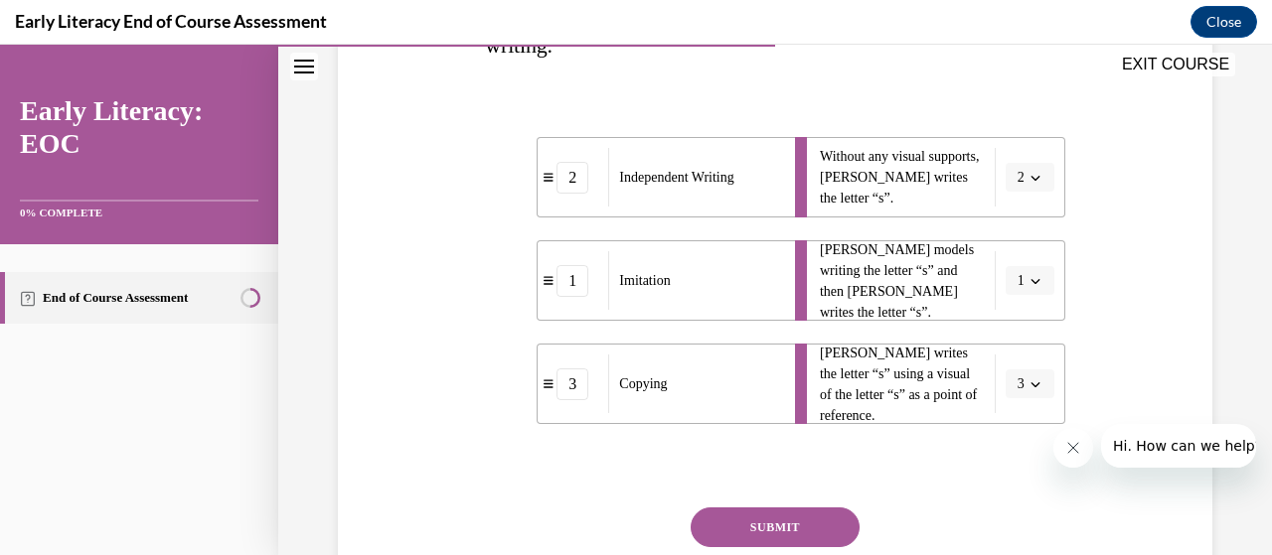
click at [771, 523] on button "SUBMIT" at bounding box center [775, 528] width 169 height 40
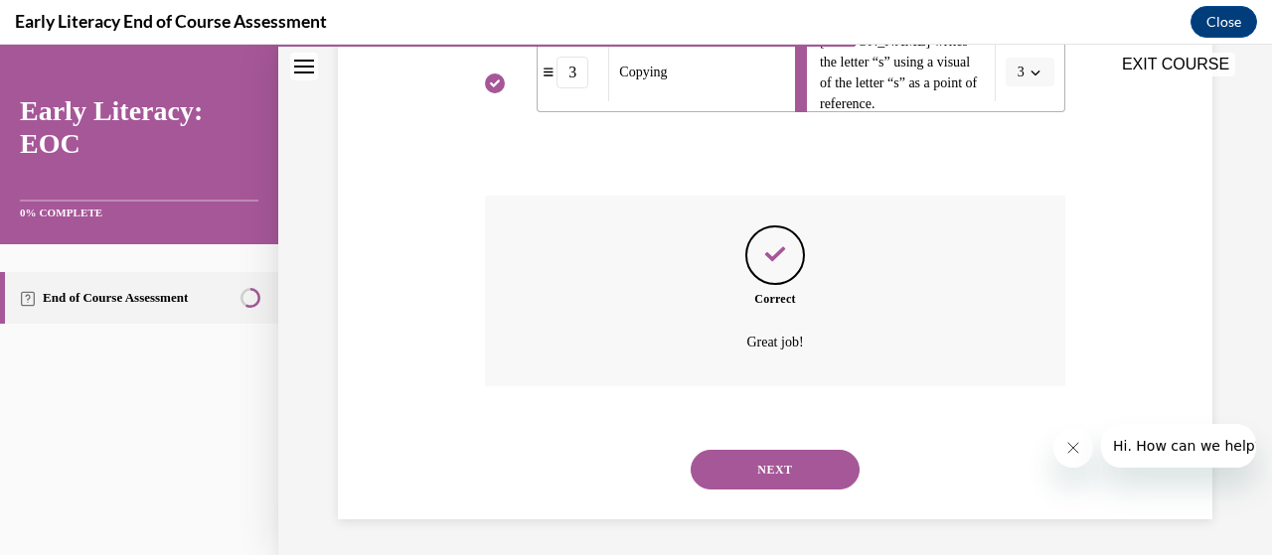
scroll to position [713, 0]
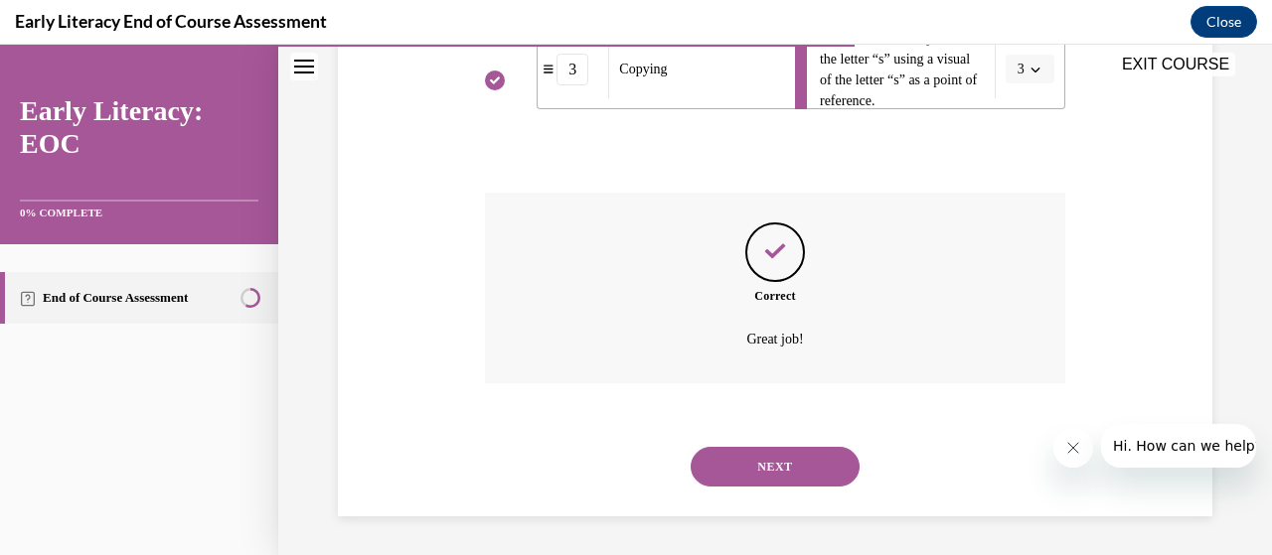
click at [778, 476] on button "NEXT" at bounding box center [775, 467] width 169 height 40
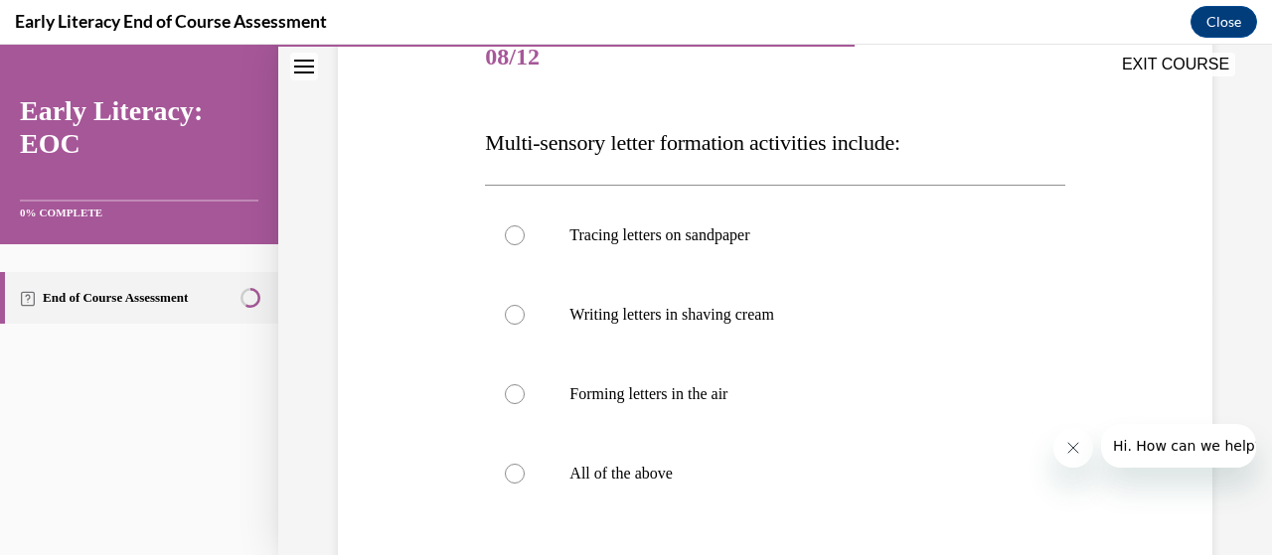
scroll to position [259, 0]
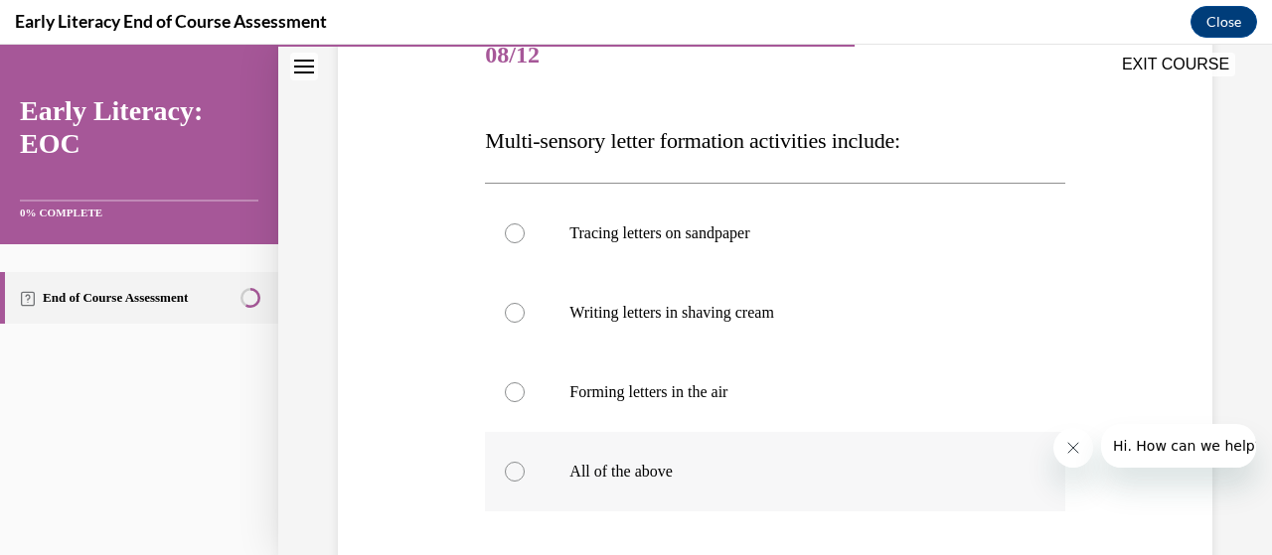
click at [576, 488] on div at bounding box center [774, 471] width 579 height 79
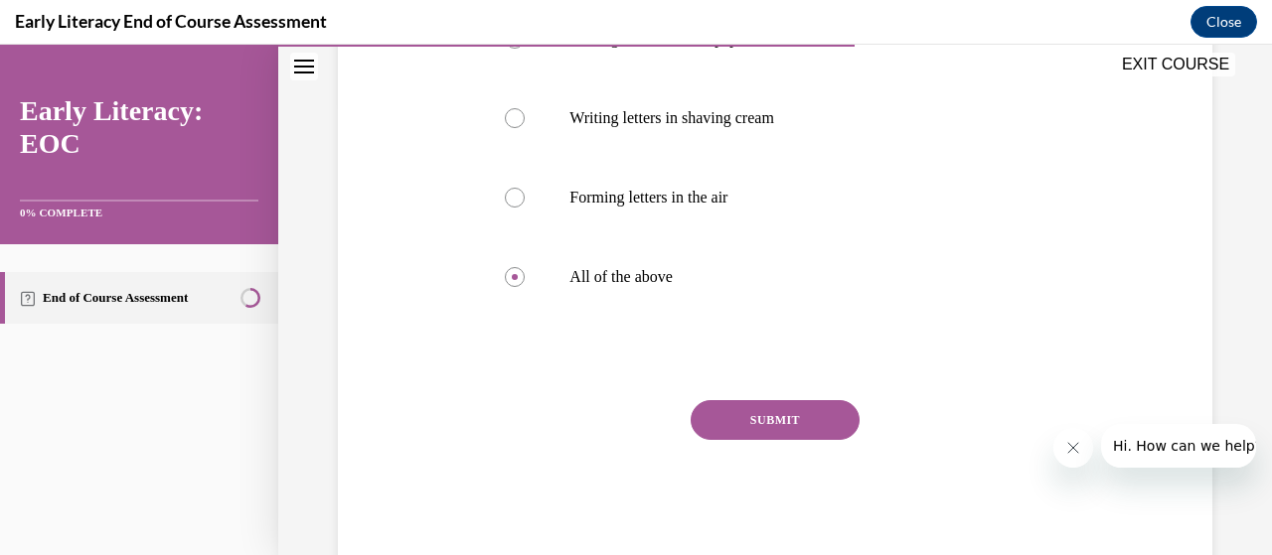
click at [758, 406] on button "SUBMIT" at bounding box center [775, 420] width 169 height 40
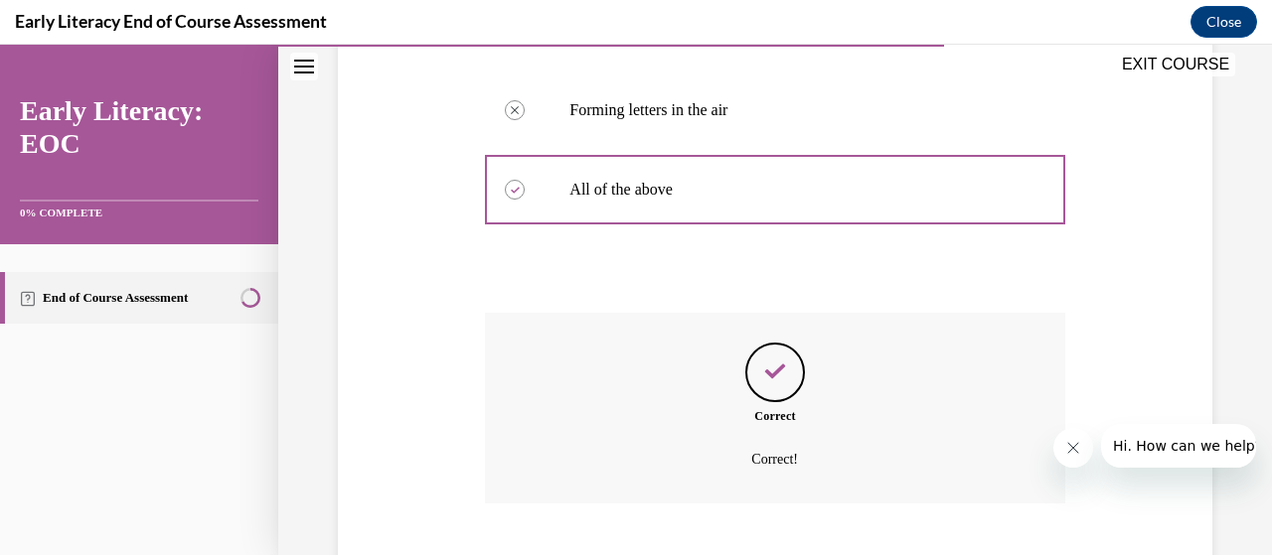
scroll to position [662, 0]
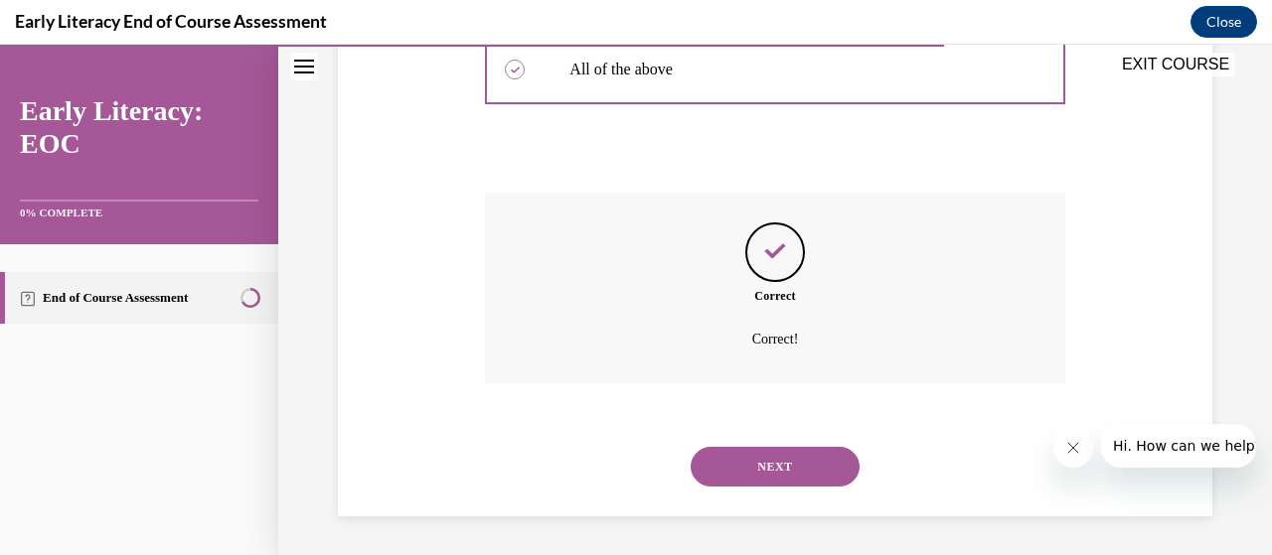
click at [761, 458] on button "NEXT" at bounding box center [775, 467] width 169 height 40
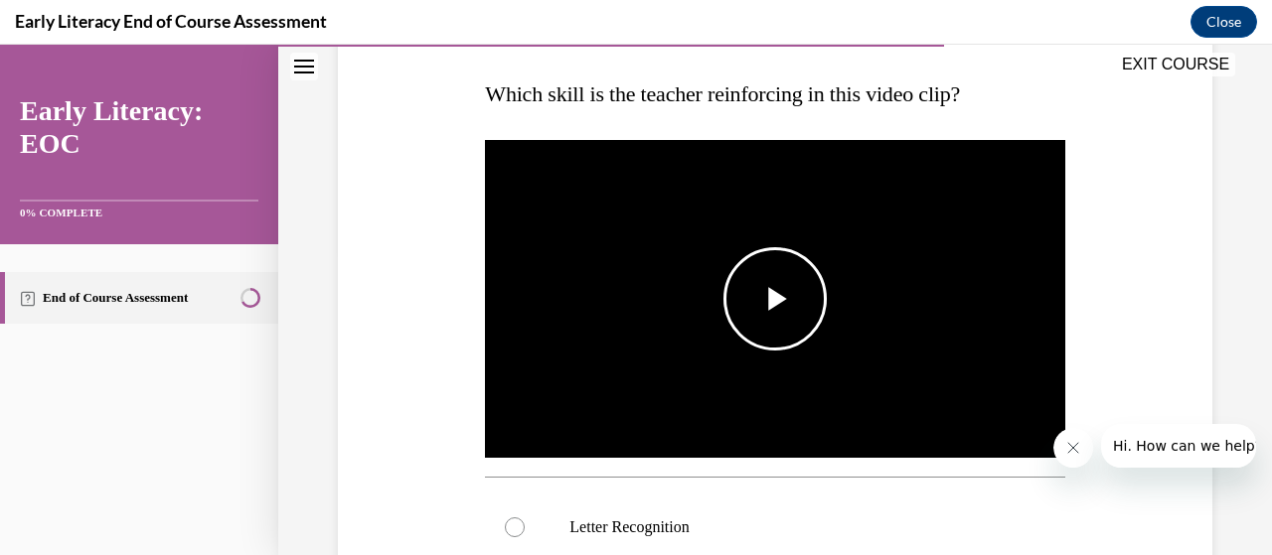
scroll to position [307, 0]
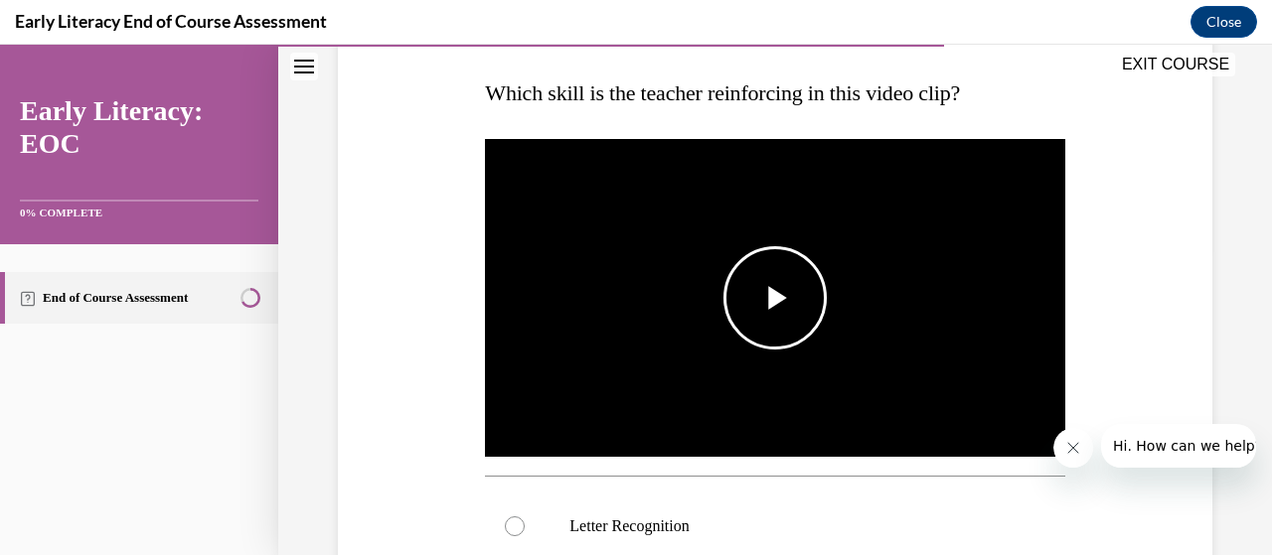
click at [775, 298] on span "Video player" at bounding box center [775, 298] width 0 height 0
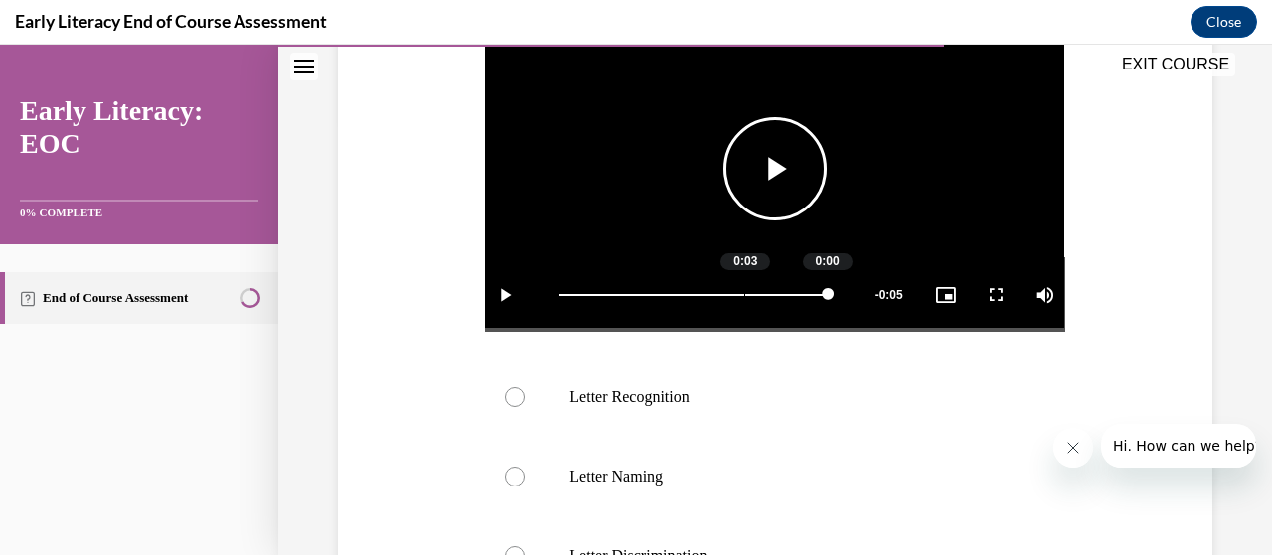
click at [741, 291] on div "Loaded : 100.00% 0:03 0:00" at bounding box center [692, 294] width 287 height 75
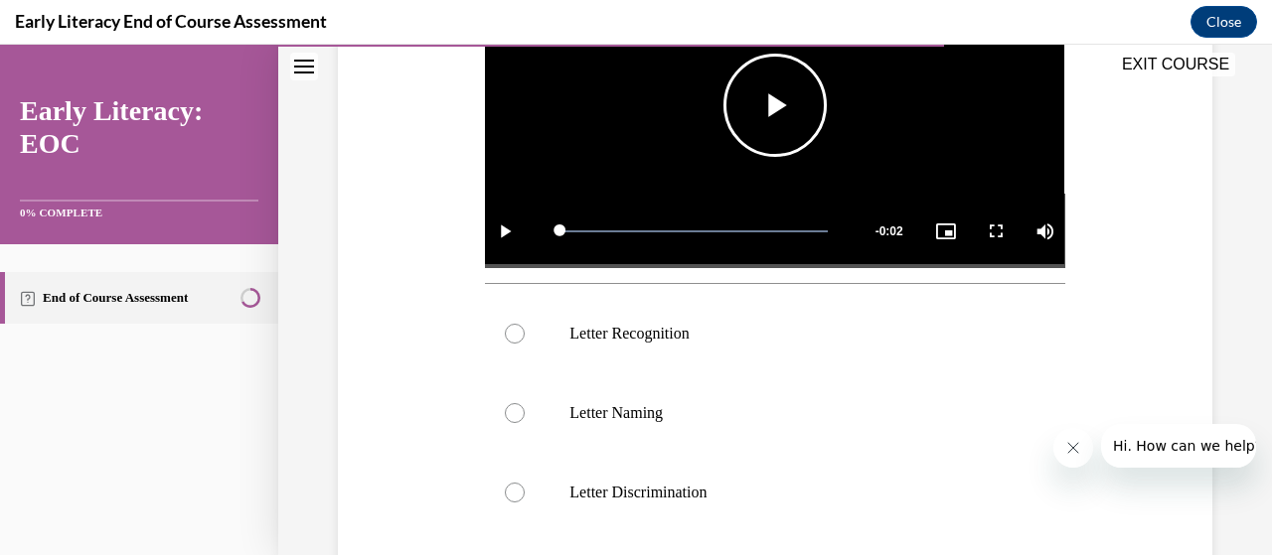
scroll to position [511, 0]
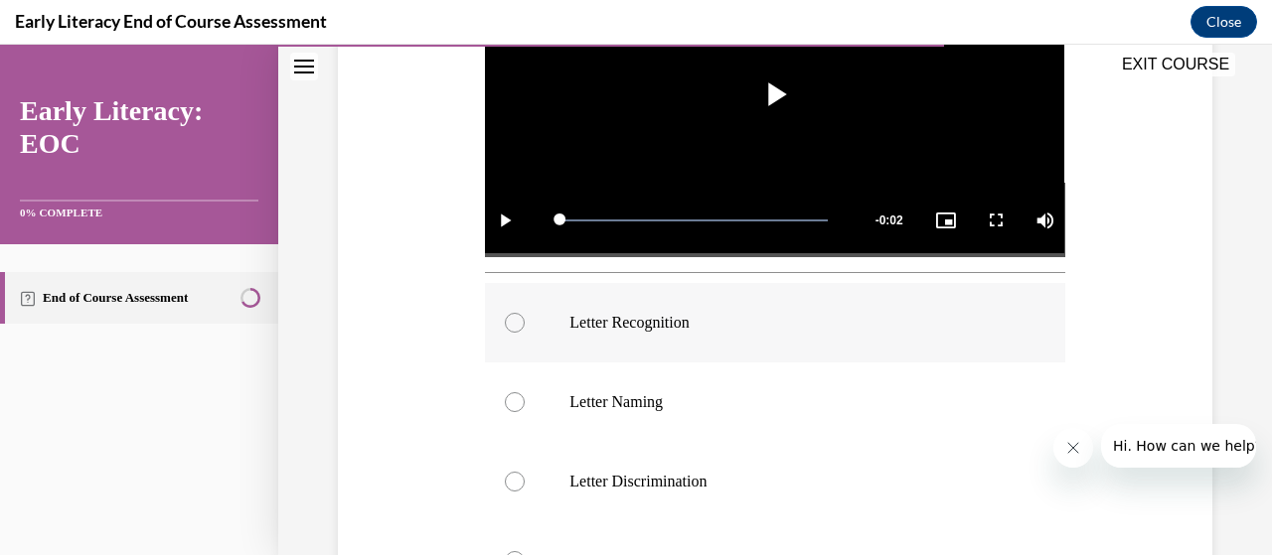
click at [588, 313] on p "Letter Recognition" at bounding box center [791, 323] width 445 height 20
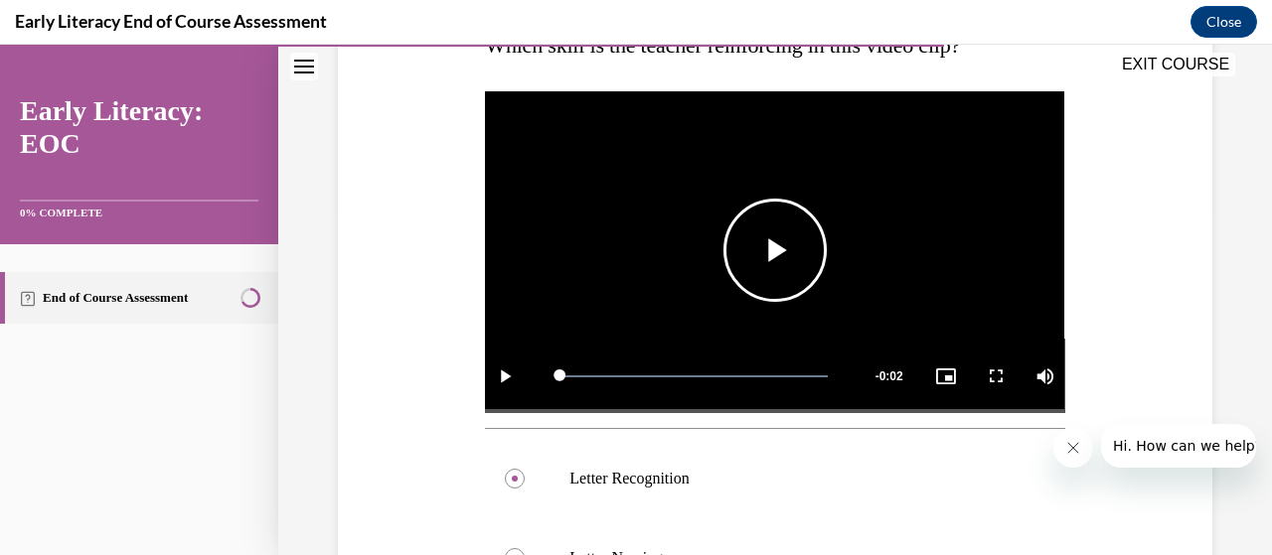
scroll to position [354, 0]
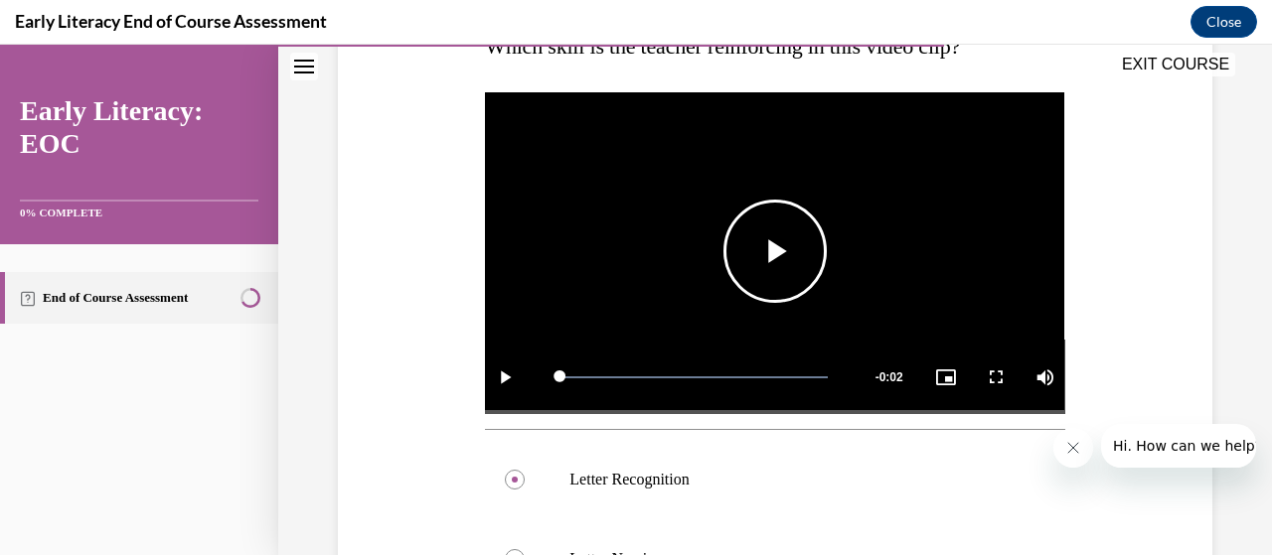
click at [775, 251] on span "Video player" at bounding box center [775, 251] width 0 height 0
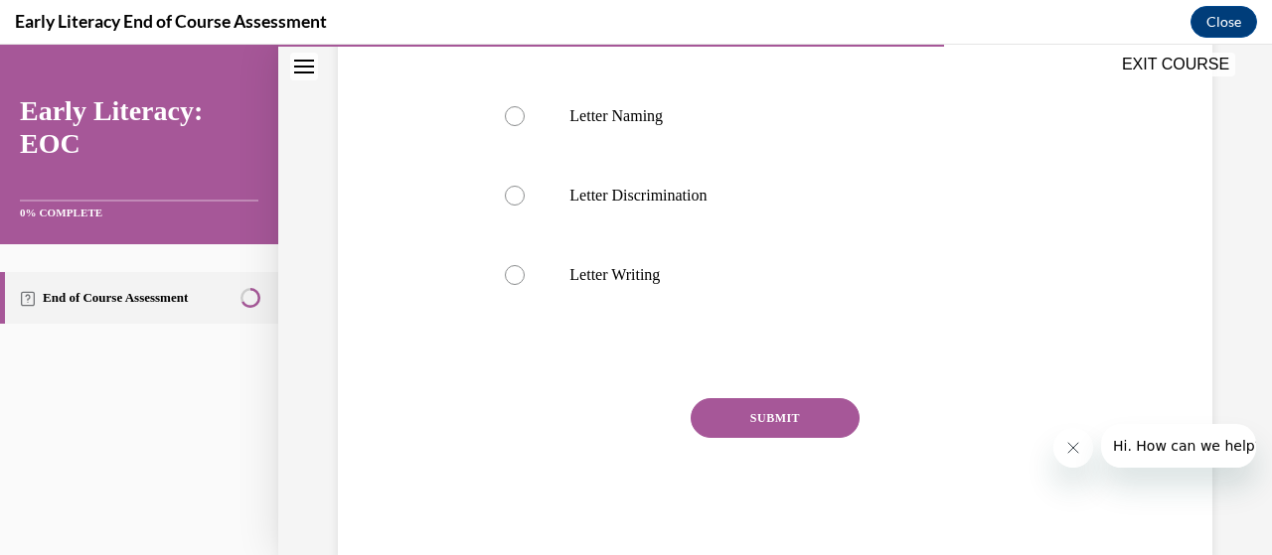
scroll to position [836, 0]
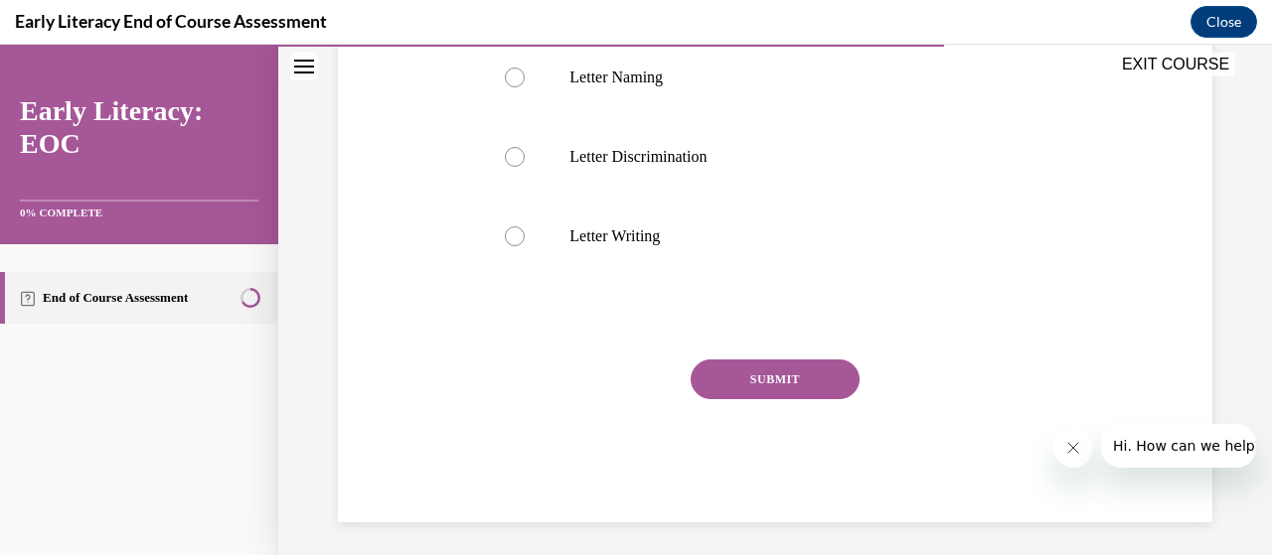
click at [782, 380] on button "SUBMIT" at bounding box center [775, 380] width 169 height 40
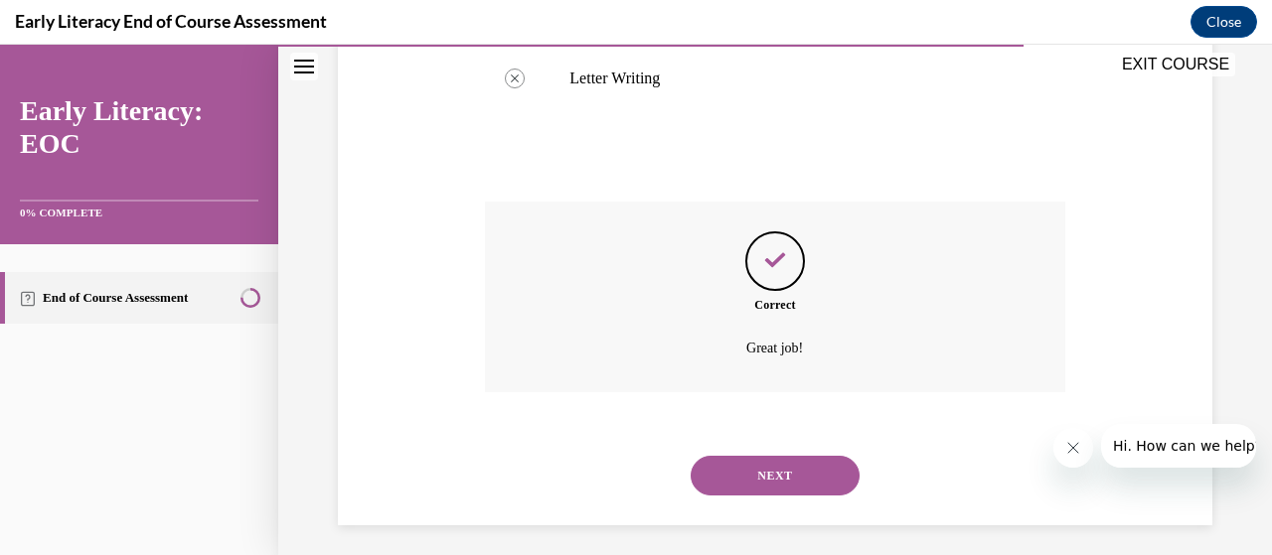
scroll to position [997, 0]
click at [767, 466] on button "NEXT" at bounding box center [775, 473] width 169 height 40
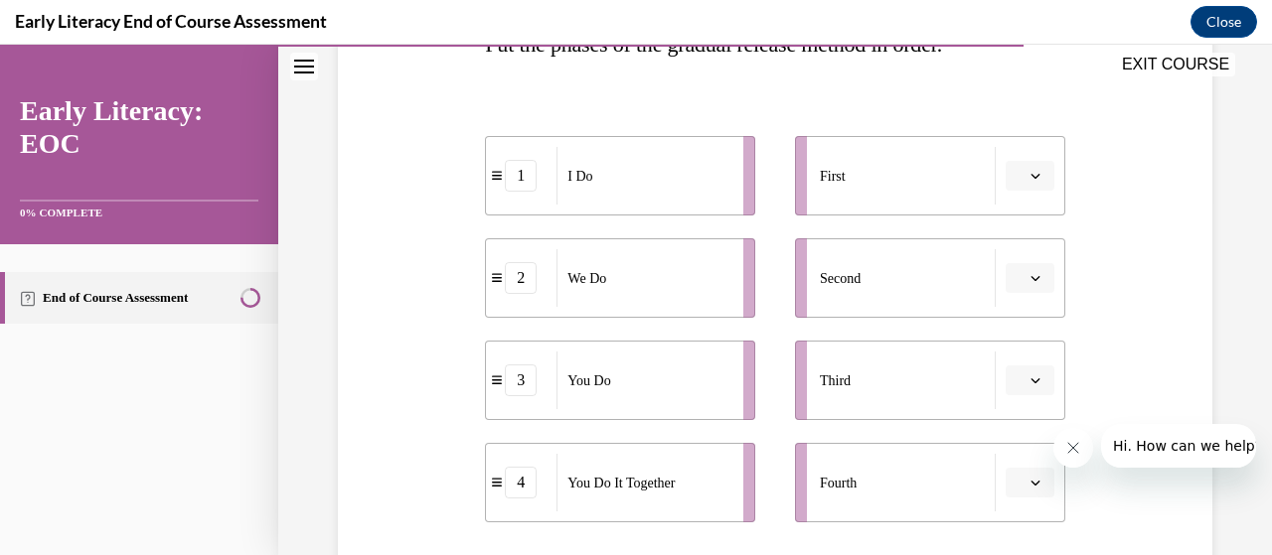
scroll to position [359, 0]
click at [1029, 166] on span "button" at bounding box center [1035, 173] width 14 height 14
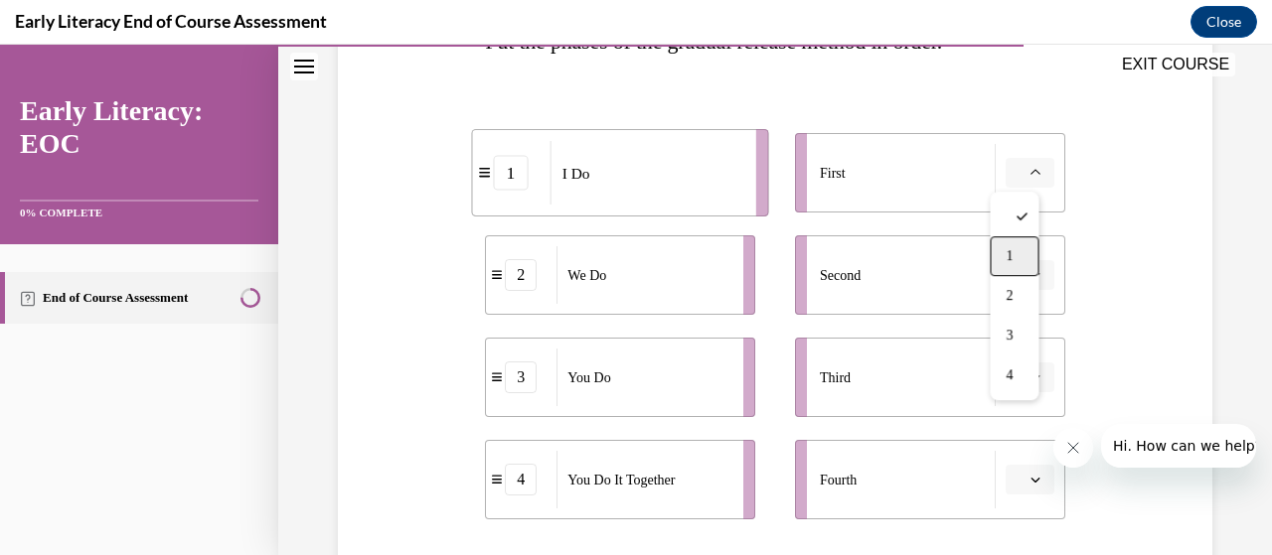
click at [1018, 243] on div "1" at bounding box center [1014, 256] width 49 height 40
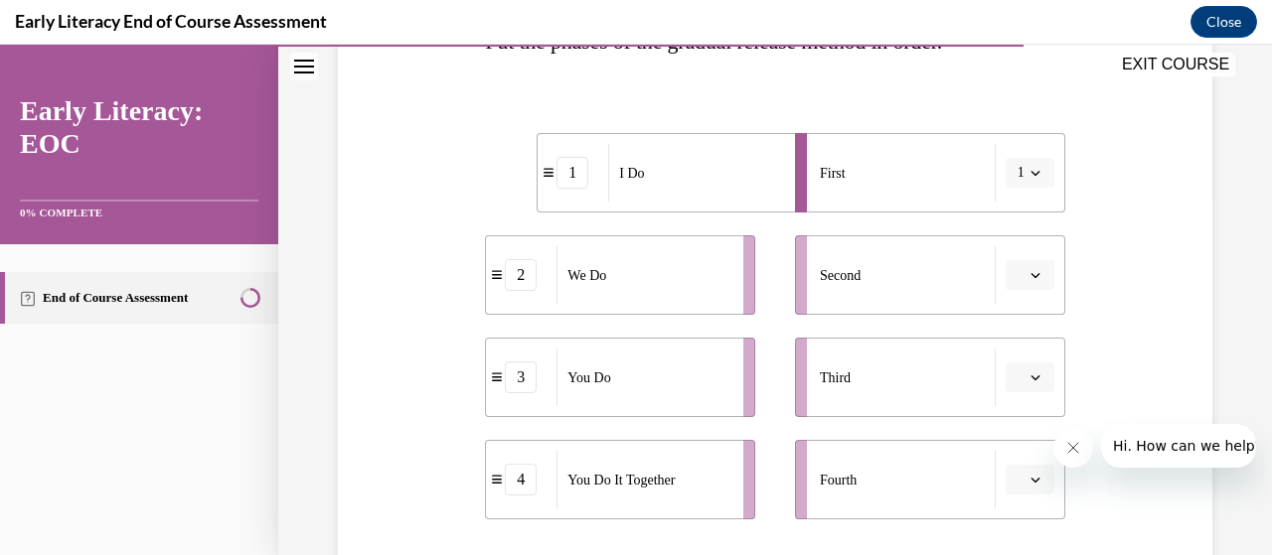
click at [1028, 281] on span "button" at bounding box center [1035, 275] width 14 height 14
click at [1021, 399] on div "2" at bounding box center [1014, 399] width 49 height 40
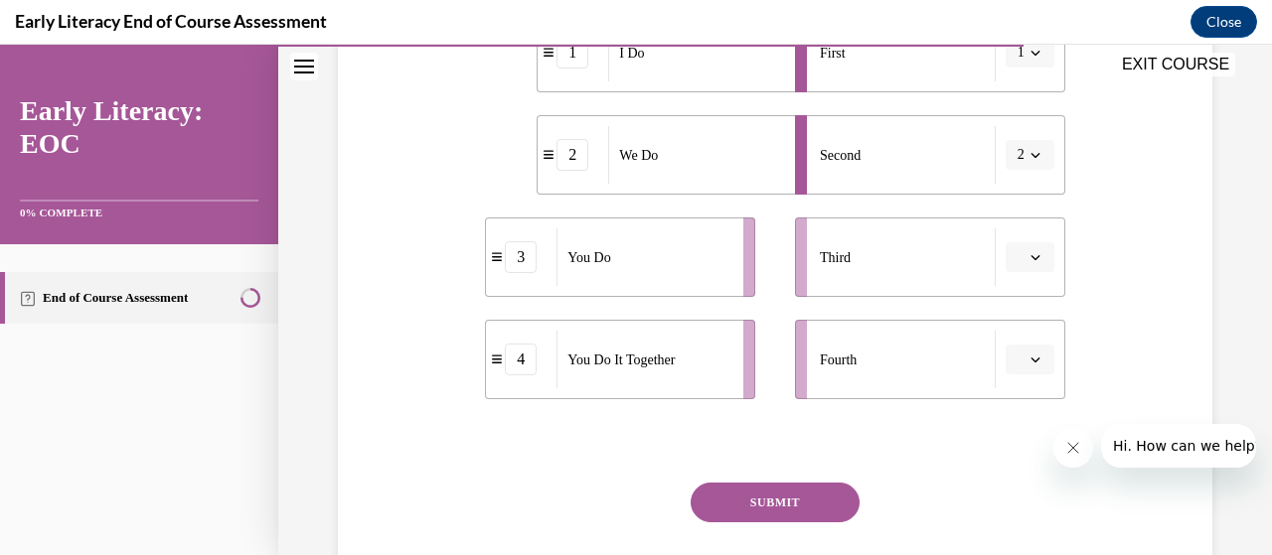
scroll to position [480, 0]
click at [1030, 357] on icon "button" at bounding box center [1035, 359] width 10 height 10
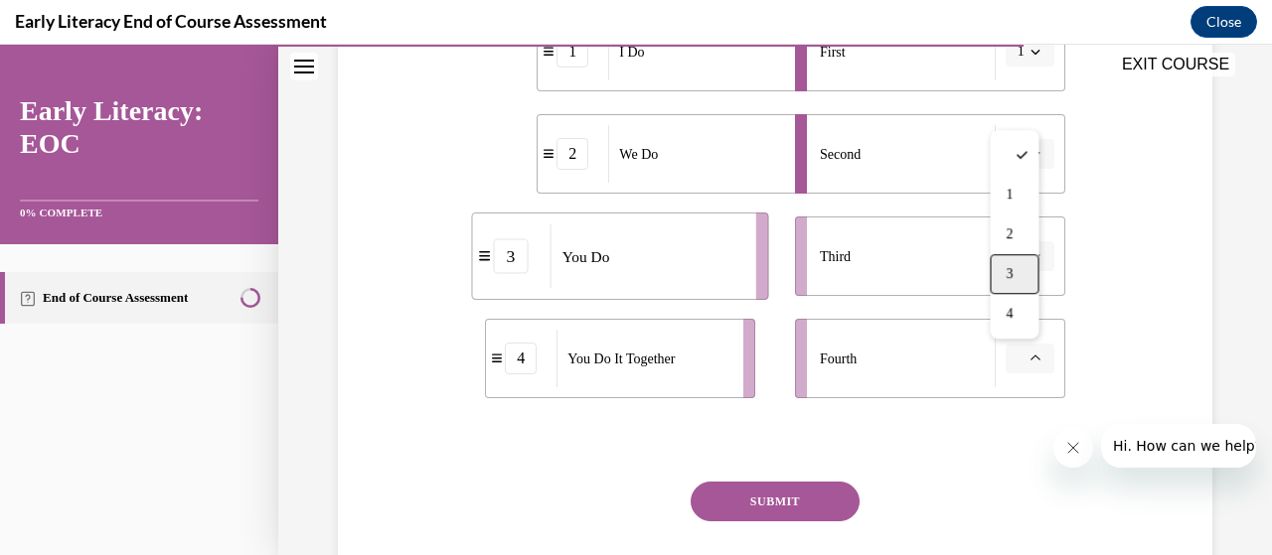
click at [1005, 280] on span "3" at bounding box center [1008, 274] width 7 height 16
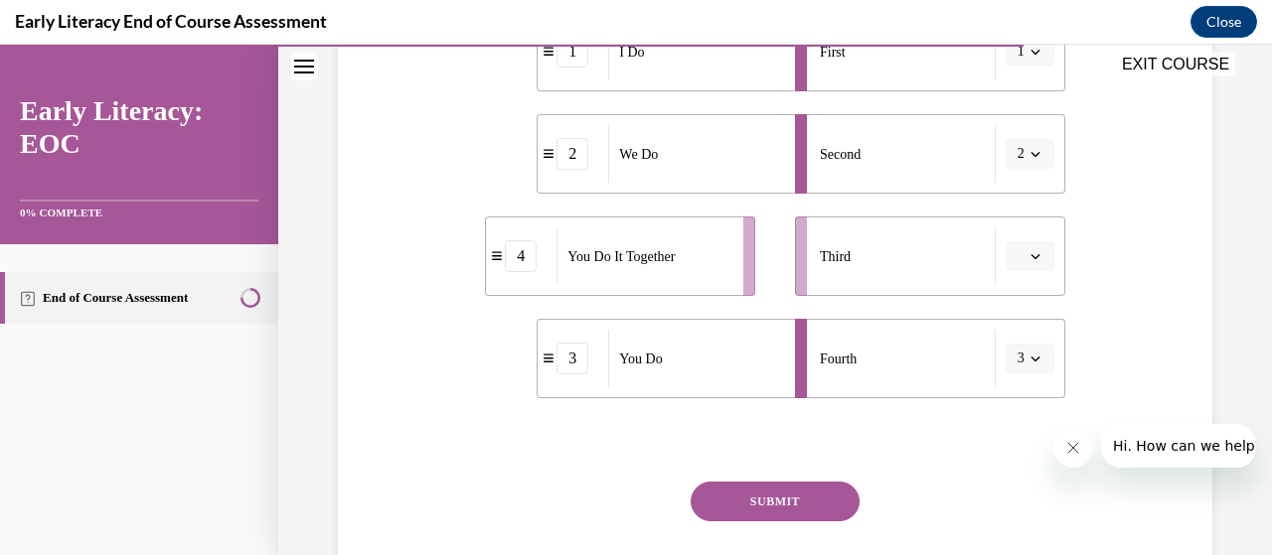
click at [1011, 271] on li "Third" at bounding box center [930, 256] width 270 height 79
click at [1031, 359] on button "3" at bounding box center [1029, 359] width 49 height 30
click at [1022, 325] on div "4" at bounding box center [1010, 314] width 49 height 40
click at [1030, 259] on icon "button" at bounding box center [1035, 256] width 10 height 10
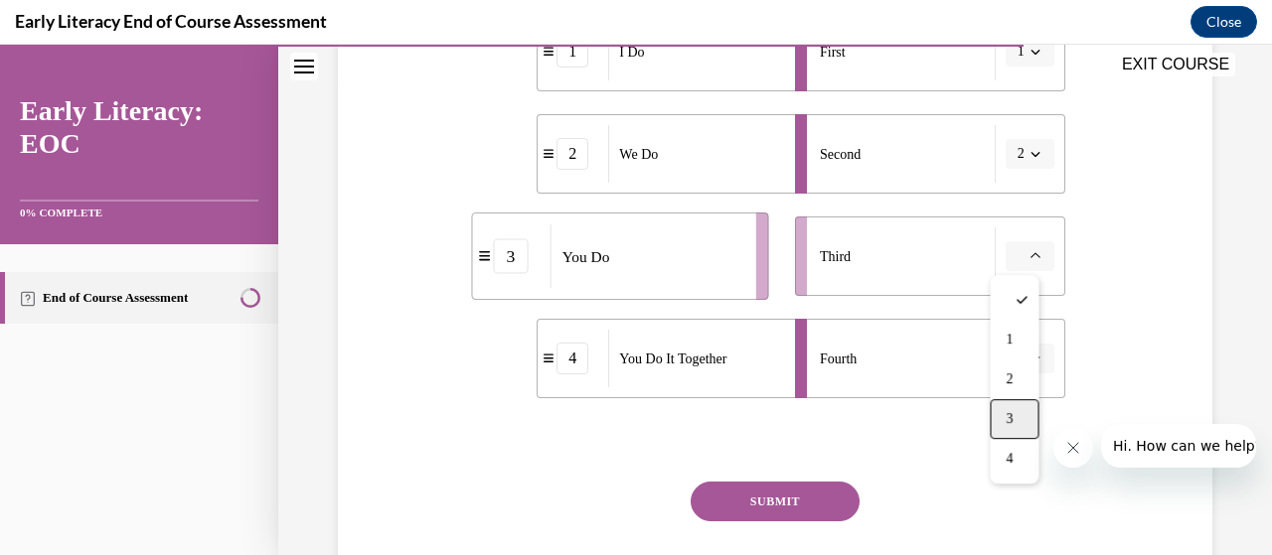
click at [1002, 411] on div "3" at bounding box center [1014, 419] width 49 height 40
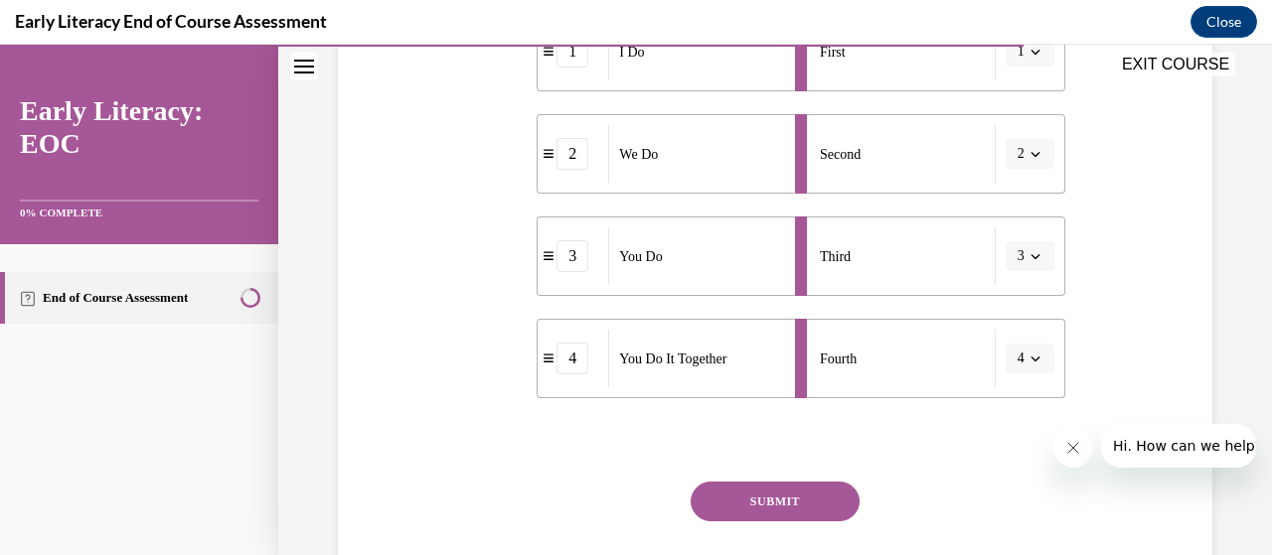
click at [1030, 253] on button "3" at bounding box center [1029, 256] width 49 height 30
click at [1025, 451] on div "4" at bounding box center [1010, 459] width 49 height 40
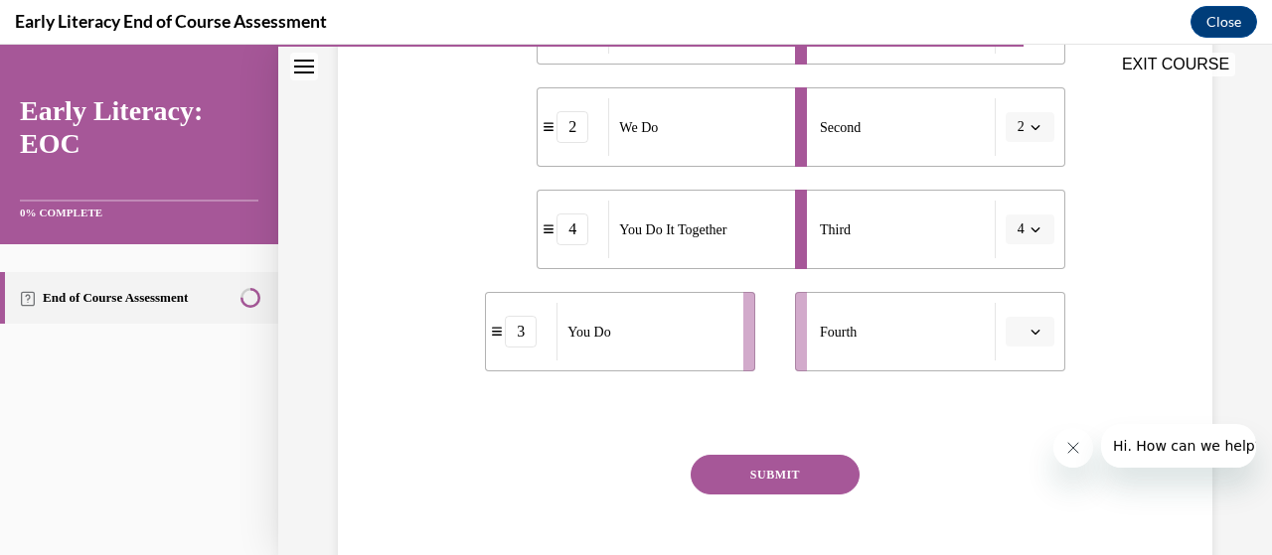
scroll to position [508, 0]
click at [787, 487] on button "SUBMIT" at bounding box center [775, 474] width 169 height 40
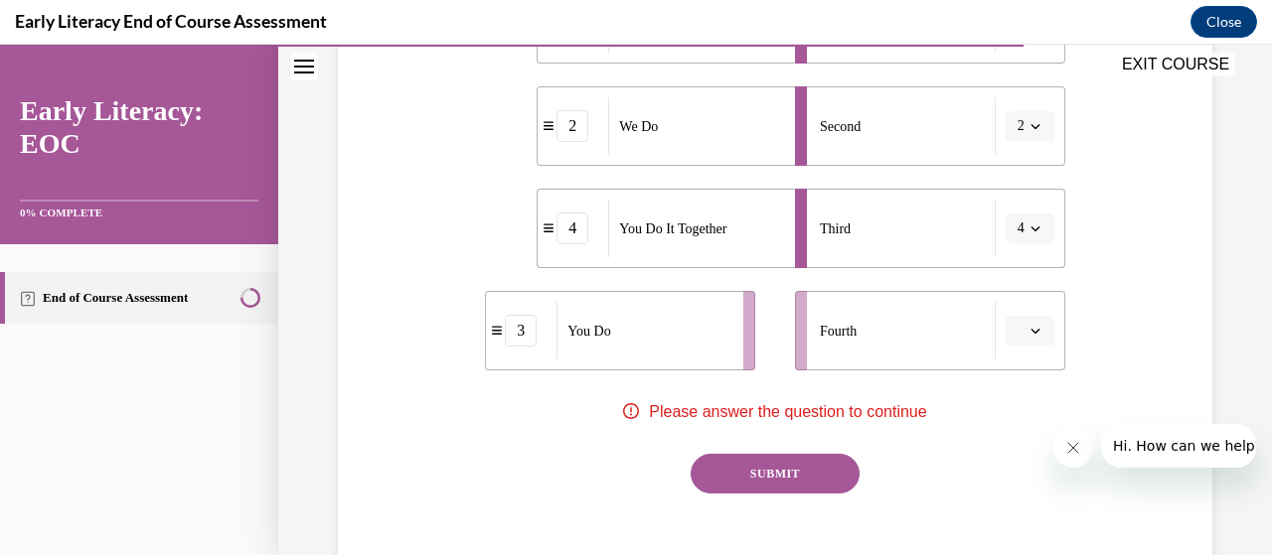
click at [1030, 333] on icon "button" at bounding box center [1035, 331] width 10 height 10
click at [1017, 251] on div "3" at bounding box center [1014, 247] width 49 height 40
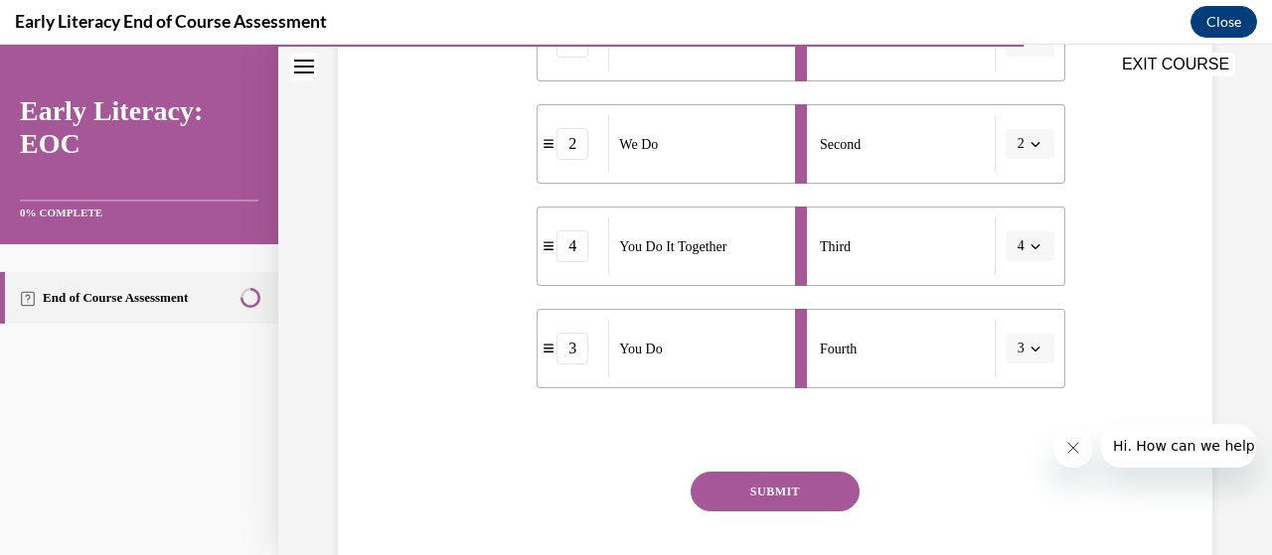
scroll to position [608, 0]
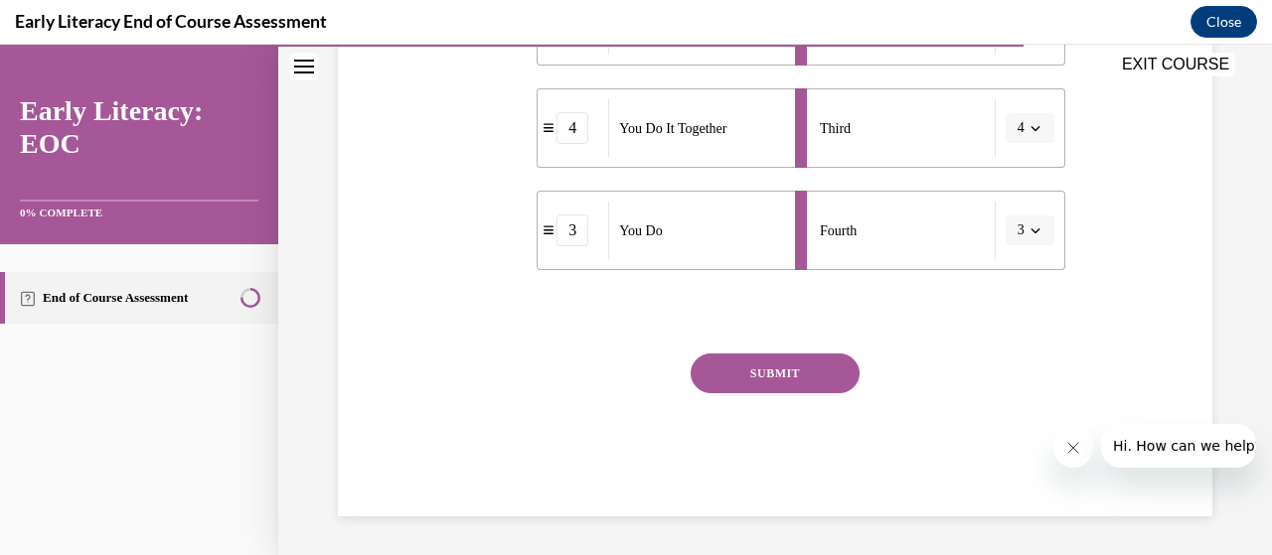
click at [787, 376] on button "SUBMIT" at bounding box center [775, 374] width 169 height 40
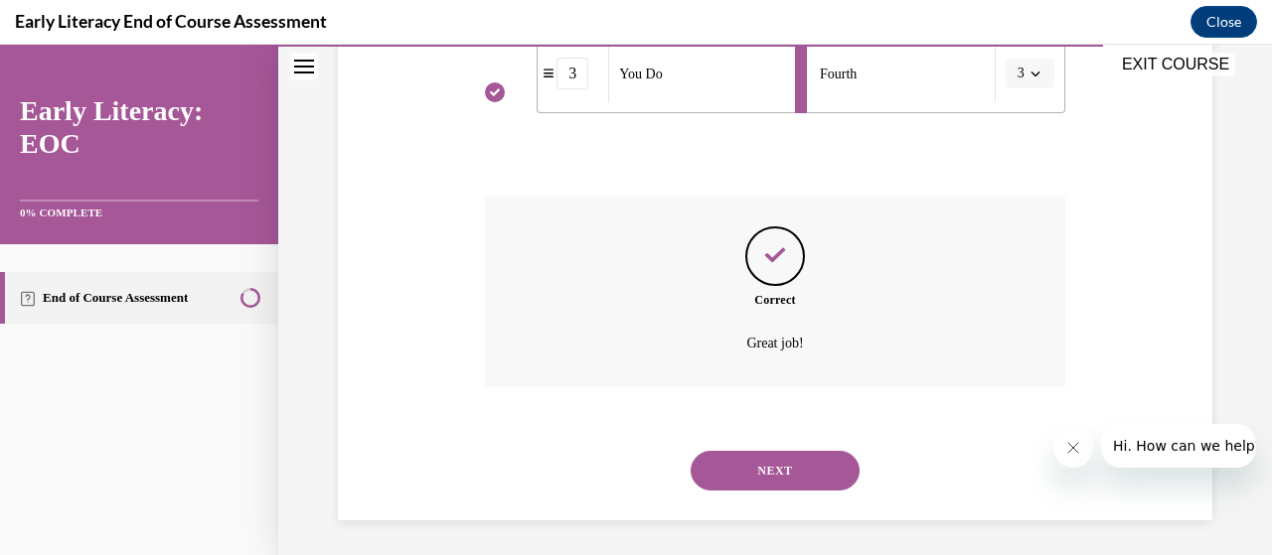
scroll to position [769, 0]
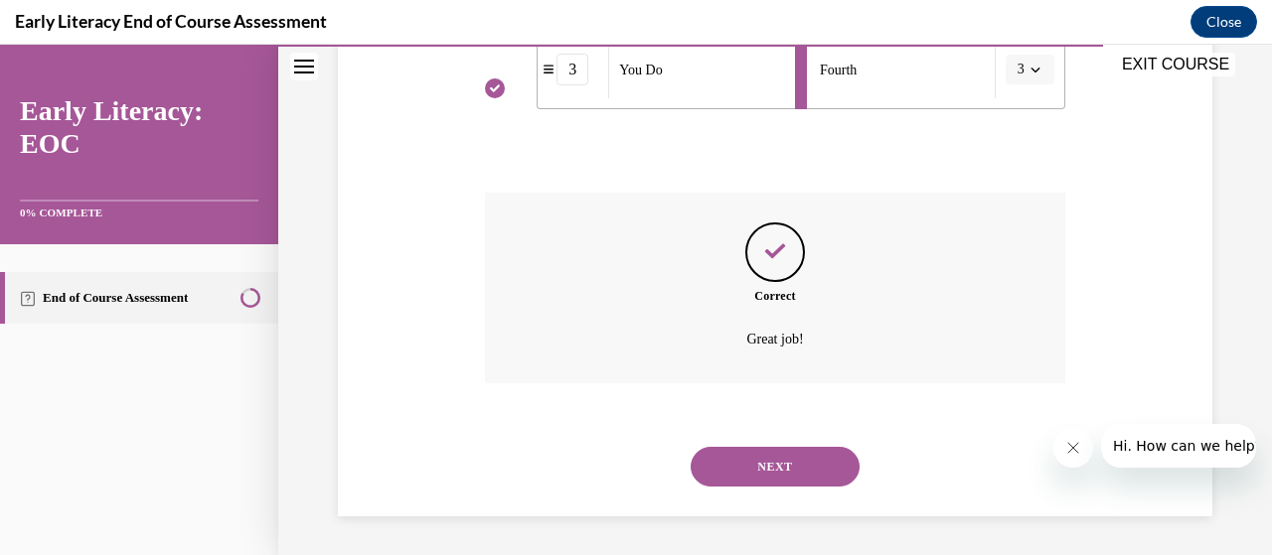
click at [760, 460] on button "NEXT" at bounding box center [775, 467] width 169 height 40
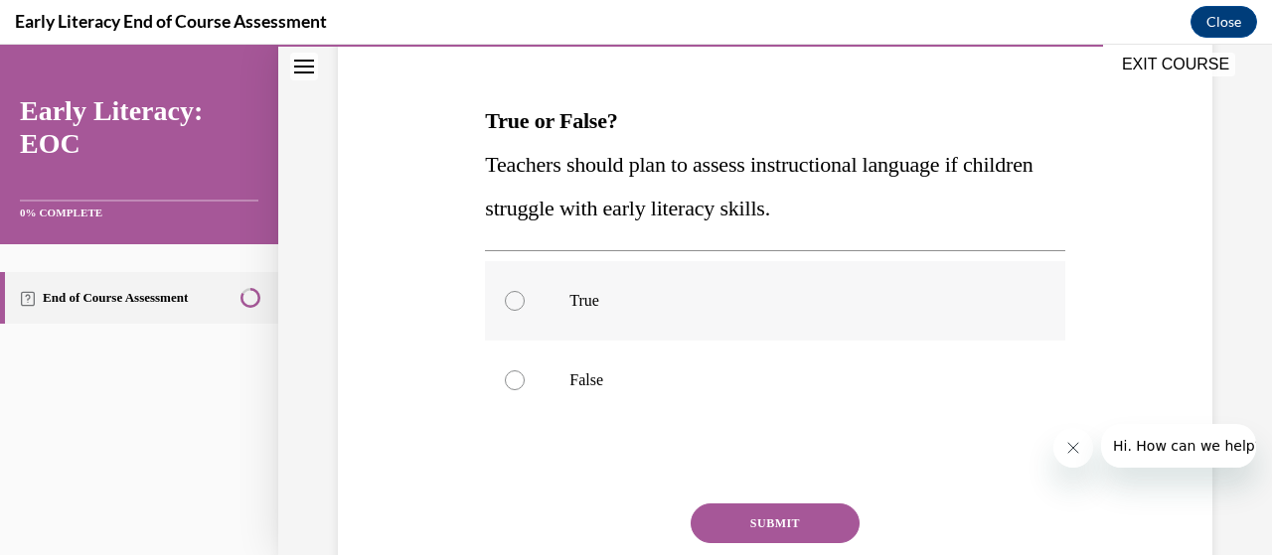
scroll to position [280, 0]
click at [512, 295] on div at bounding box center [515, 300] width 20 height 20
click at [747, 509] on button "SUBMIT" at bounding box center [775, 523] width 169 height 40
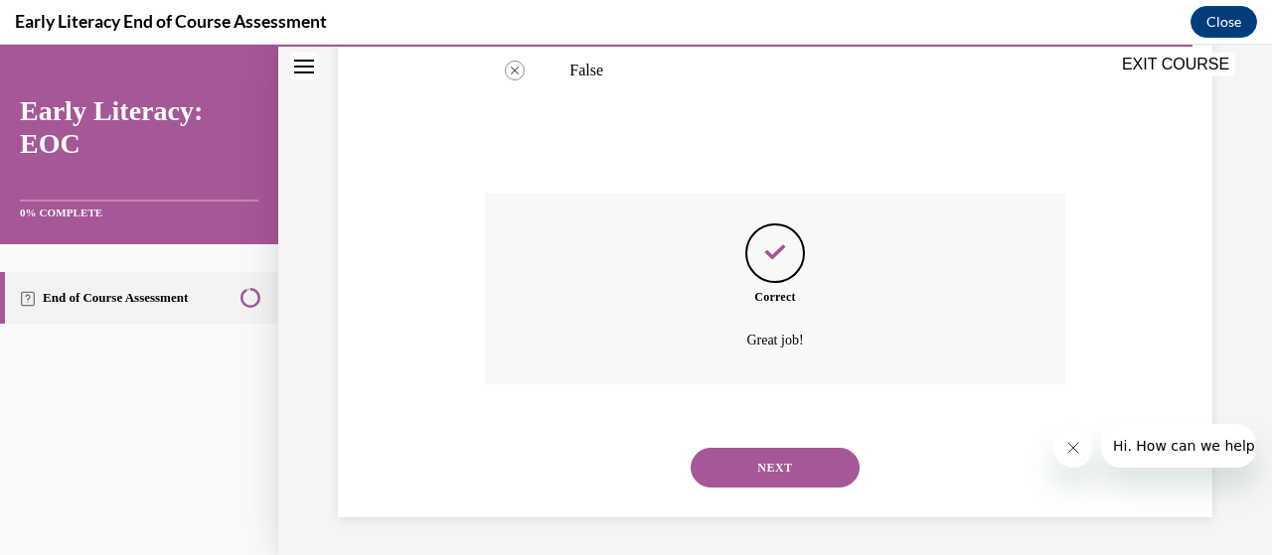
scroll to position [590, 0]
click at [747, 460] on button "NEXT" at bounding box center [775, 467] width 169 height 40
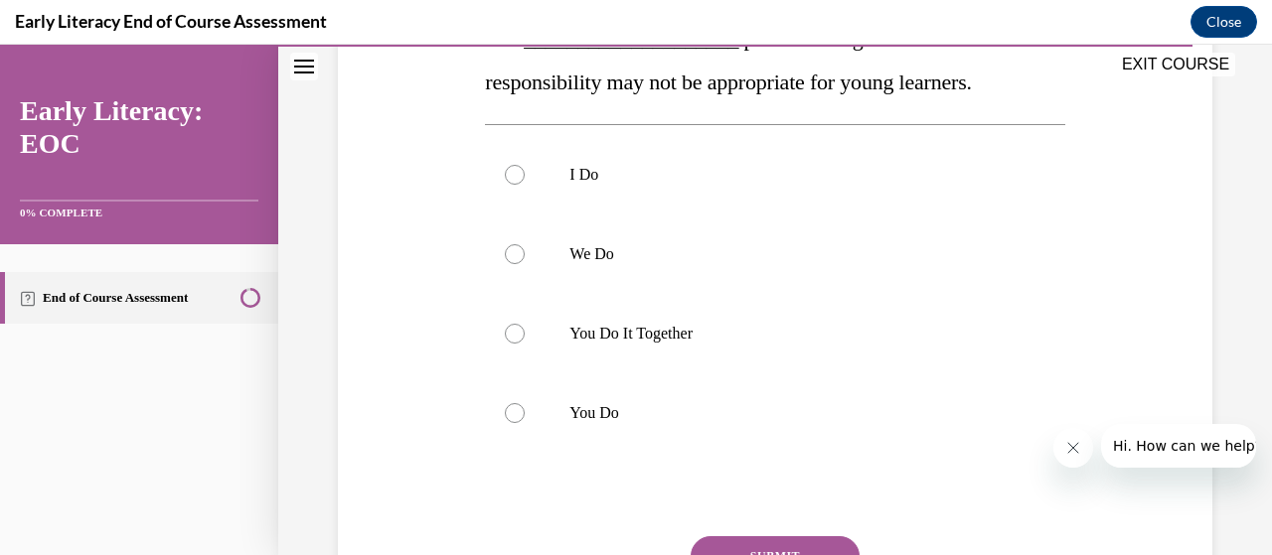
scroll to position [366, 0]
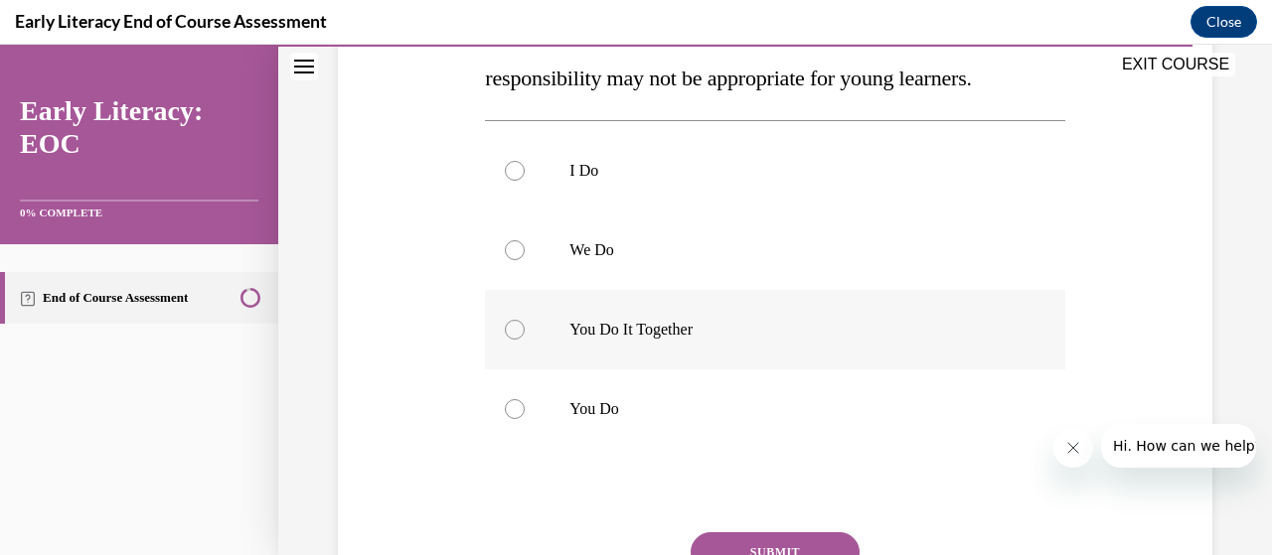
click at [572, 347] on div at bounding box center [774, 329] width 579 height 79
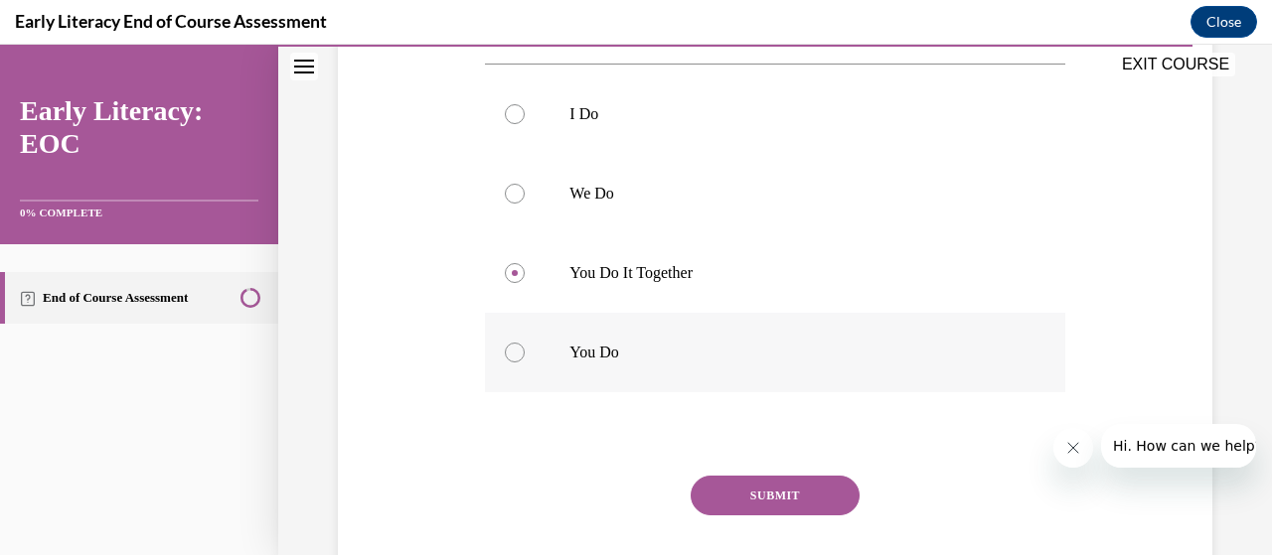
scroll to position [433, 0]
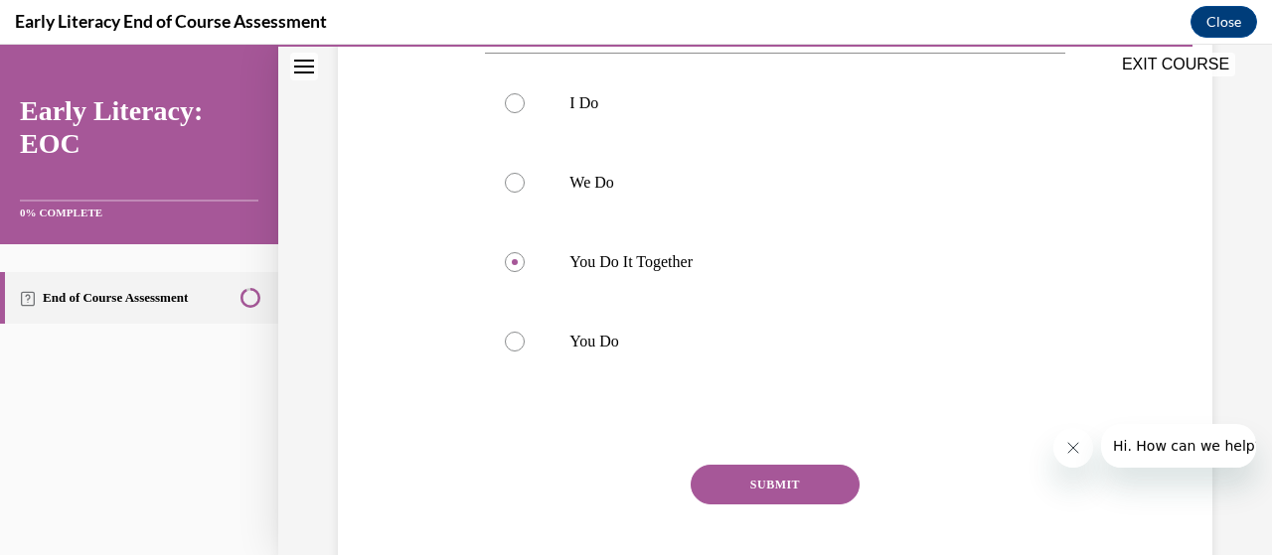
click at [770, 489] on button "SUBMIT" at bounding box center [775, 485] width 169 height 40
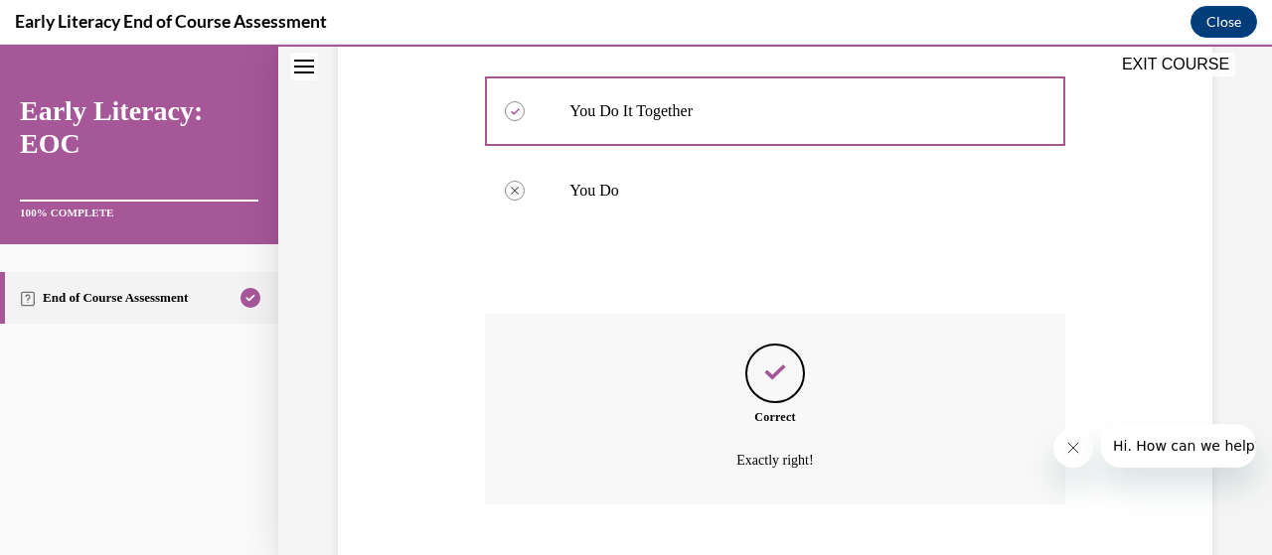
scroll to position [705, 0]
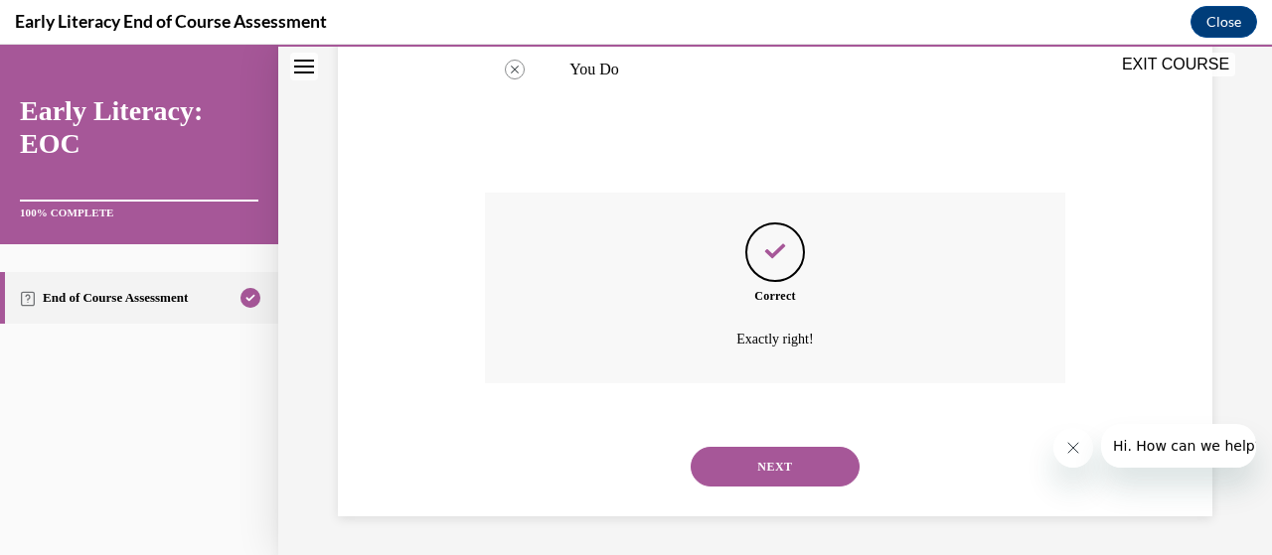
click at [763, 465] on button "NEXT" at bounding box center [775, 467] width 169 height 40
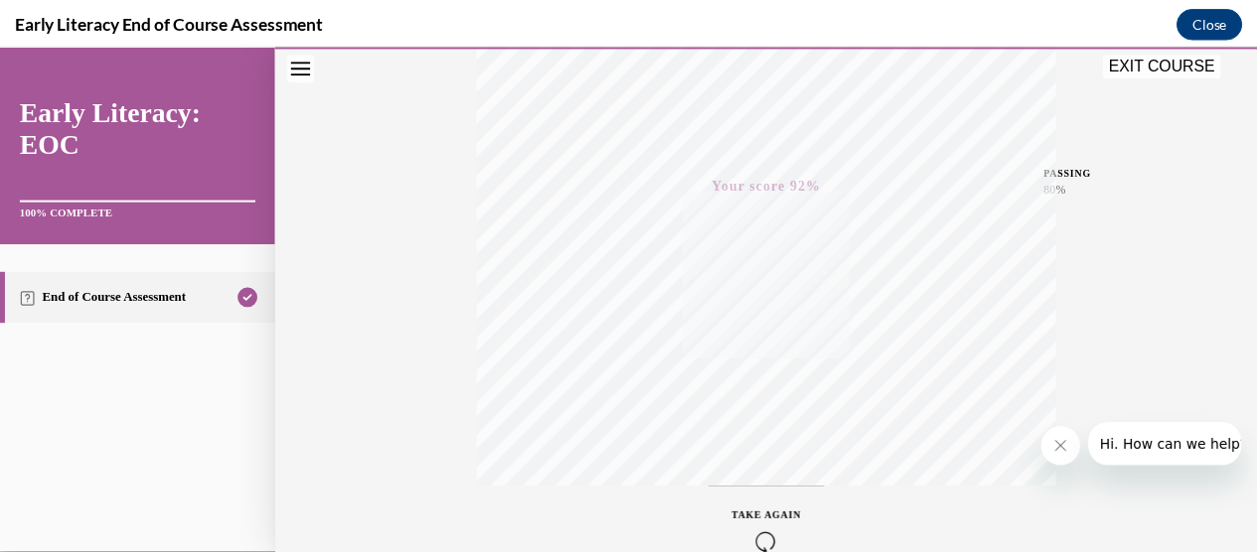
scroll to position [396, 0]
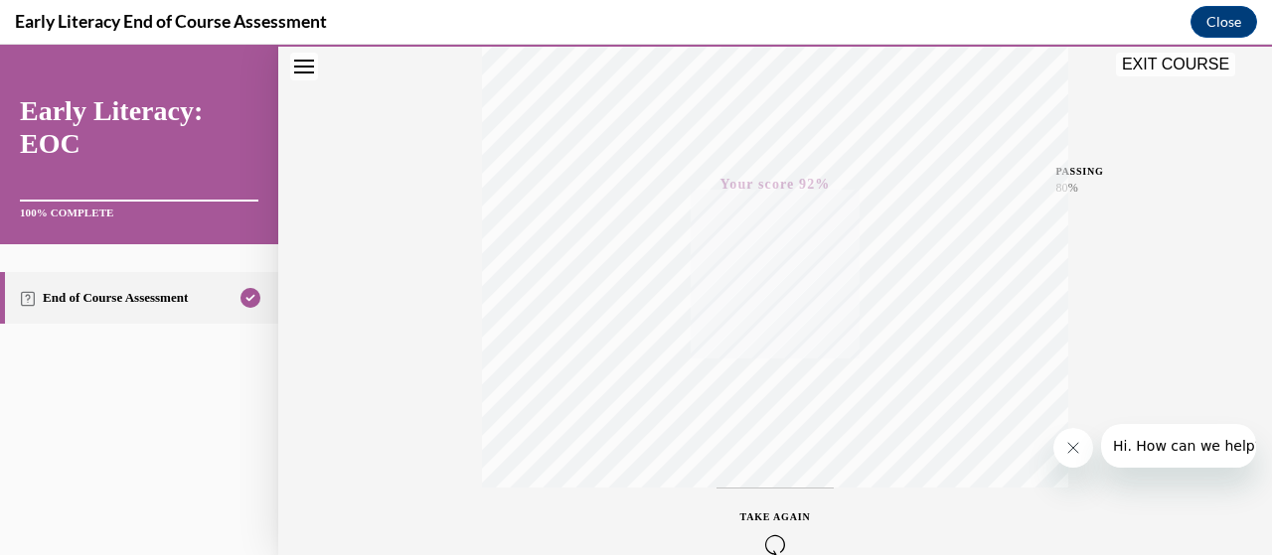
click at [1182, 72] on button "EXIT COURSE" at bounding box center [1175, 65] width 119 height 24
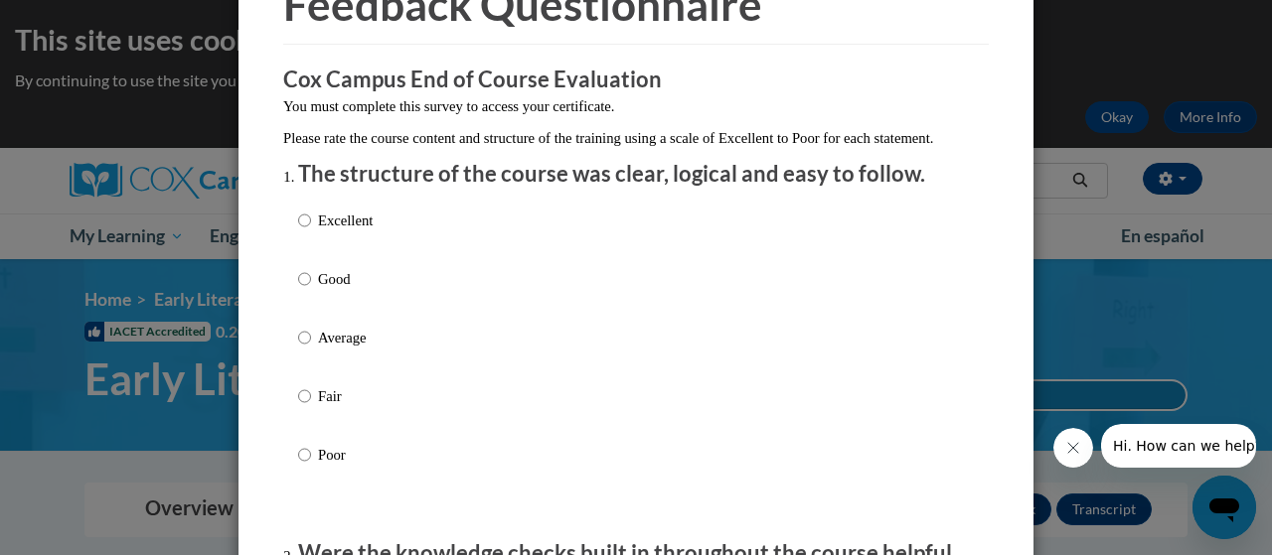
scroll to position [123, 0]
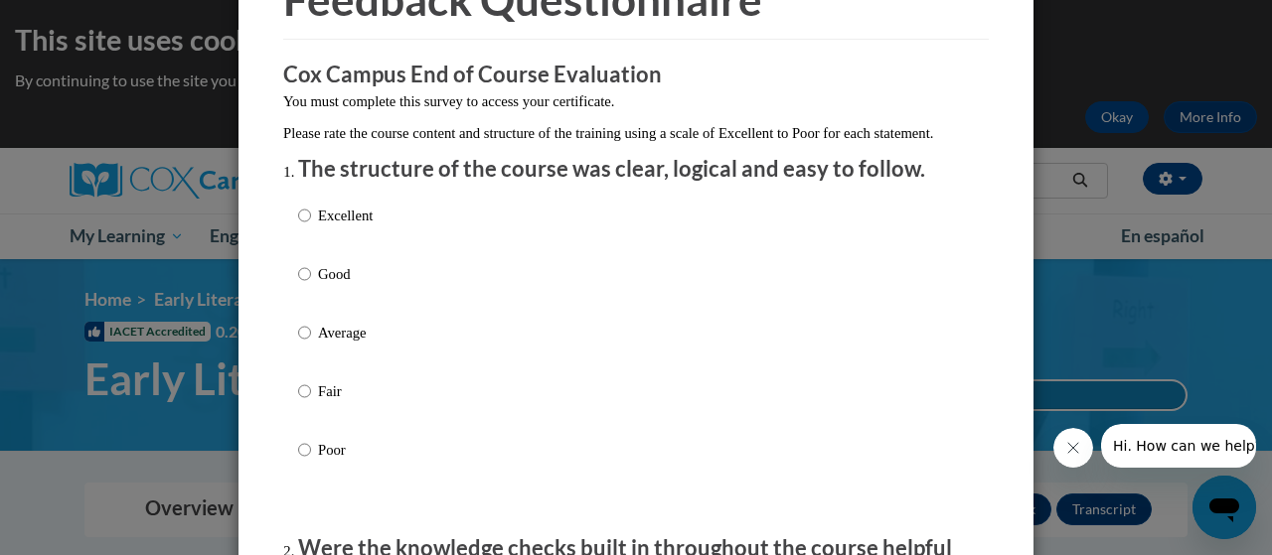
click at [300, 247] on label "Excellent" at bounding box center [335, 232] width 75 height 54
click at [300, 227] on input "Excellent" at bounding box center [304, 216] width 13 height 22
radio input "true"
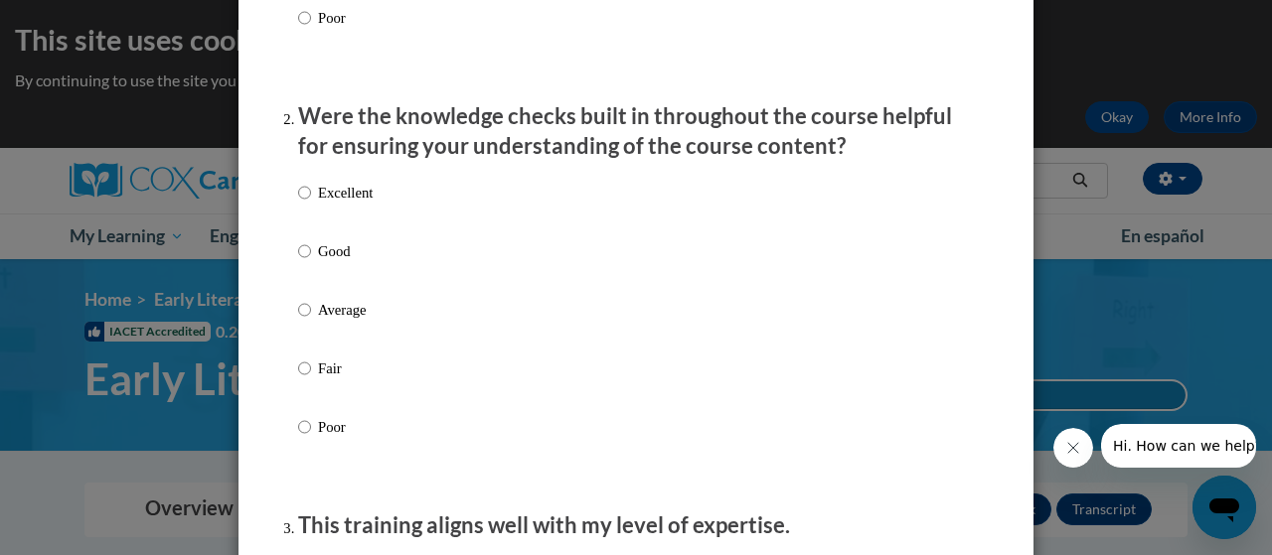
scroll to position [563, 0]
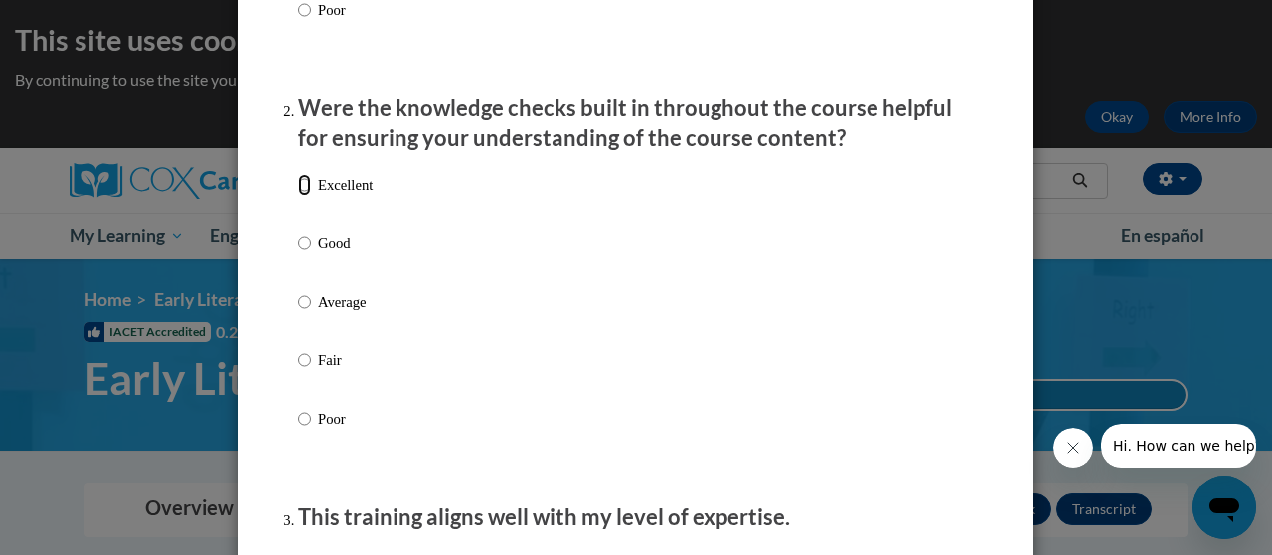
click at [302, 196] on input "Excellent" at bounding box center [304, 185] width 13 height 22
radio input "true"
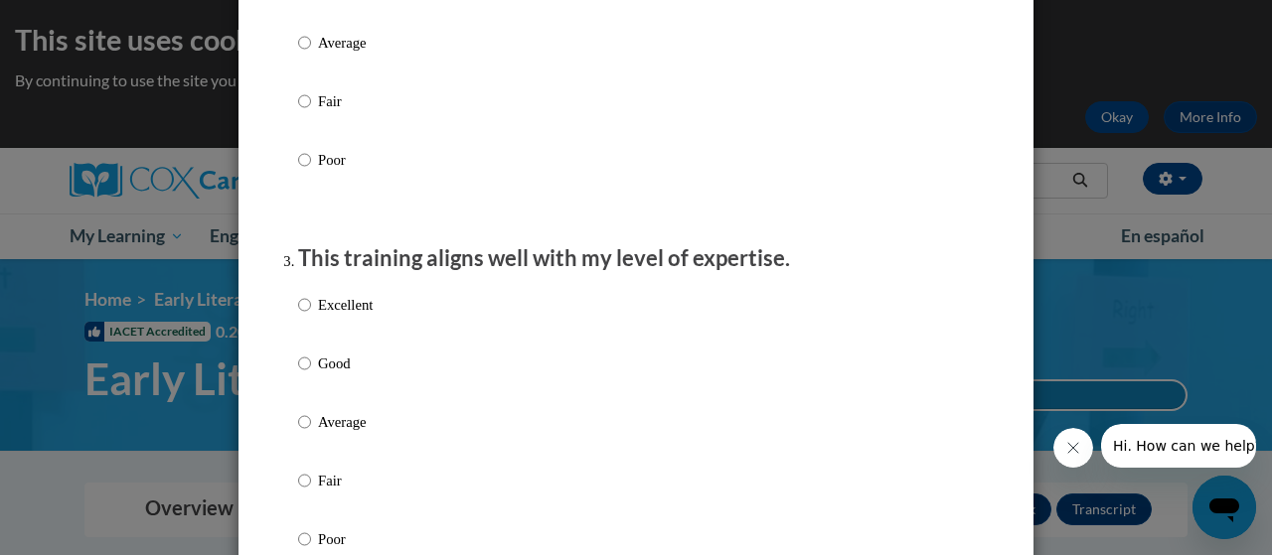
scroll to position [824, 0]
click at [306, 326] on label "Excellent" at bounding box center [335, 320] width 75 height 54
click at [306, 315] on input "Excellent" at bounding box center [304, 304] width 13 height 22
radio input "true"
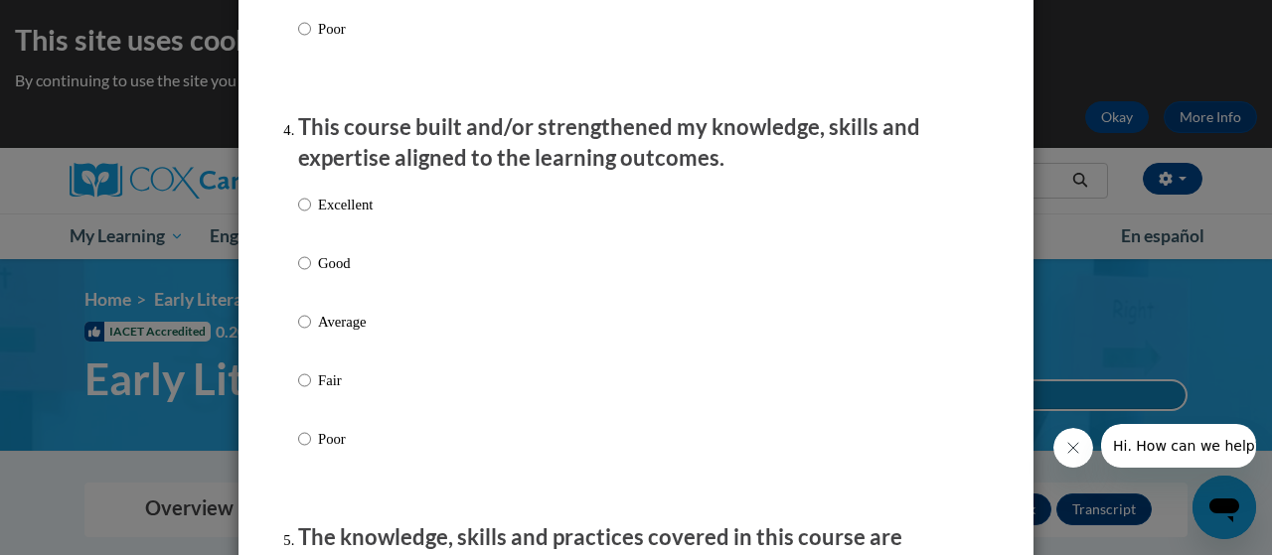
scroll to position [1334, 0]
click at [306, 222] on label "Excellent" at bounding box center [335, 220] width 75 height 54
click at [306, 215] on input "Excellent" at bounding box center [304, 204] width 13 height 22
radio input "true"
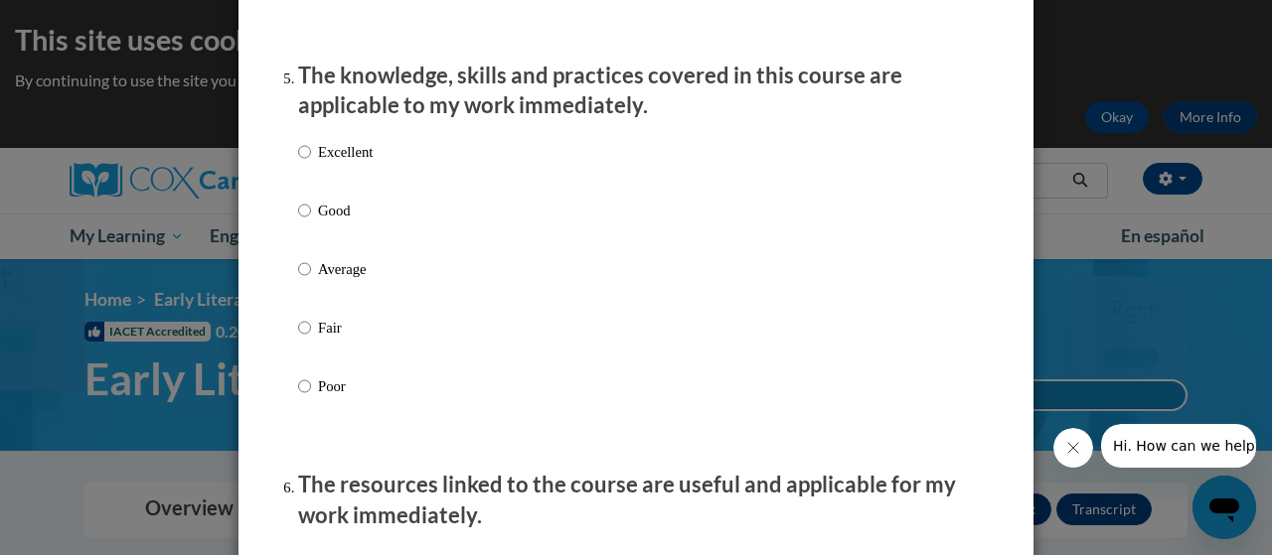
scroll to position [1806, 0]
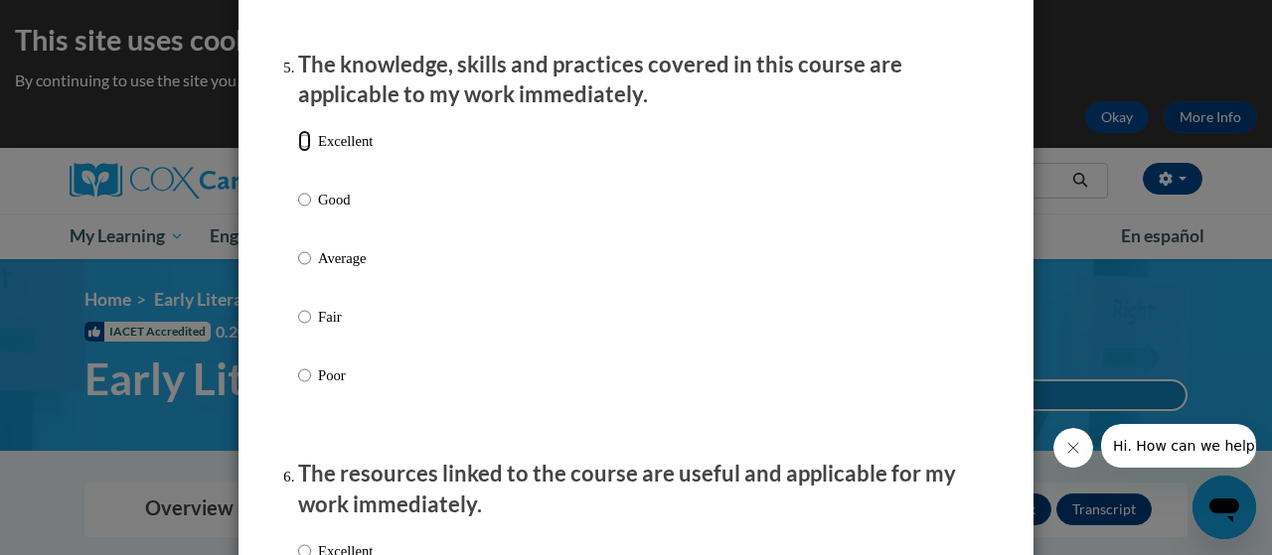
click at [298, 152] on input "Excellent" at bounding box center [304, 141] width 13 height 22
radio input "true"
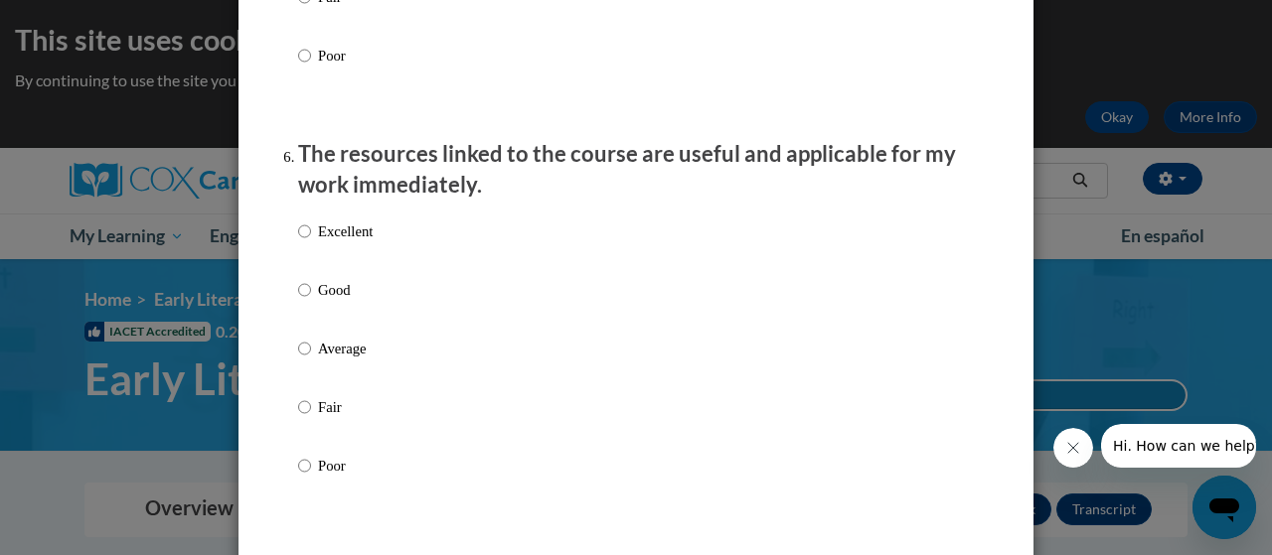
scroll to position [2178, 0]
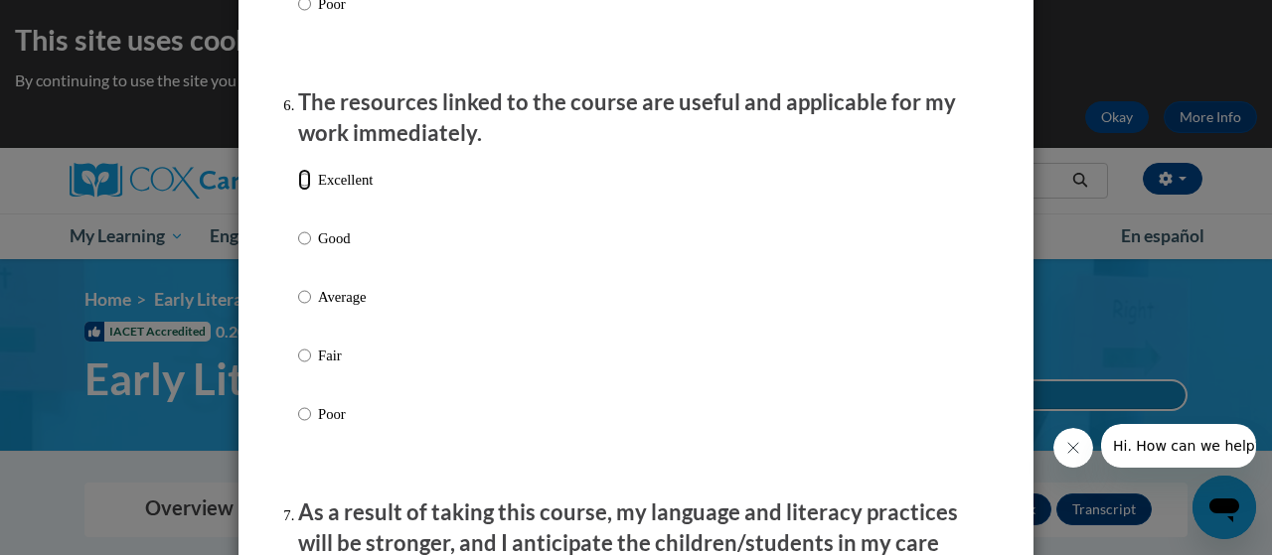
click at [299, 191] on input "Excellent" at bounding box center [304, 180] width 13 height 22
radio input "true"
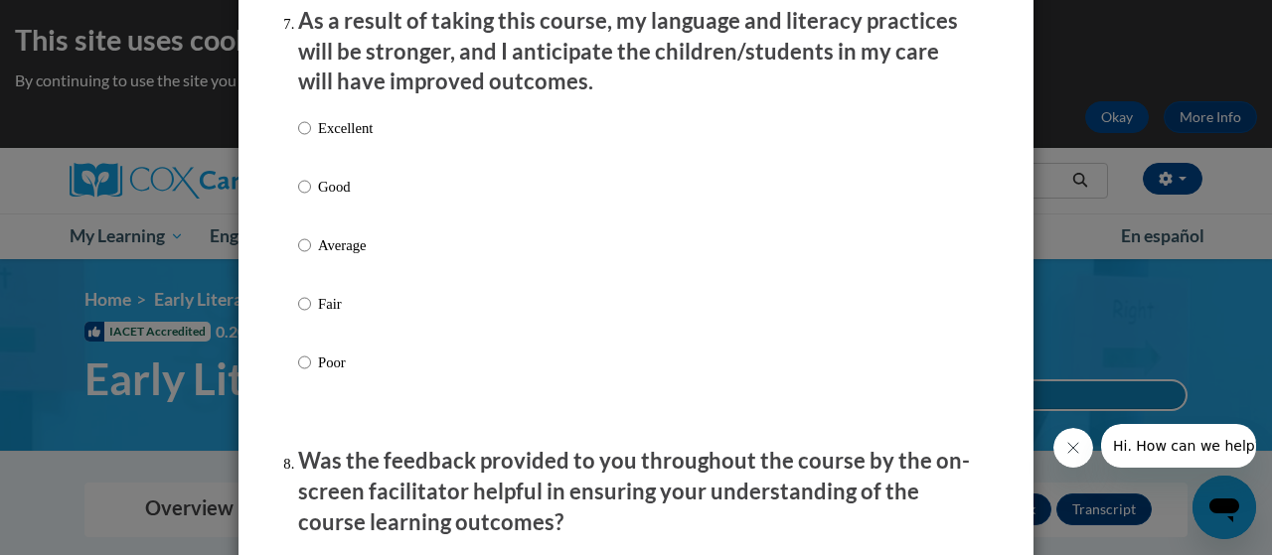
scroll to position [2671, 0]
click at [300, 138] on input "Excellent" at bounding box center [304, 127] width 13 height 22
radio input "true"
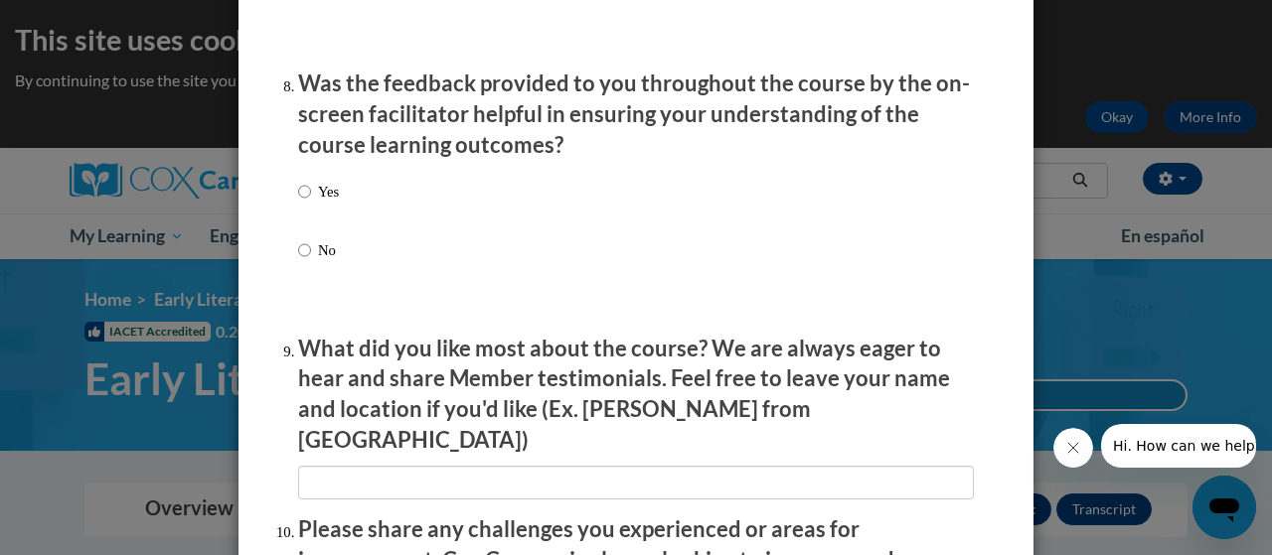
scroll to position [3052, 0]
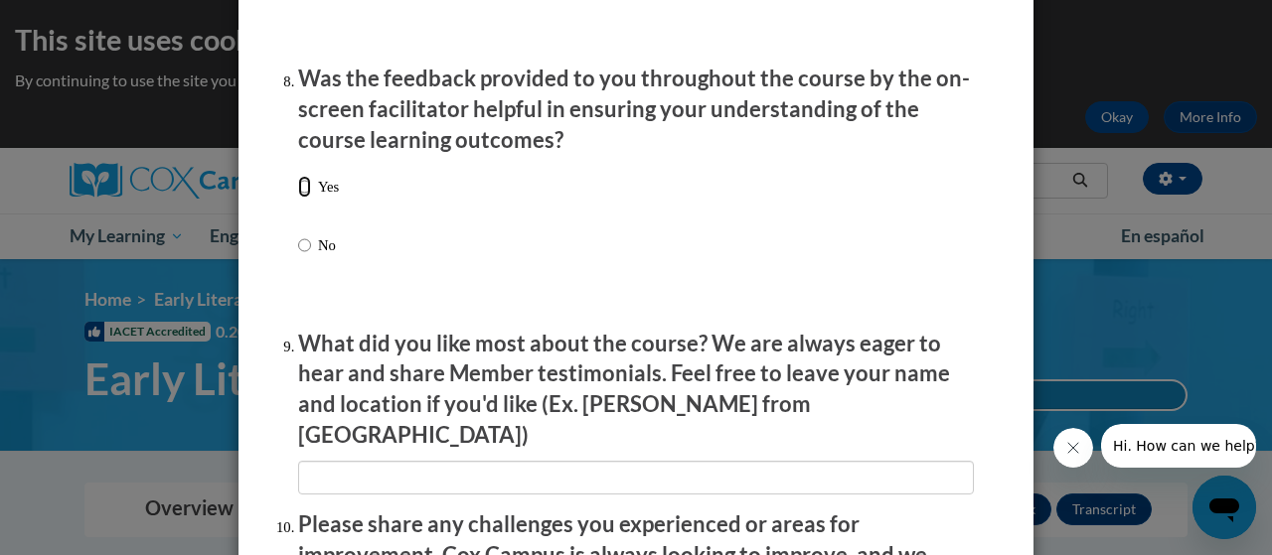
click at [298, 198] on input "Yes" at bounding box center [304, 187] width 13 height 22
radio input "true"
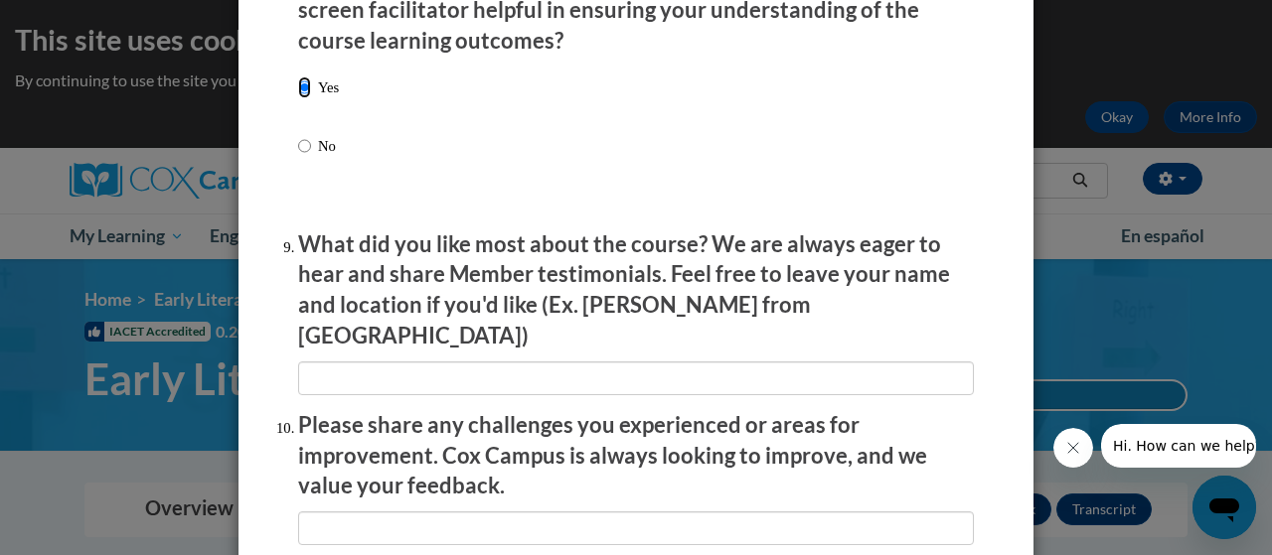
scroll to position [3179, 0]
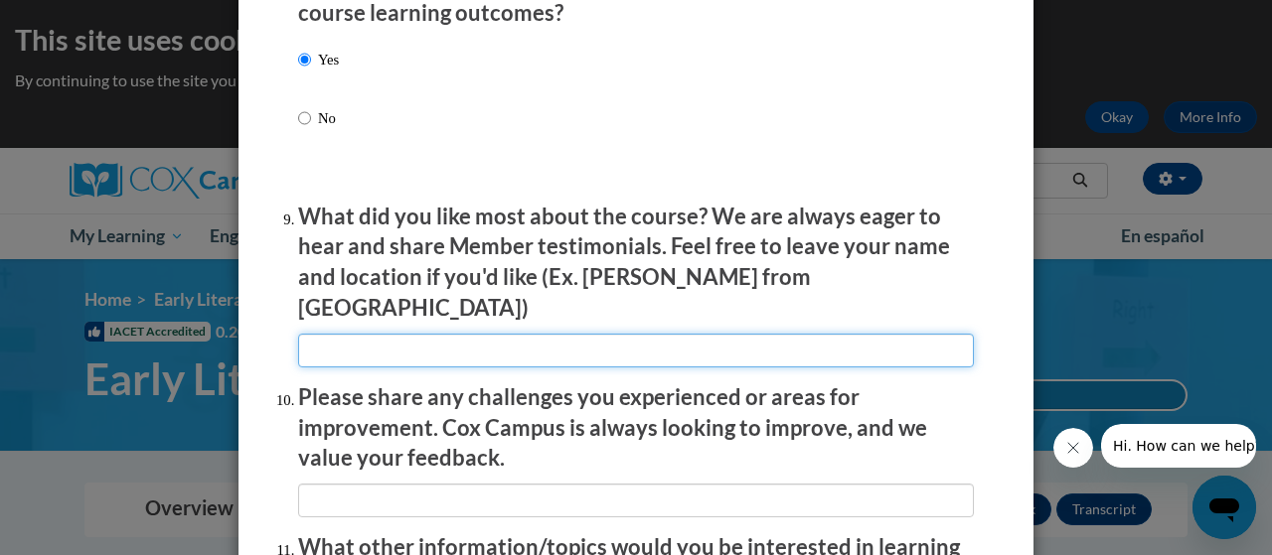
click at [344, 338] on input "textbox" at bounding box center [636, 351] width 676 height 34
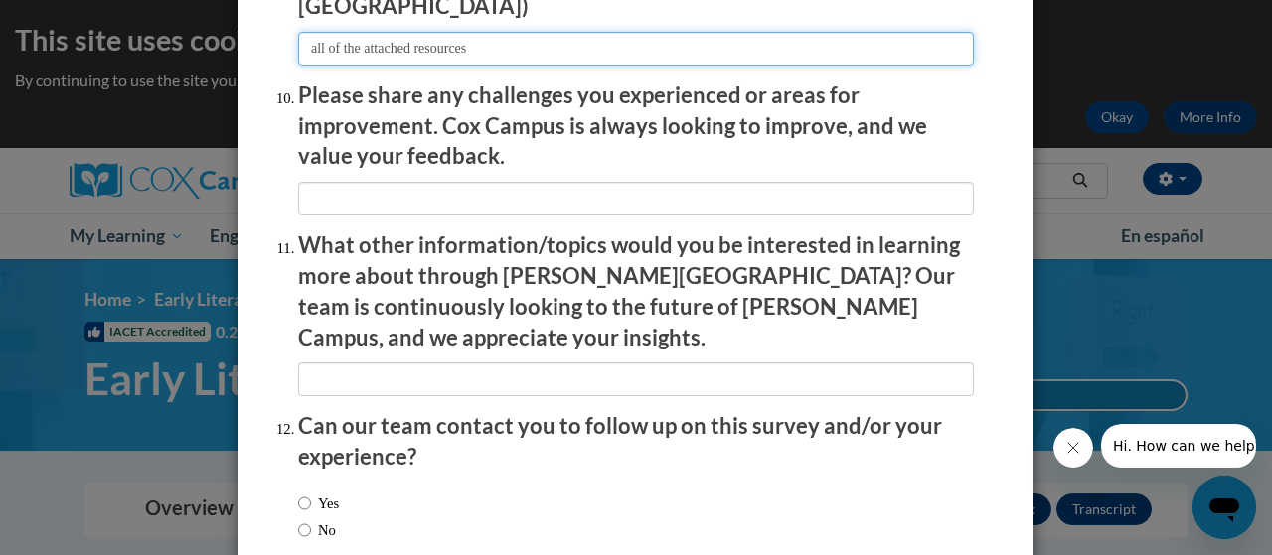
scroll to position [3576, 0]
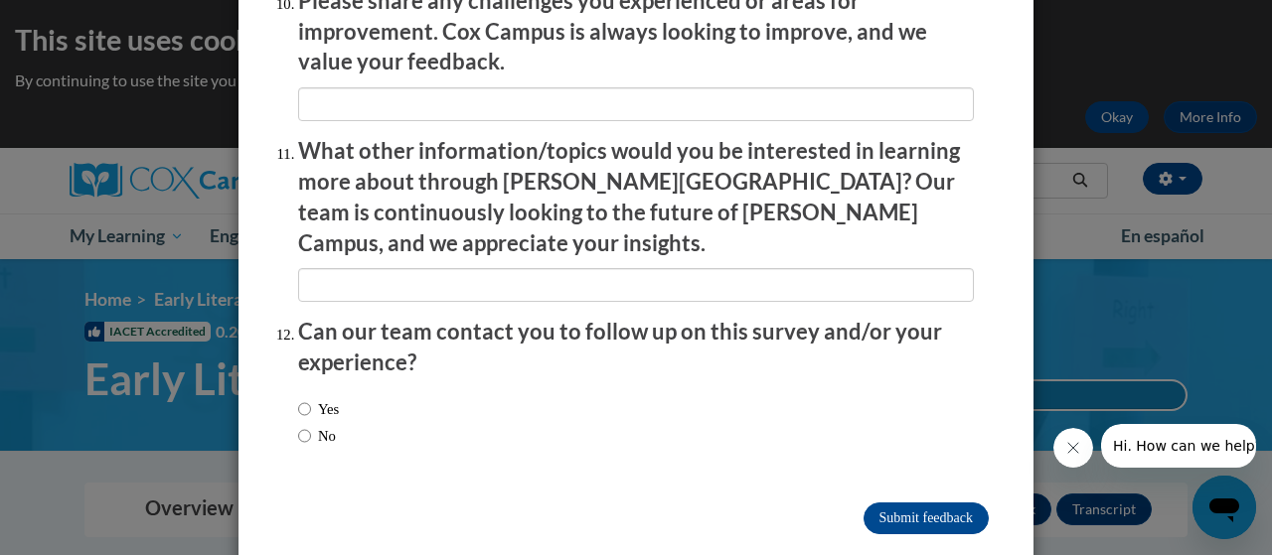
type input "all of the attached resources"
click at [306, 398] on label "Yes" at bounding box center [318, 409] width 41 height 22
click at [306, 398] on input "Yes" at bounding box center [304, 409] width 13 height 22
radio input "true"
click at [902, 503] on input "Submit feedback" at bounding box center [925, 519] width 125 height 32
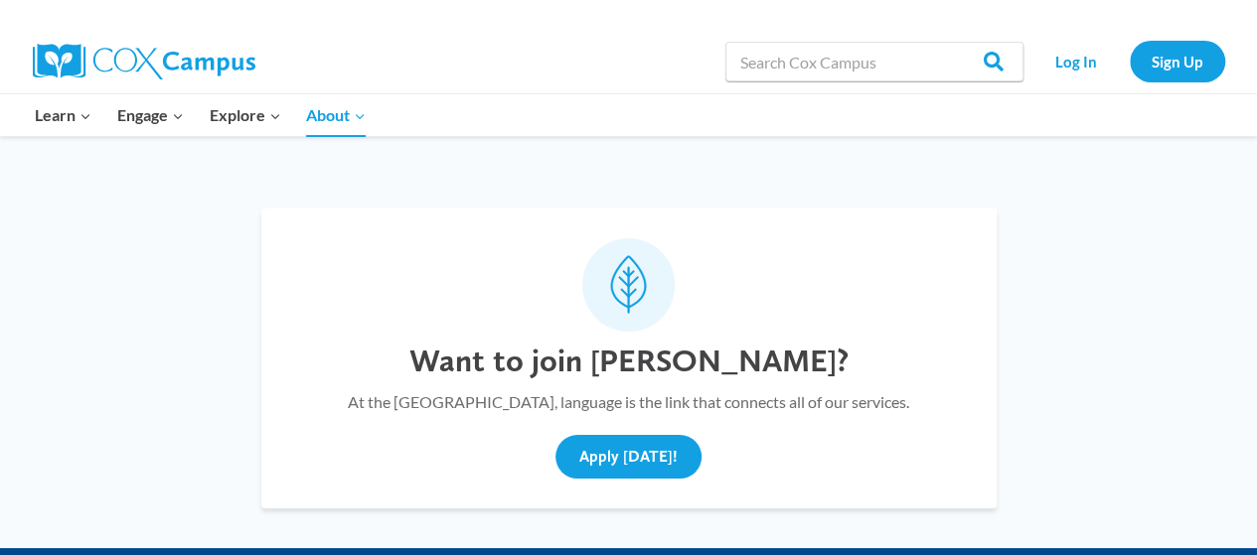
scroll to position [7360, 0]
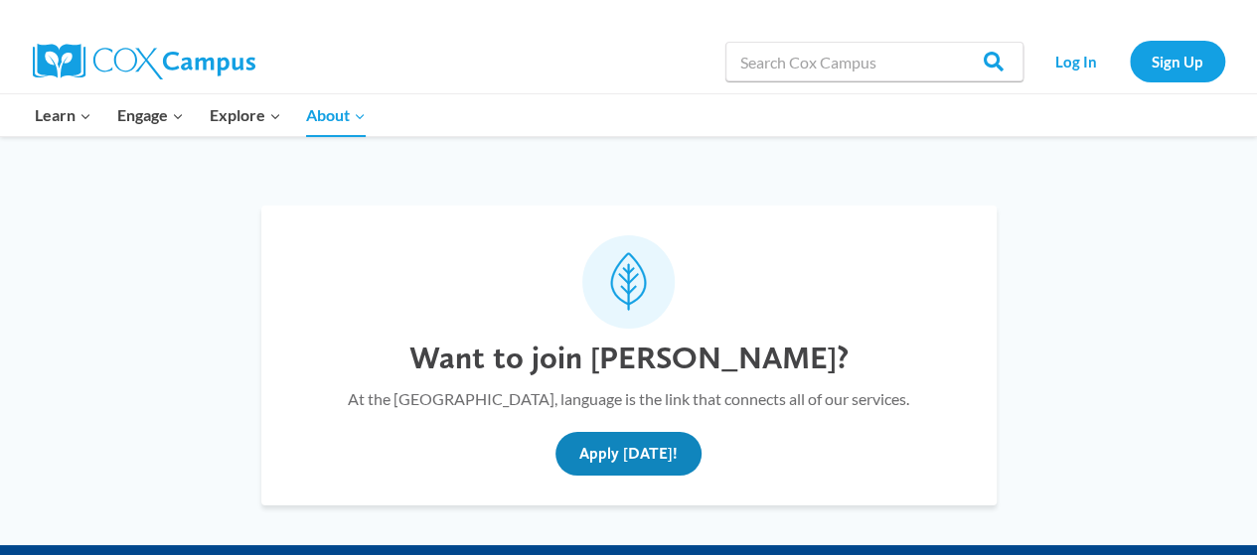
click at [625, 432] on button "Apply Today!" at bounding box center [628, 454] width 146 height 44
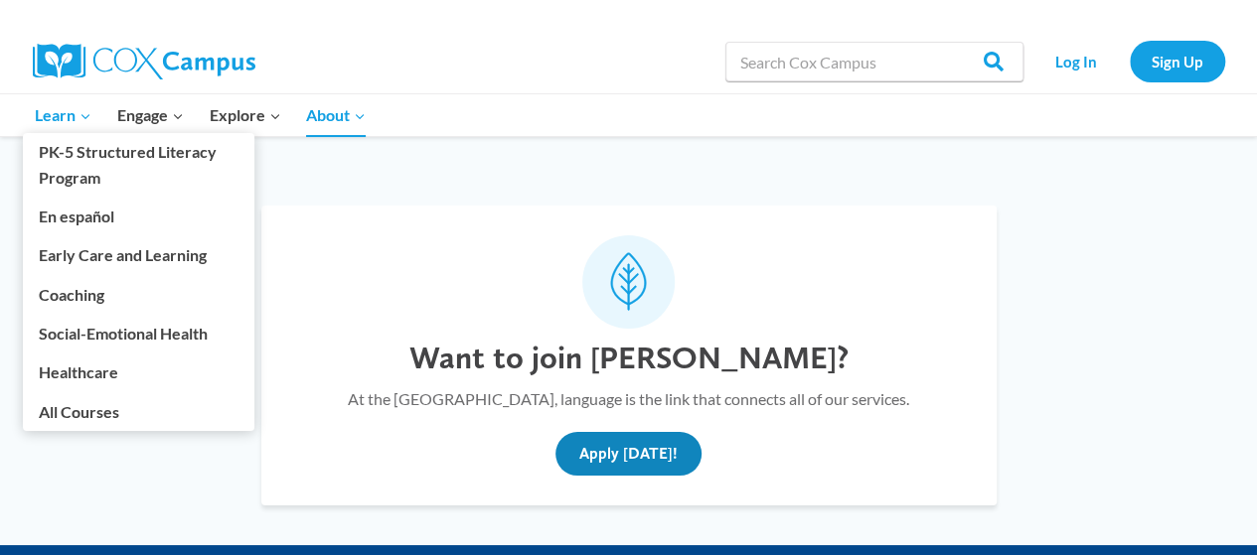
scroll to position [7300, 0]
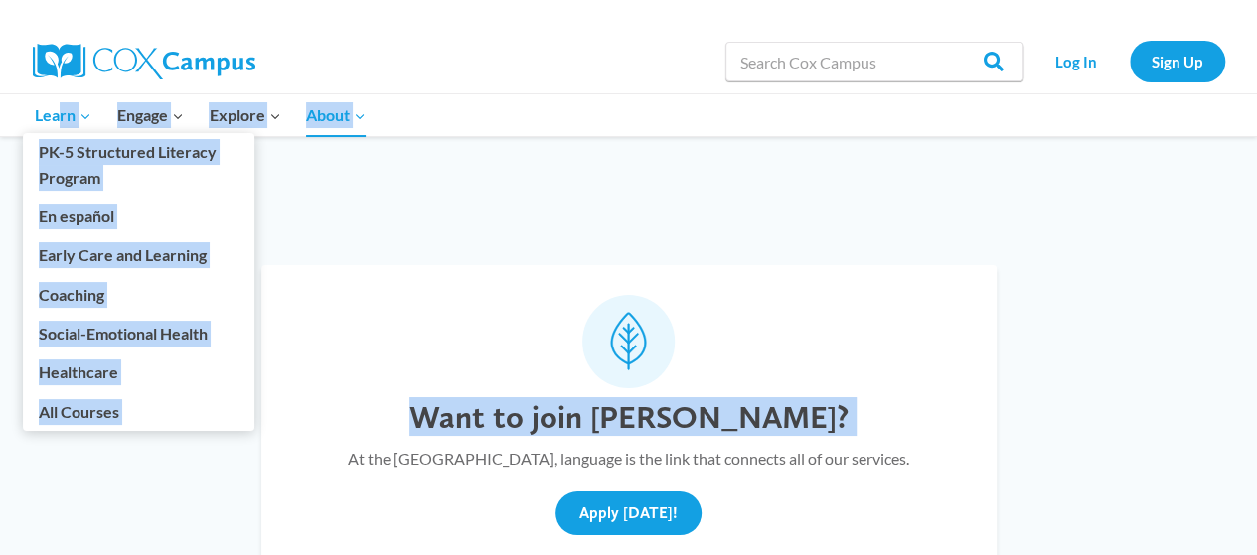
drag, startPoint x: 97, startPoint y: 429, endPoint x: 61, endPoint y: 126, distance: 305.2
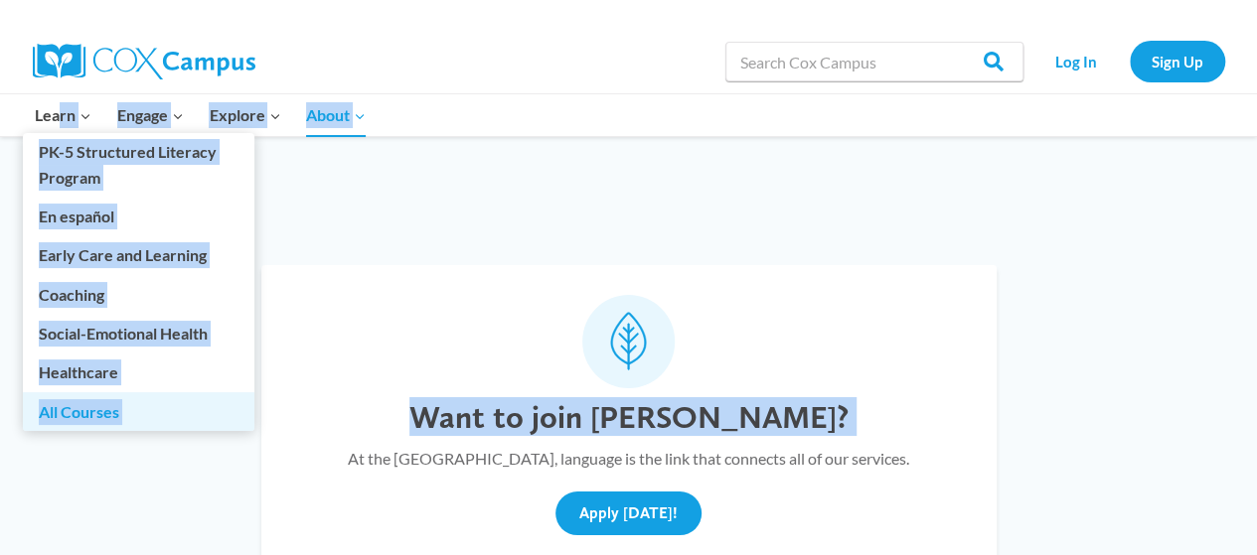
click at [85, 403] on link "All Courses" at bounding box center [138, 411] width 231 height 38
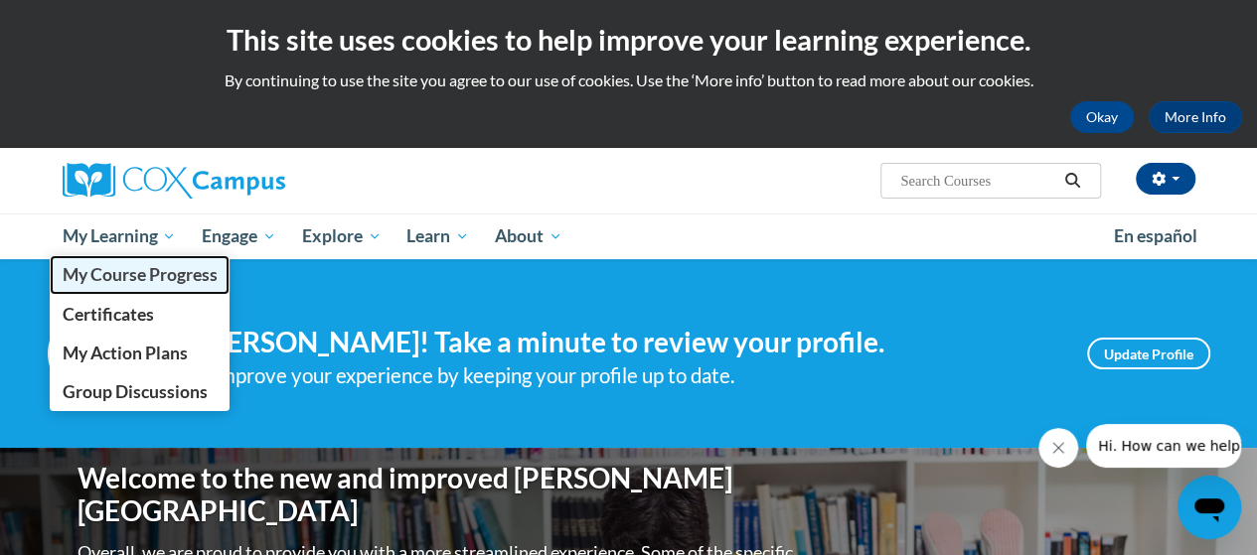
click at [121, 269] on span "My Course Progress" at bounding box center [139, 274] width 155 height 21
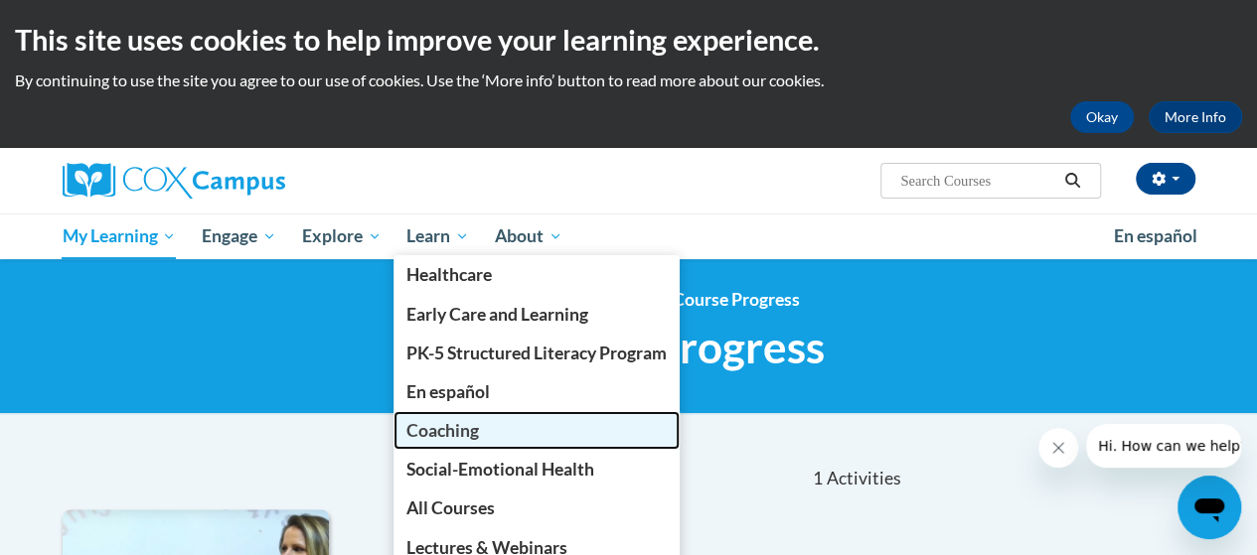
click at [458, 430] on span "Coaching" at bounding box center [442, 430] width 73 height 21
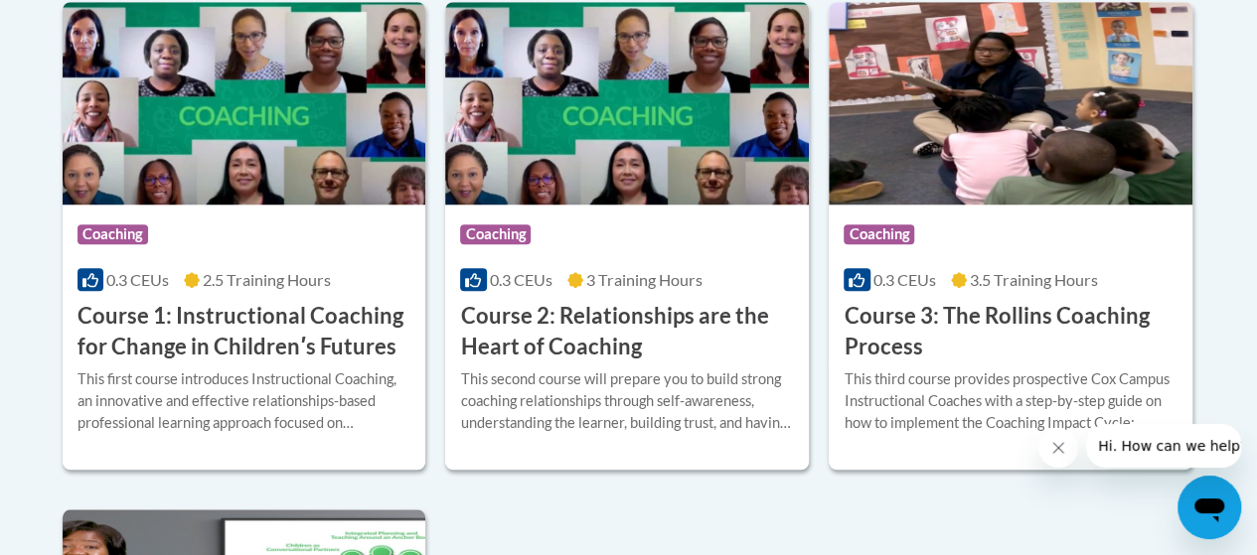
scroll to position [803, 0]
click at [229, 325] on h3 "Course 1: Instructional Coaching for Change in Childrenʹs Futures" at bounding box center [244, 332] width 334 height 62
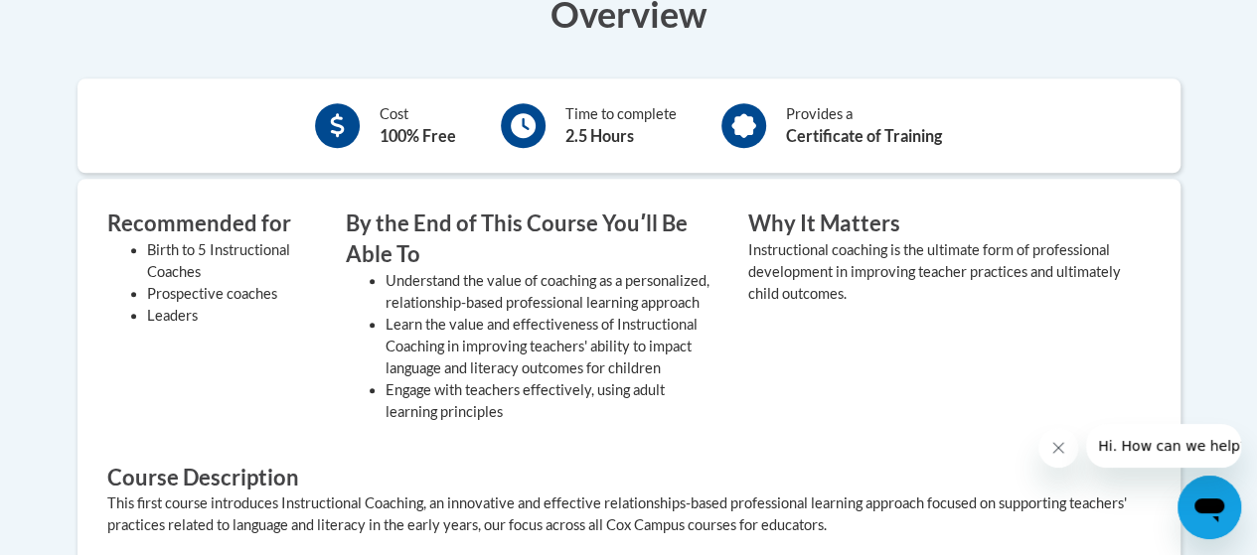
scroll to position [466, 0]
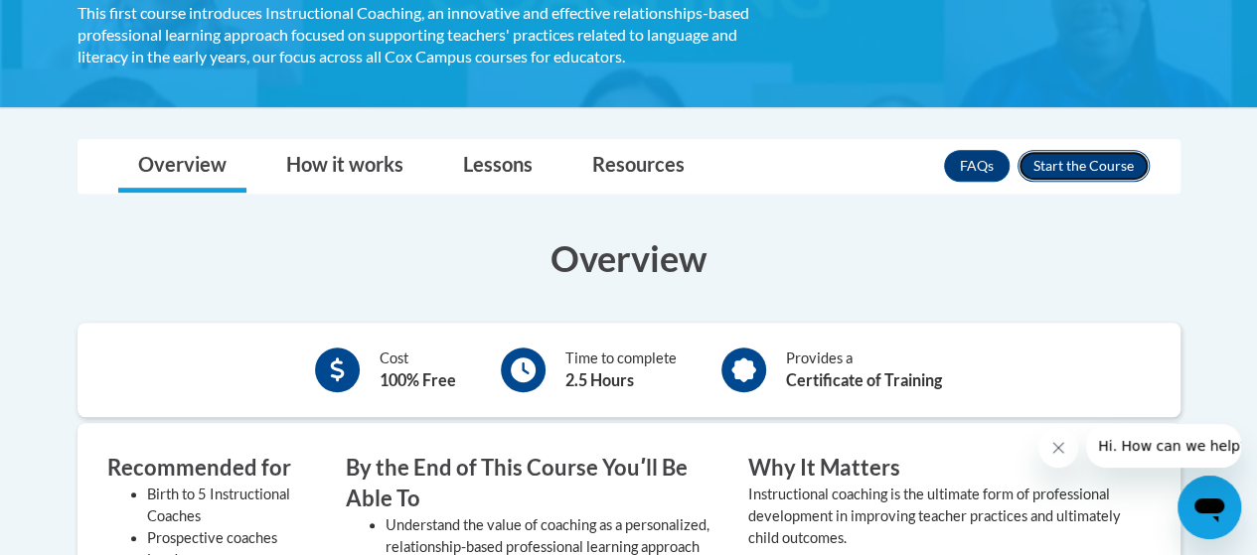
click at [1071, 172] on button "Enroll" at bounding box center [1083, 166] width 132 height 32
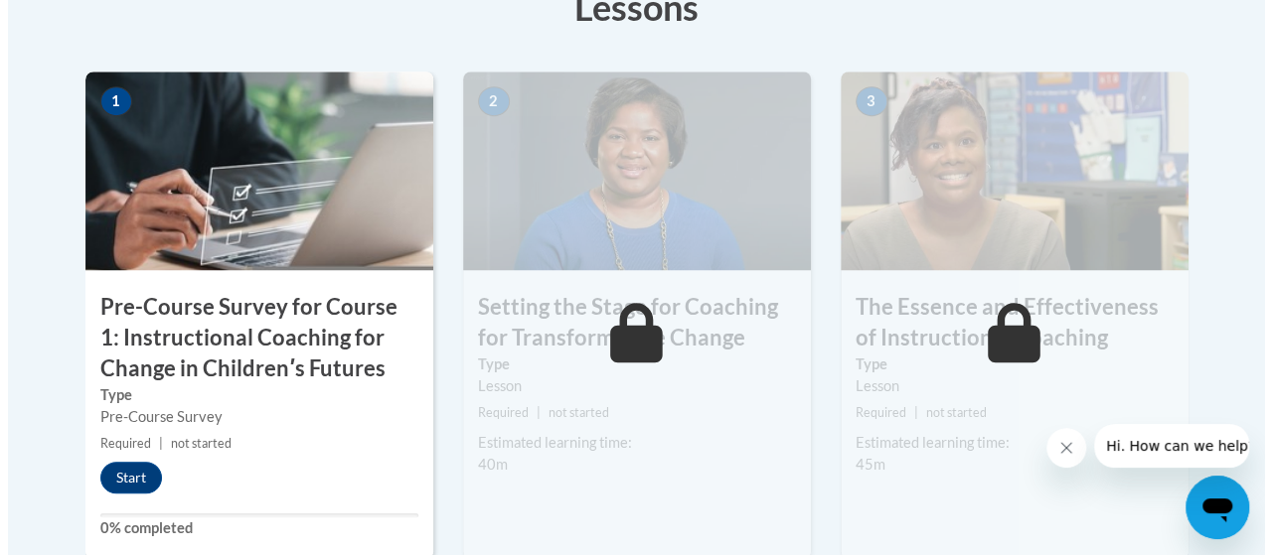
scroll to position [665, 0]
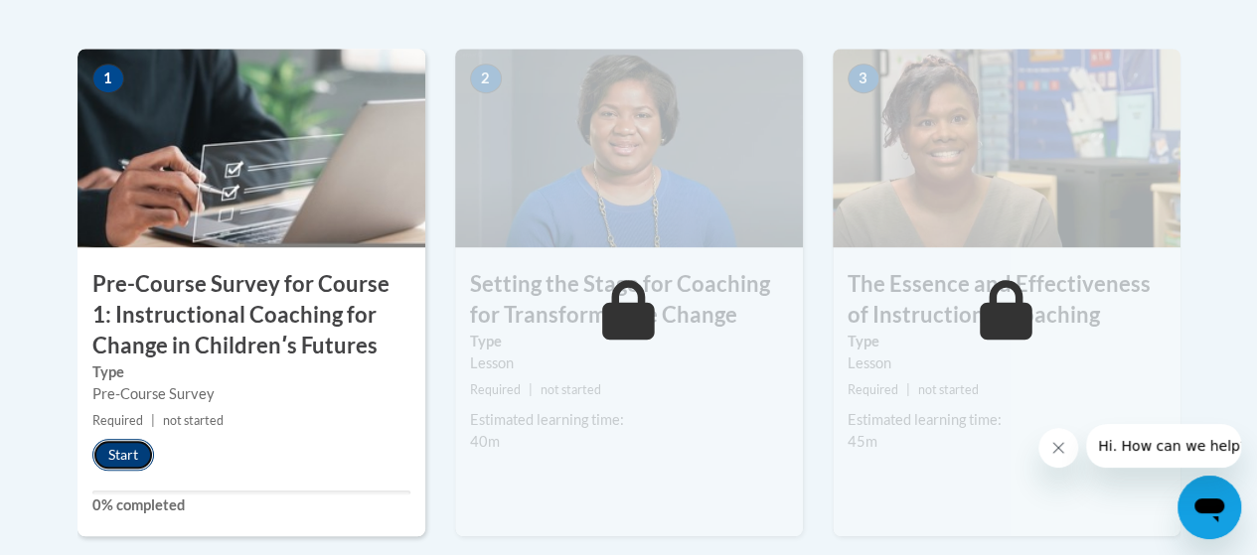
click at [113, 452] on button "Start" at bounding box center [123, 455] width 62 height 32
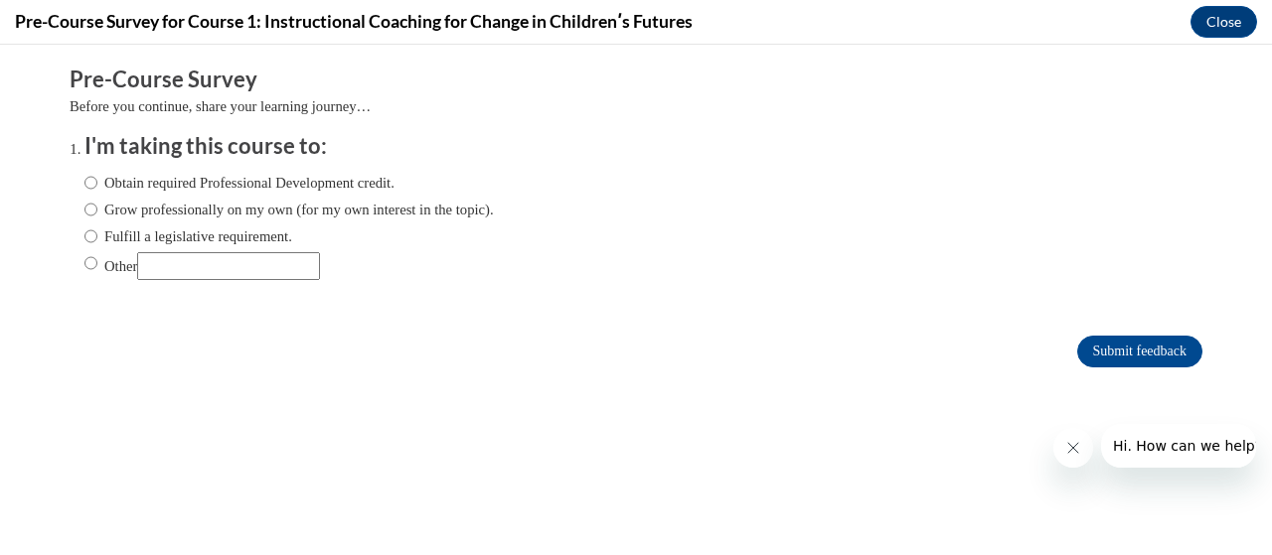
scroll to position [0, 0]
click at [153, 213] on label "Grow professionally on my own (for my own interest in the topic)." at bounding box center [288, 210] width 409 height 22
click at [97, 213] on input "Grow professionally on my own (for my own interest in the topic)." at bounding box center [90, 210] width 13 height 22
radio input "true"
click at [1156, 336] on input "Submit feedback" at bounding box center [1139, 352] width 125 height 32
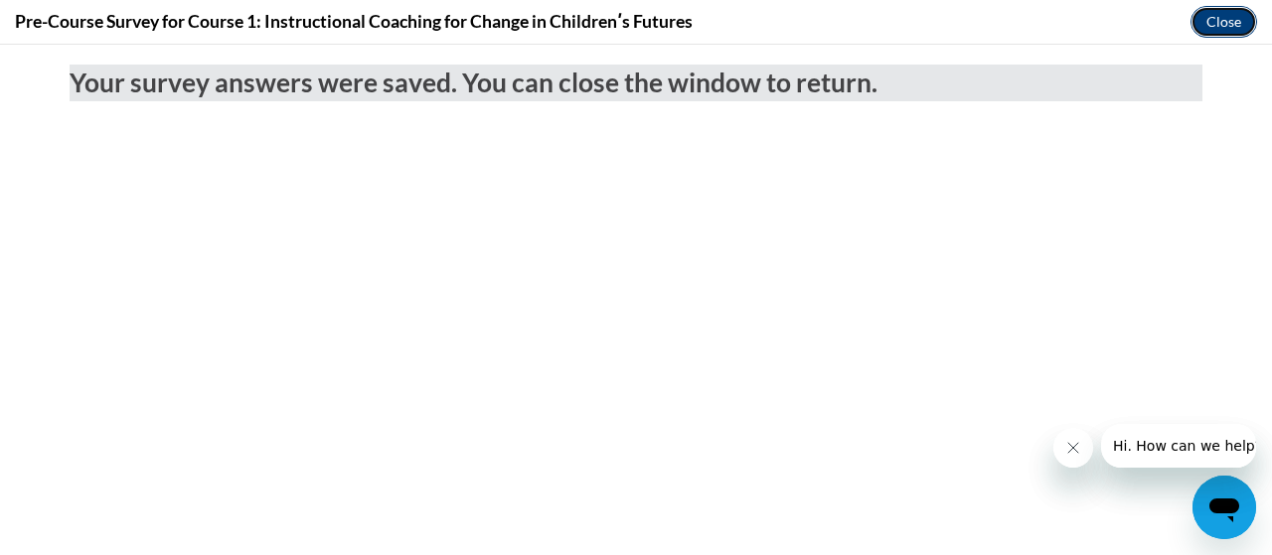
click at [1216, 12] on button "Close" at bounding box center [1223, 22] width 67 height 32
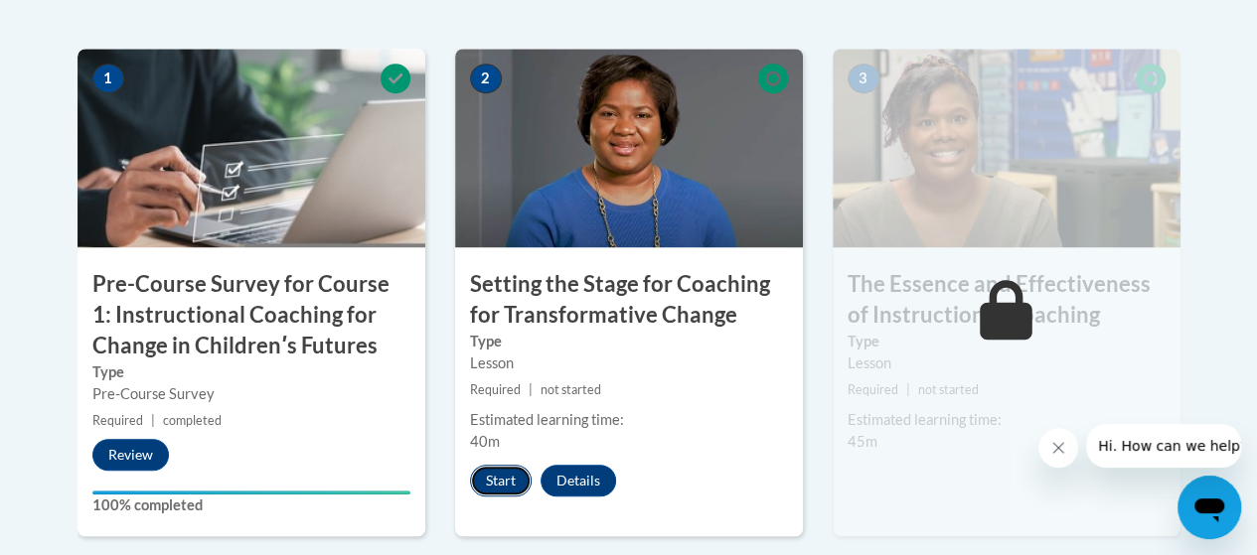
click at [501, 484] on button "Start" at bounding box center [501, 481] width 62 height 32
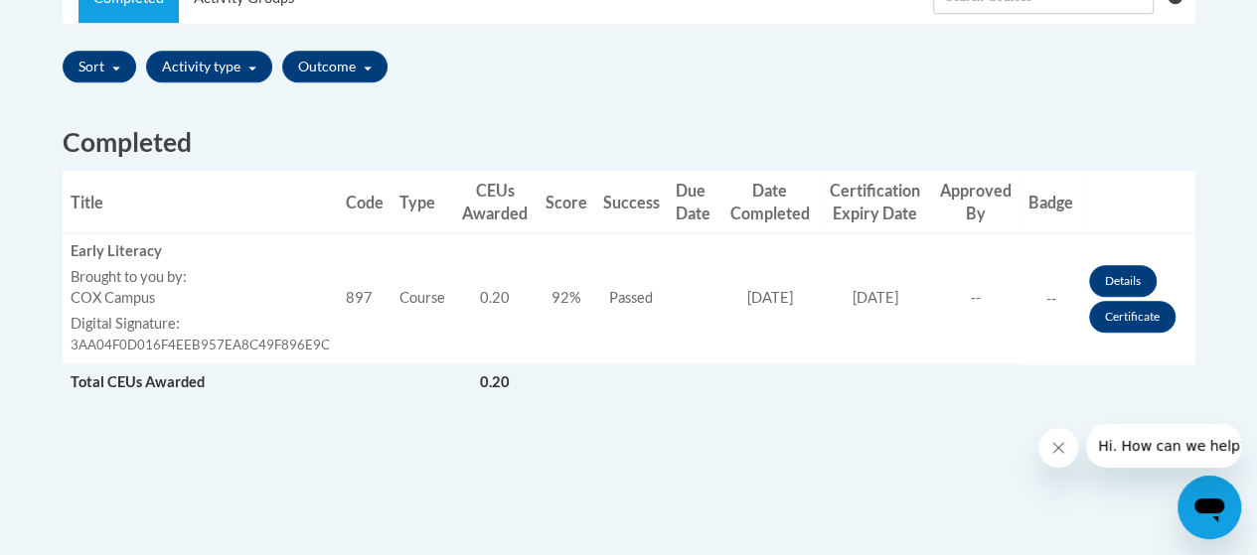
scroll to position [686, 0]
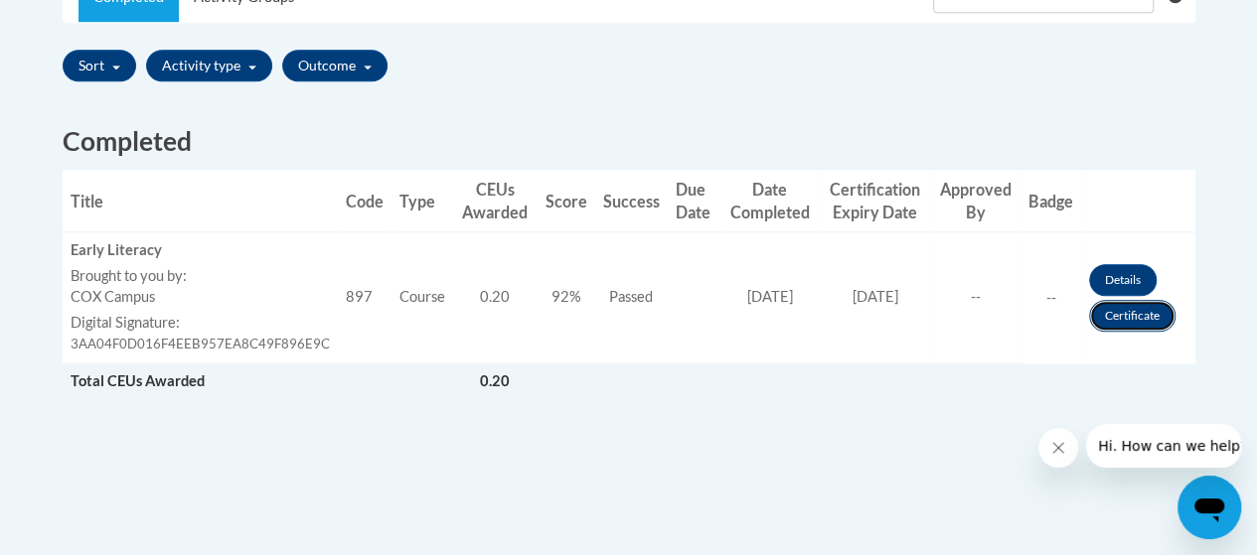
click at [1151, 317] on link "Certificate" at bounding box center [1132, 316] width 86 height 32
